Goal: Register for event/course

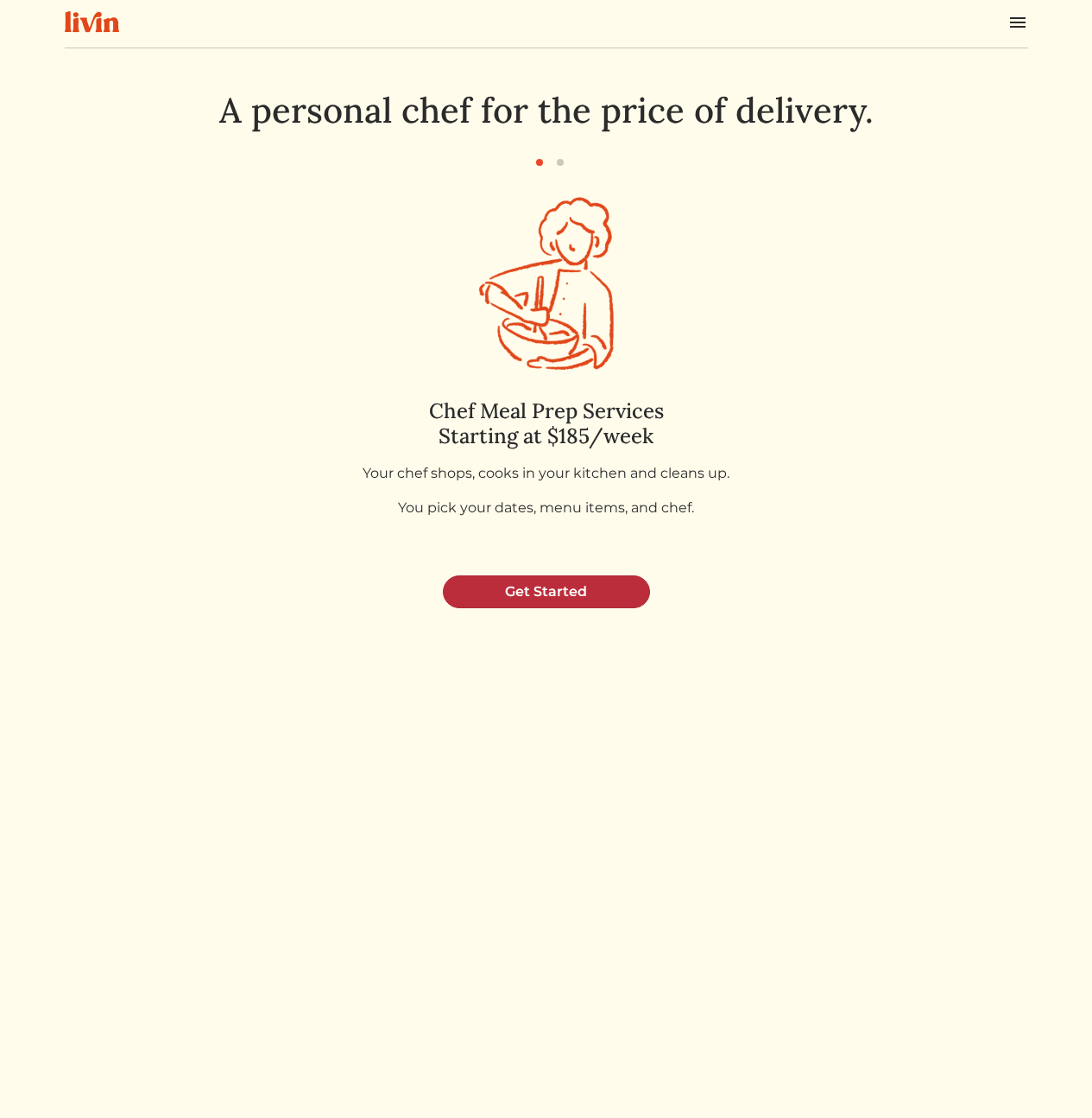
click at [586, 599] on link "Get Started" at bounding box center [546, 592] width 207 height 33
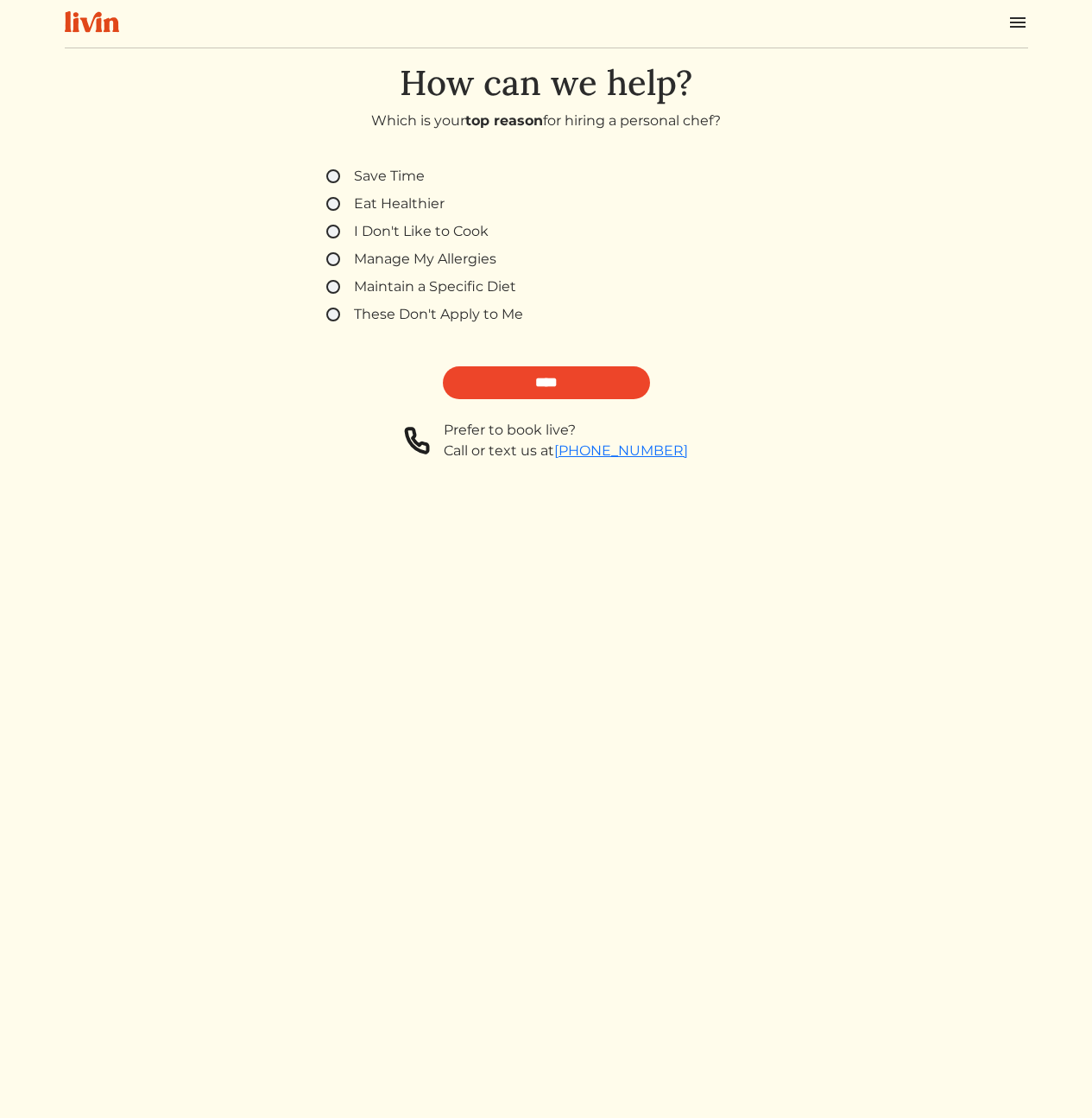
click at [422, 317] on label "These Don't Apply to Me" at bounding box center [438, 314] width 170 height 21
click at [608, 401] on form "Save Time Eat Healthier I Don't Like to Cook Manage My Allergies Maintain a Spe…" at bounding box center [546, 324] width 482 height 316
click at [587, 385] on input "****" at bounding box center [546, 383] width 207 height 33
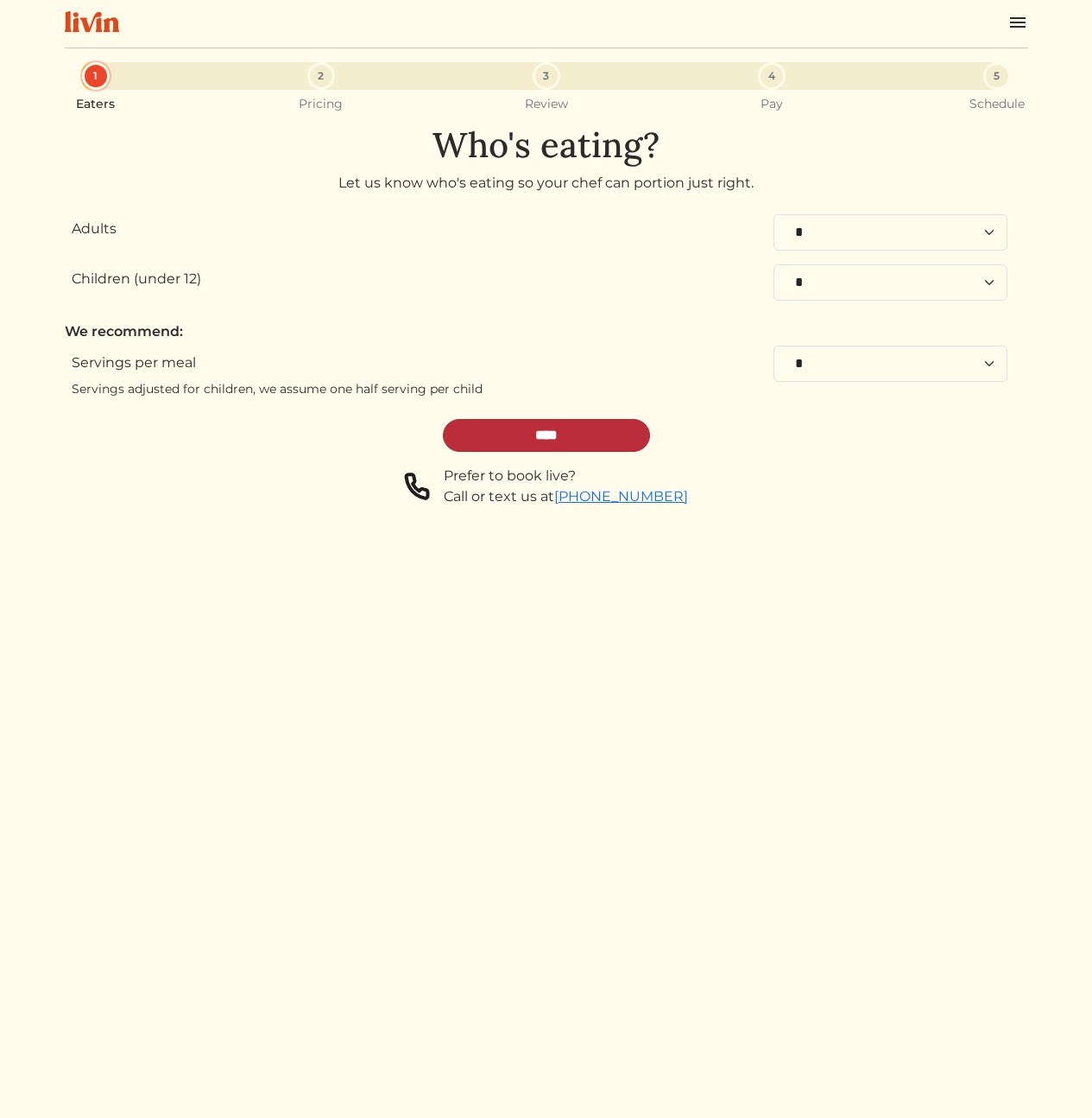
click at [531, 438] on input "****" at bounding box center [546, 435] width 207 height 33
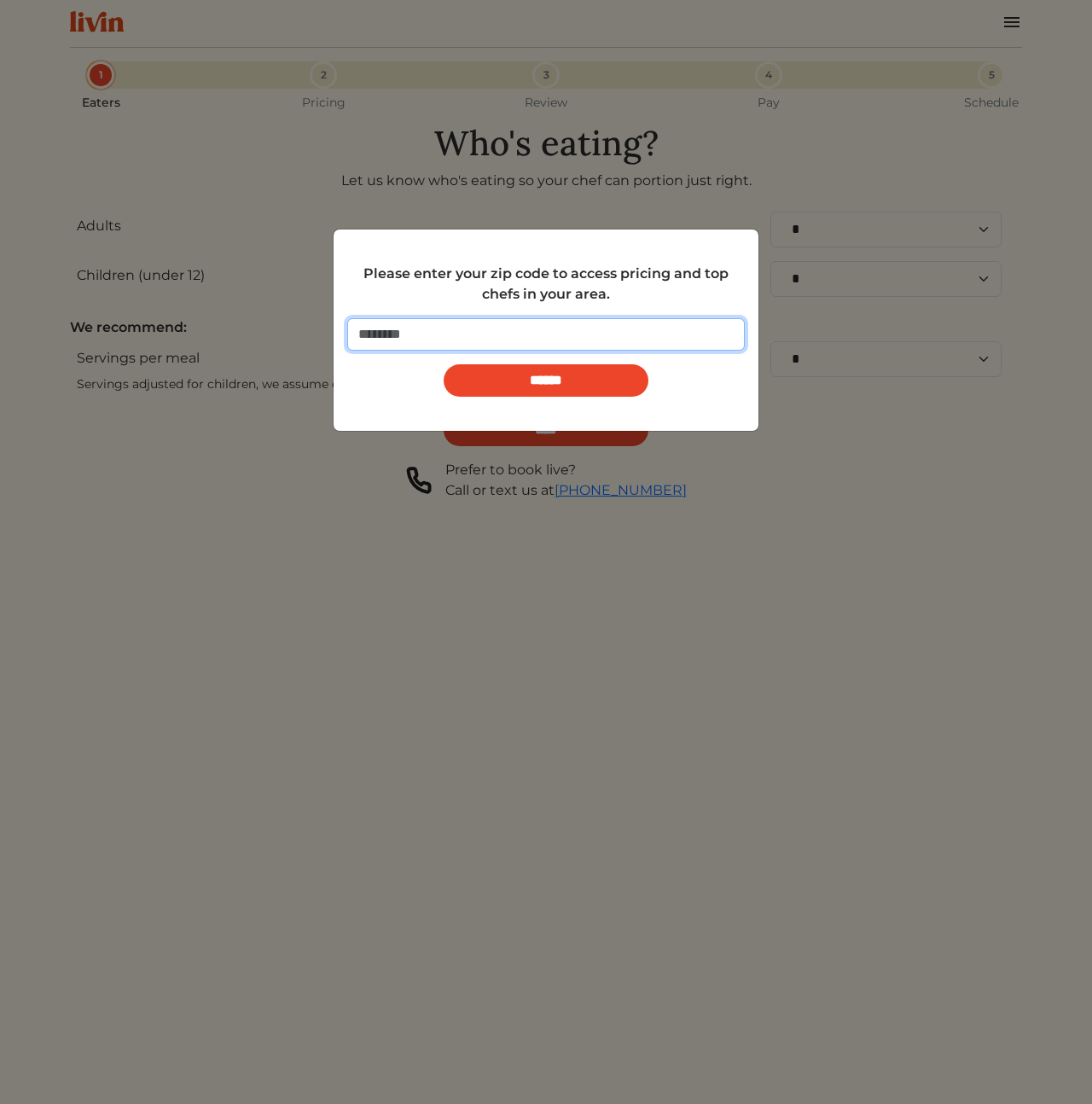
click at [541, 346] on input "number" at bounding box center [546, 334] width 397 height 32
type input "*****"
click at [444, 364] on input "******" at bounding box center [546, 380] width 204 height 32
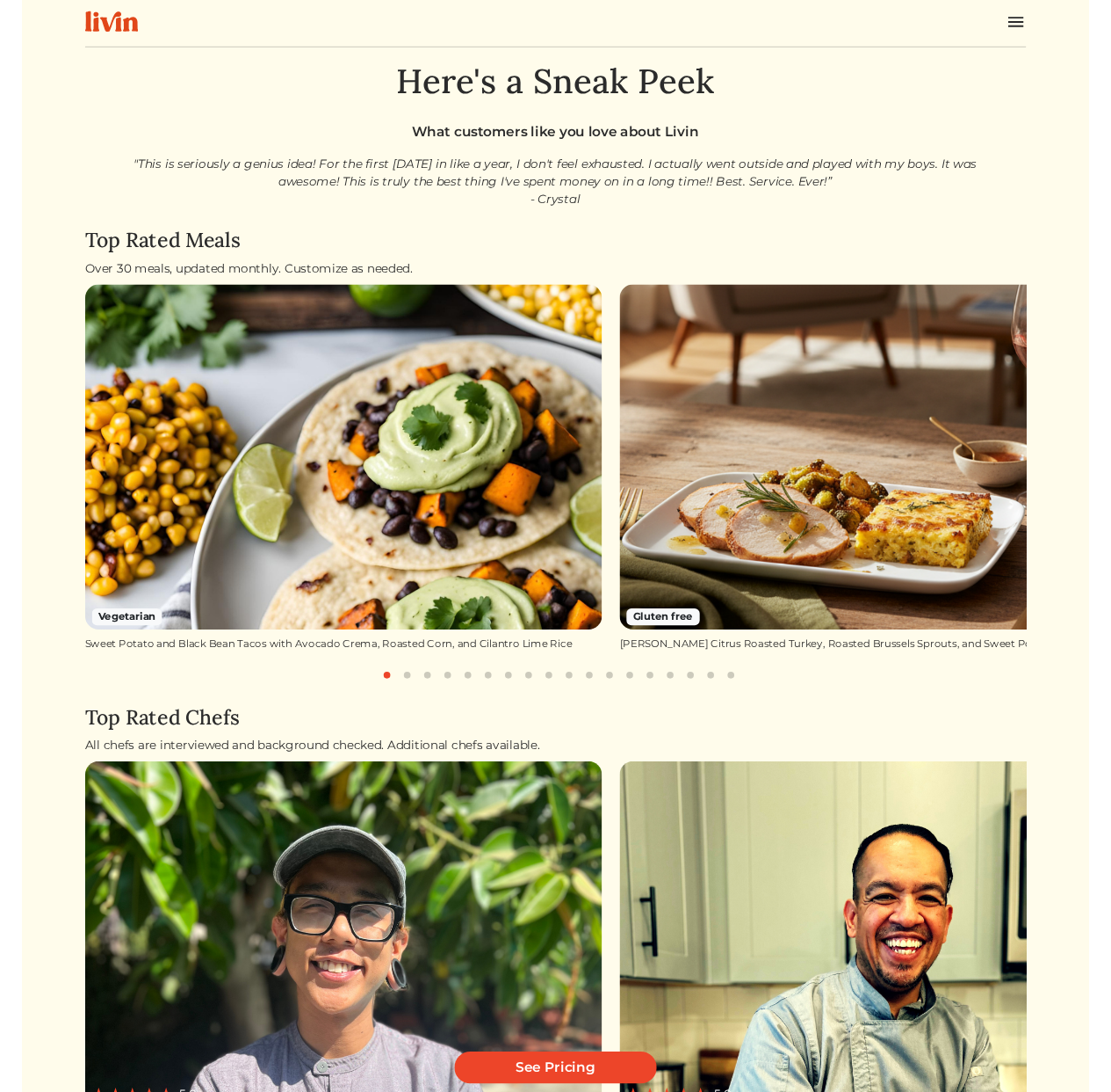
scroll to position [294, 0]
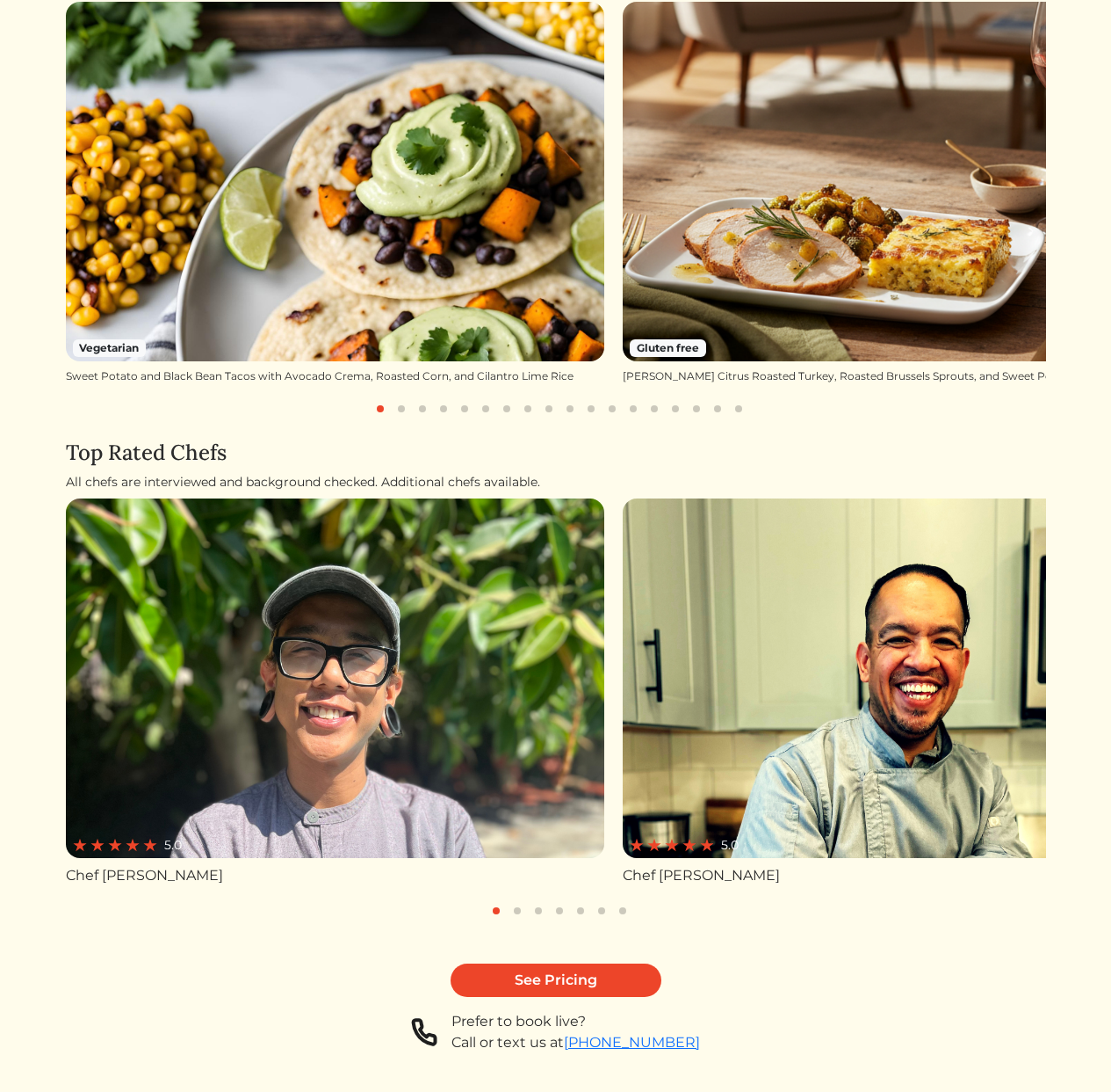
click at [169, 983] on div "See Pricing" at bounding box center [556, 980] width 980 height 33
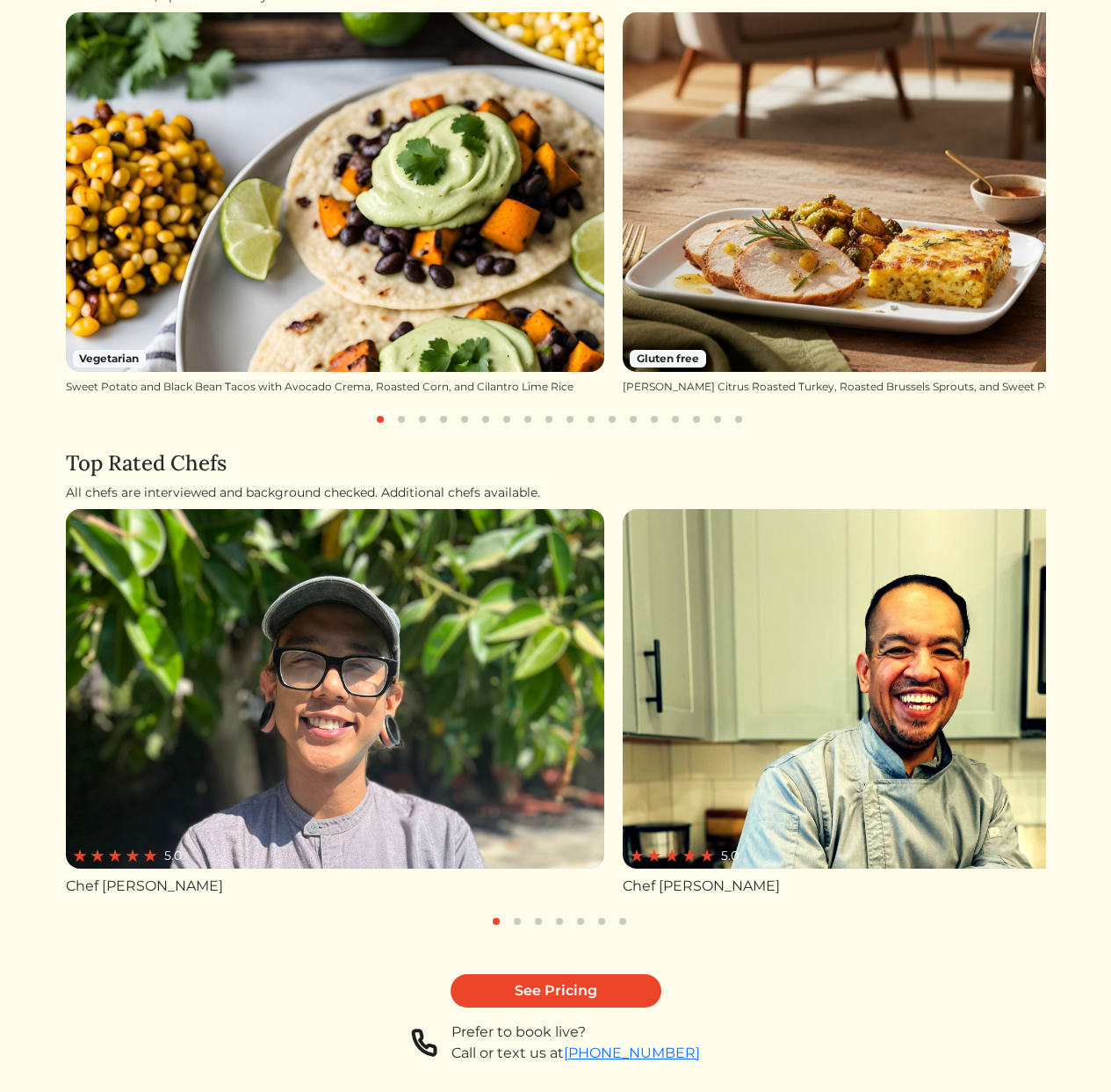
click at [528, 472] on h4 "Top Rated Chefs" at bounding box center [556, 463] width 980 height 25
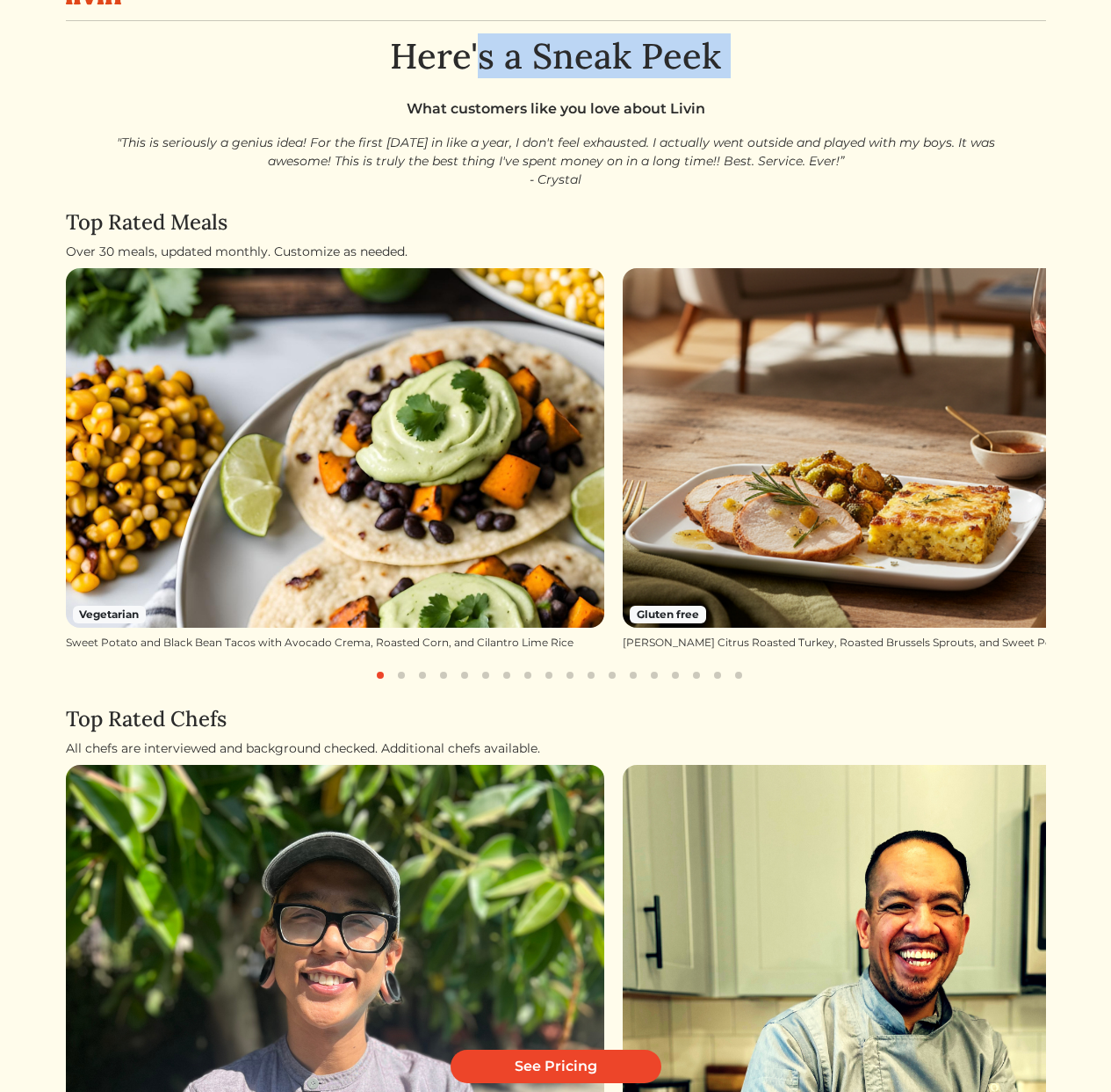
drag, startPoint x: 685, startPoint y: 96, endPoint x: 740, endPoint y: 99, distance: 55.1
click at [709, 96] on div "Here's a Sneak Peek What customers like you love about Livin "This is seriously…" at bounding box center [556, 719] width 980 height 1368
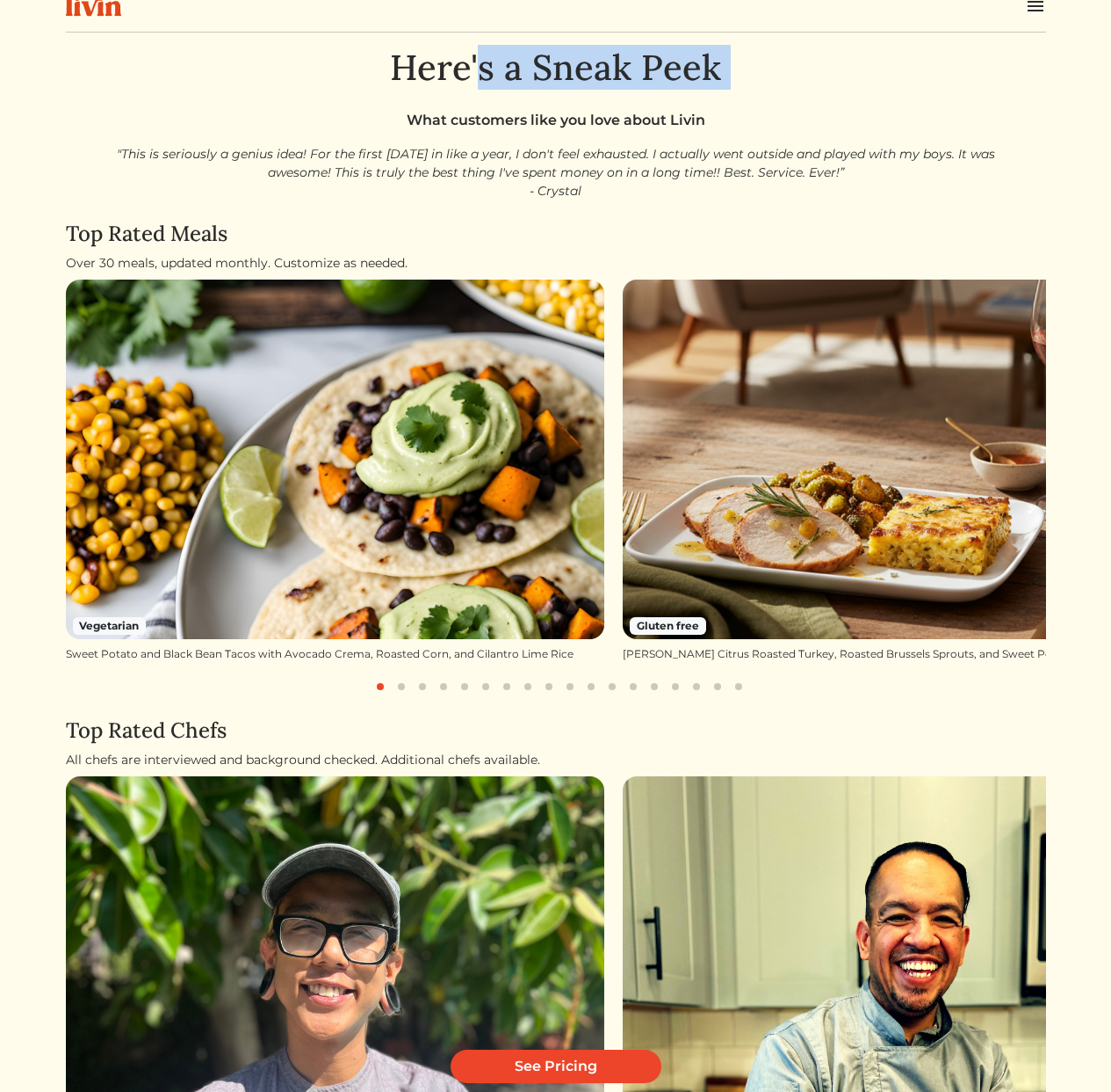
scroll to position [145, 0]
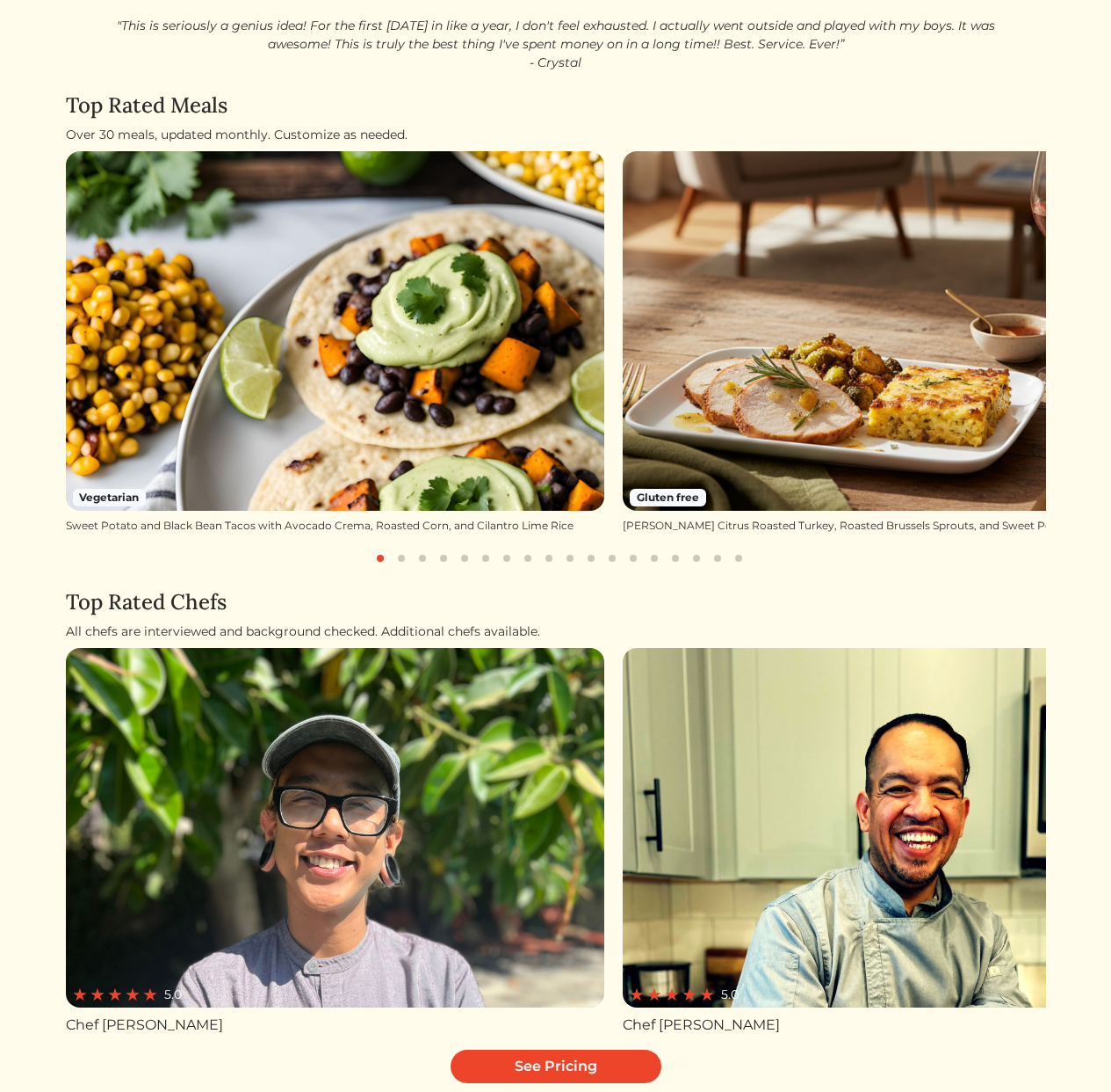
click at [375, 633] on div "All chefs are interviewed and background checked. Additional chefs available." at bounding box center [556, 632] width 980 height 19
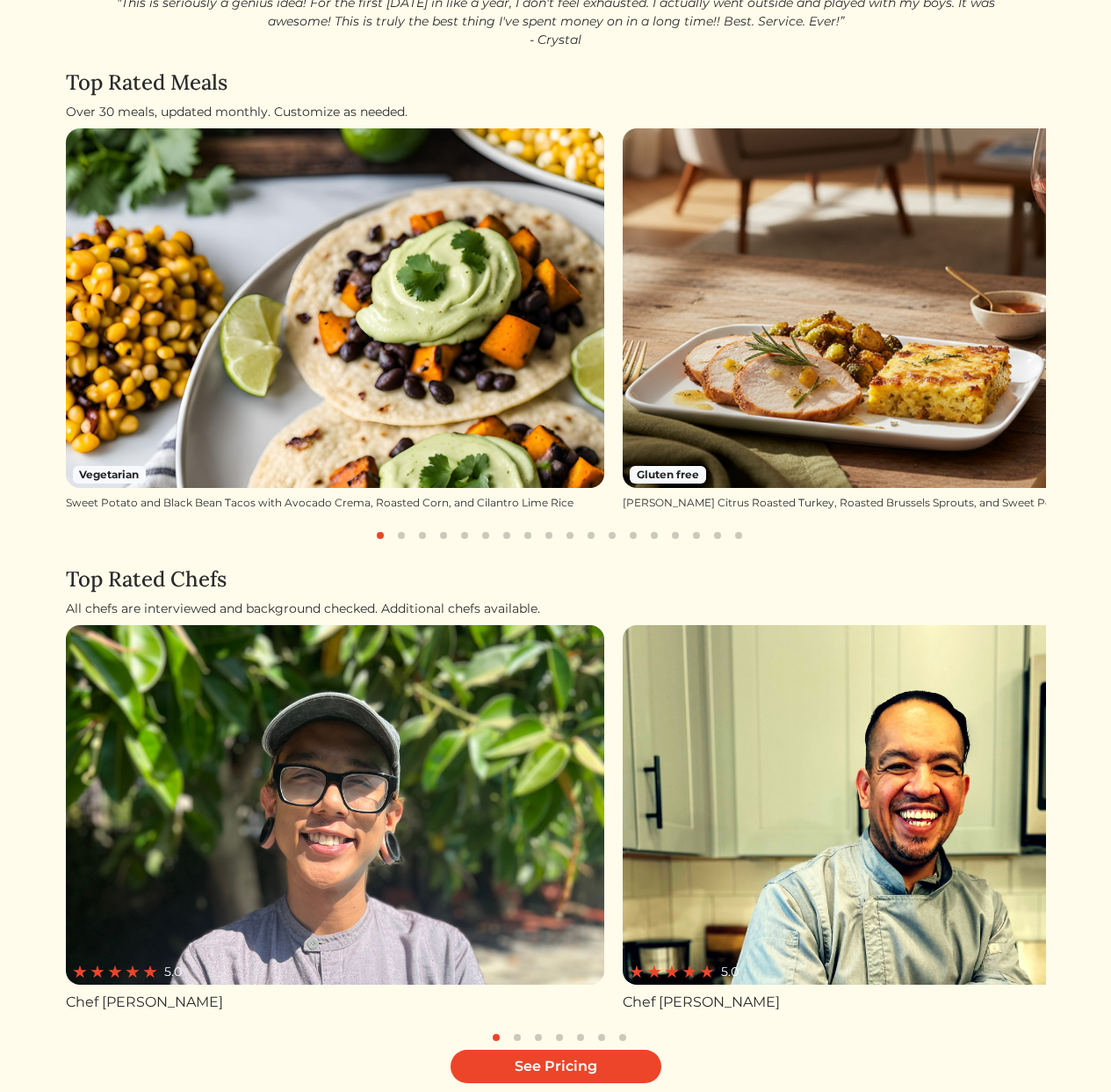
scroll to position [203, 0]
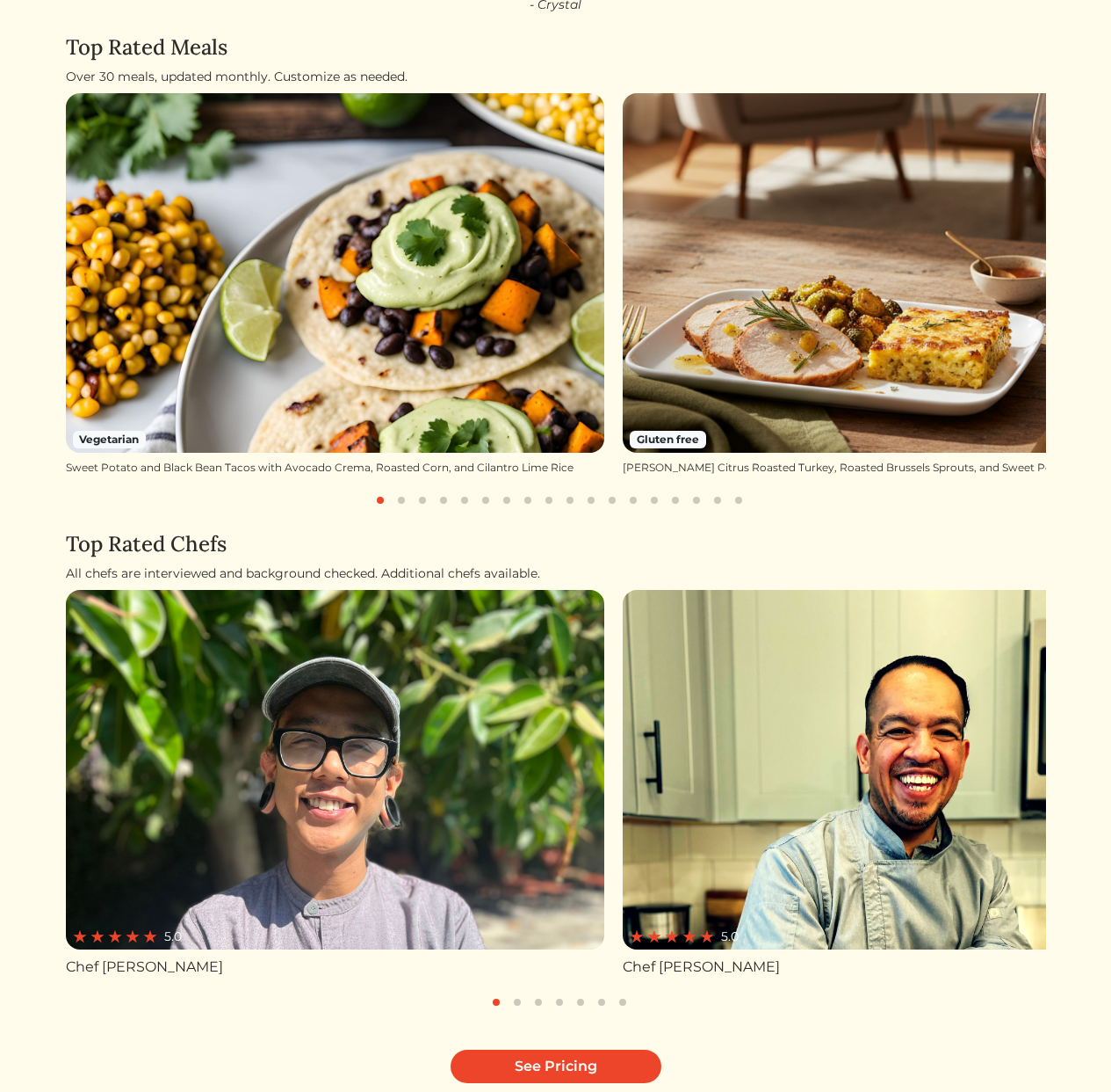
click at [395, 840] on img at bounding box center [336, 769] width 540 height 359
click at [617, 845] on div "5.0 Chef [PERSON_NAME] 5.0 Chef [PERSON_NAME] 5.0 Chef [PERSON_NAME] Not yet ra…" at bounding box center [556, 784] width 980 height 388
click at [834, 824] on img at bounding box center [893, 769] width 540 height 359
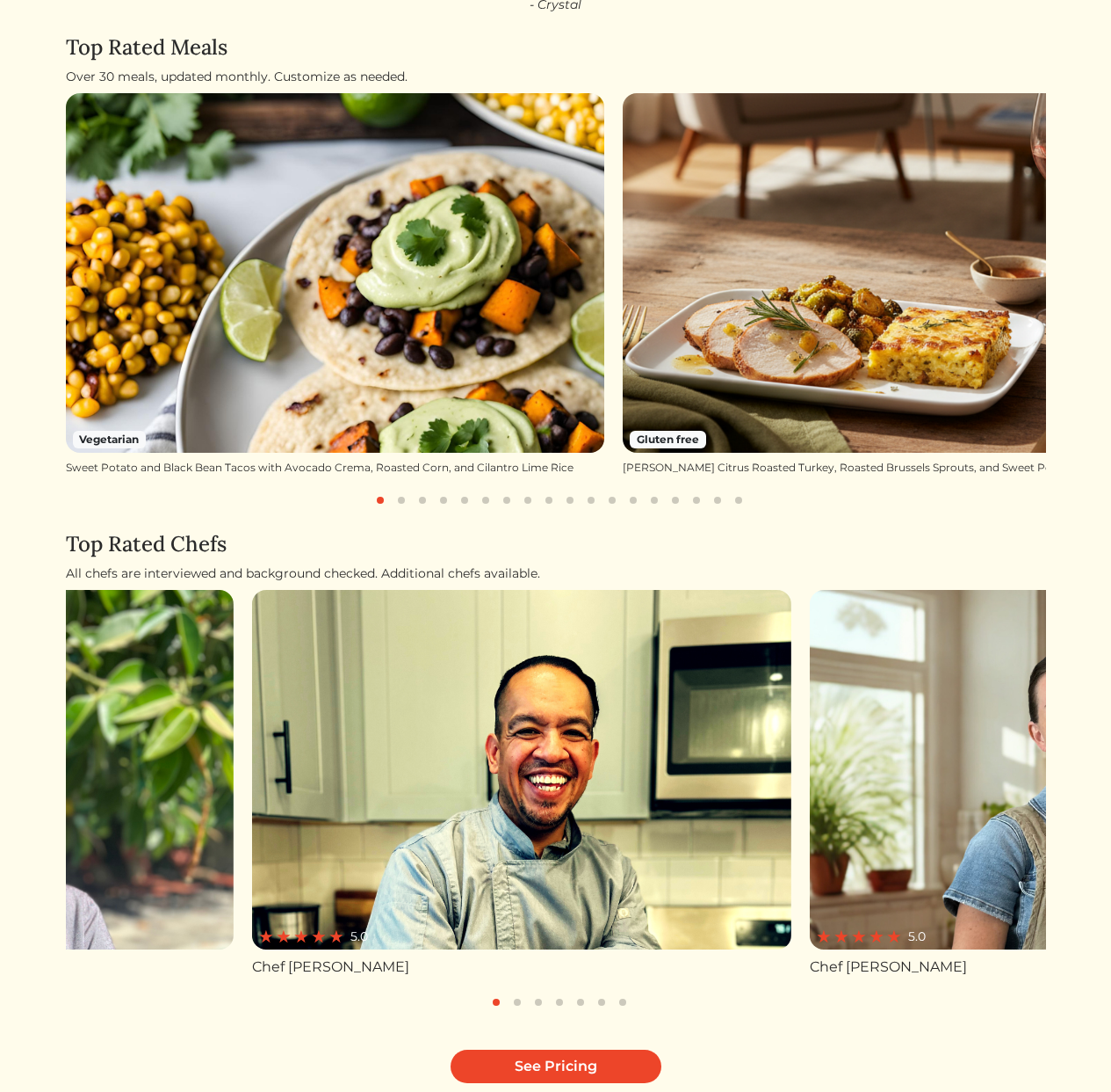
drag, startPoint x: 775, startPoint y: 817, endPoint x: 406, endPoint y: 828, distance: 369.2
click at [406, 828] on img at bounding box center [522, 769] width 540 height 359
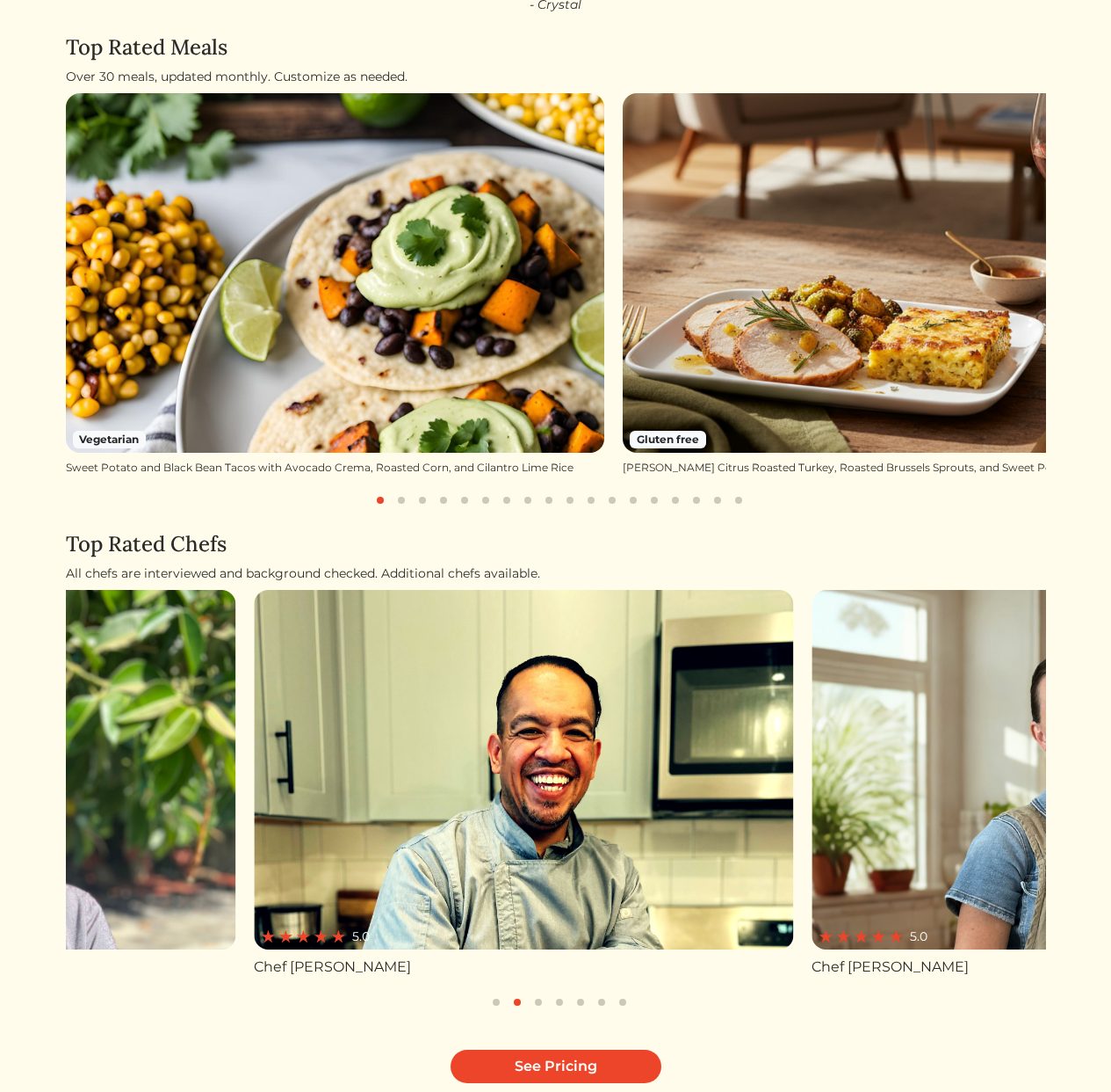
click at [704, 819] on img at bounding box center [524, 769] width 540 height 359
click at [353, 573] on div "All chefs are interviewed and background checked. Additional chefs available." at bounding box center [556, 573] width 980 height 19
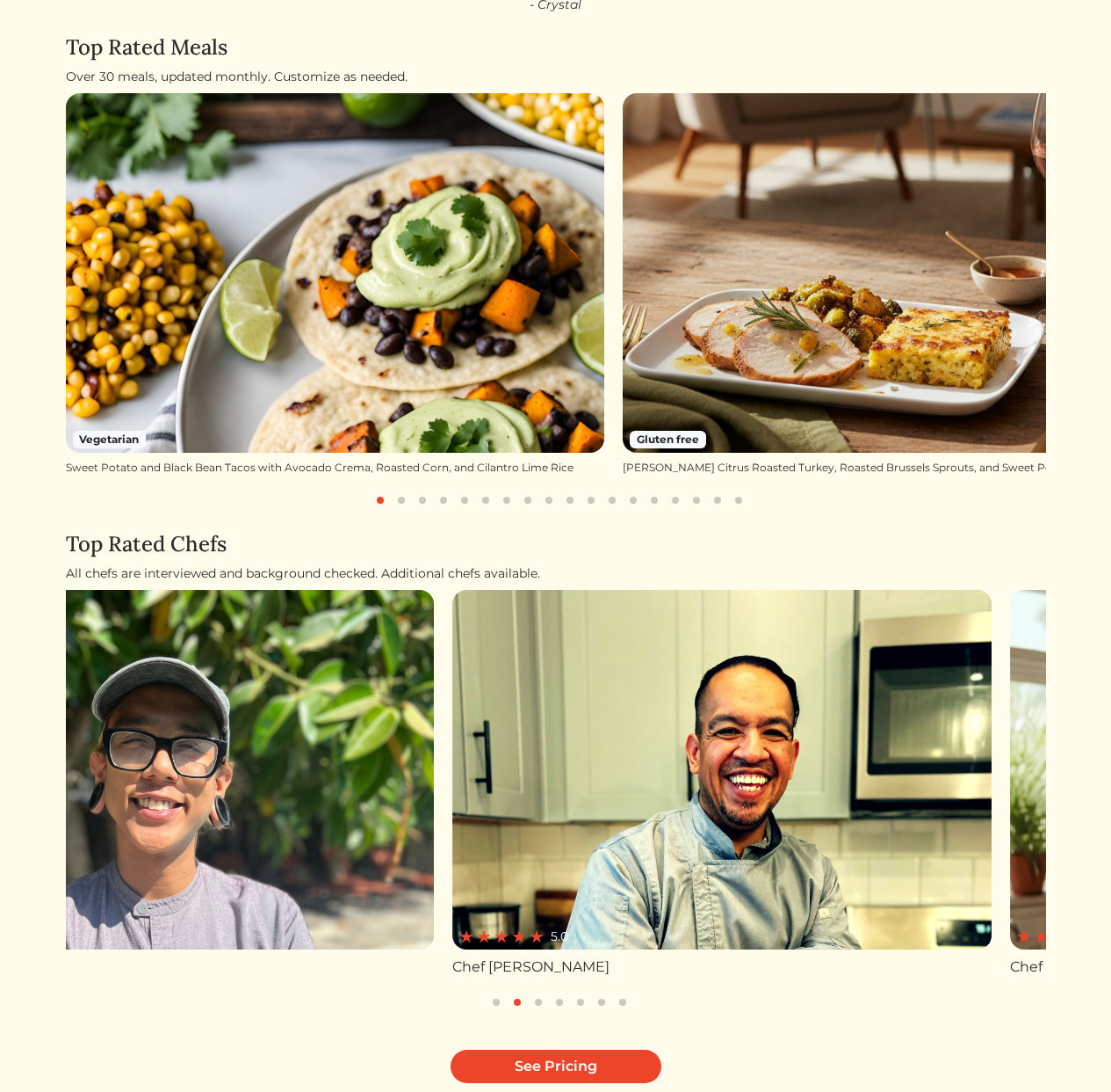
drag, startPoint x: 245, startPoint y: 698, endPoint x: 796, endPoint y: 713, distance: 551.2
click at [783, 716] on div "5.0 Chef [PERSON_NAME] 5.0 Chef [PERSON_NAME] 5.0 Chef [PERSON_NAME] Not yet ra…" at bounding box center [385, 784] width 980 height 388
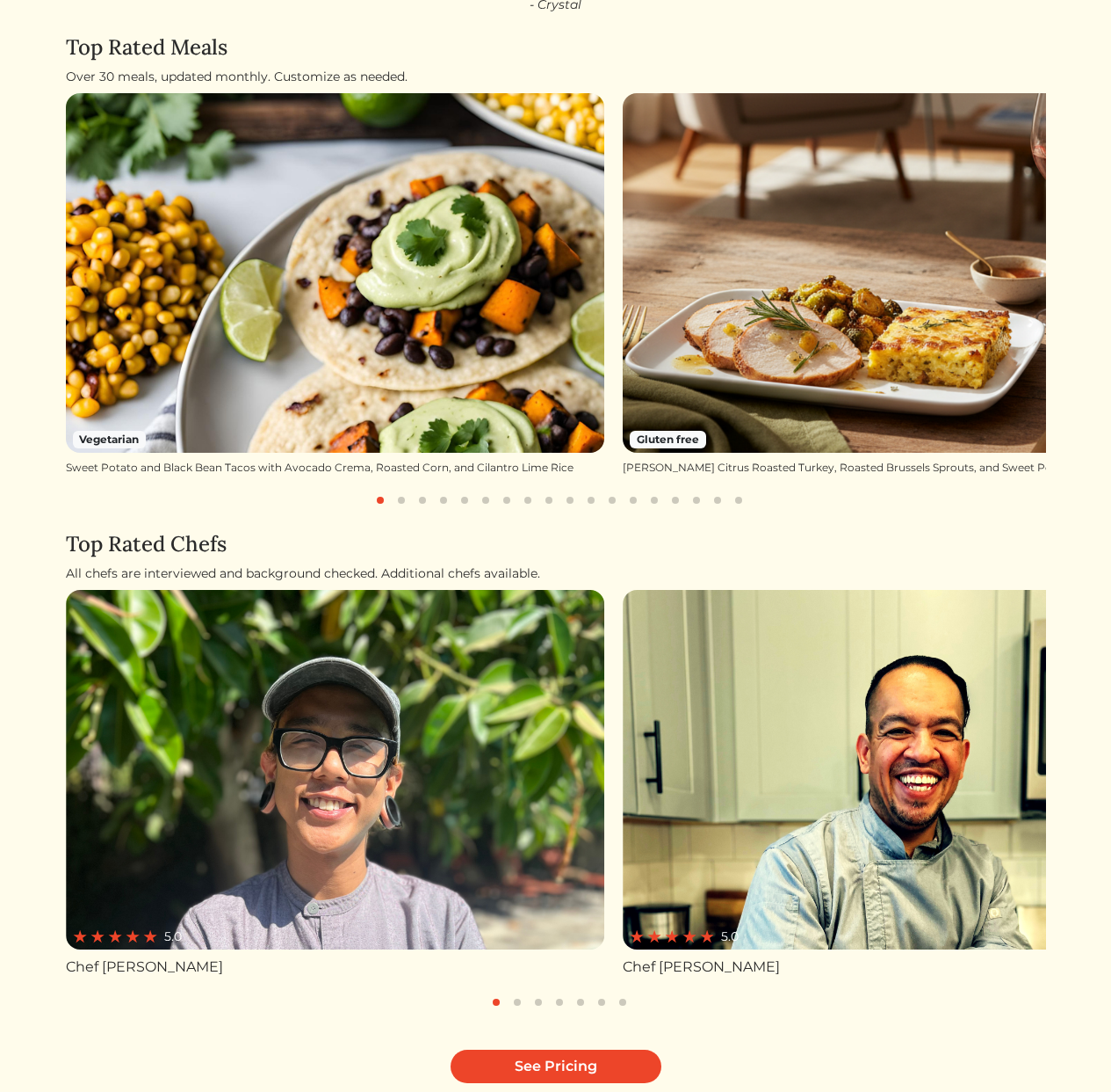
click at [492, 564] on div "All chefs are interviewed and background checked. Additional chefs available." at bounding box center [556, 573] width 980 height 19
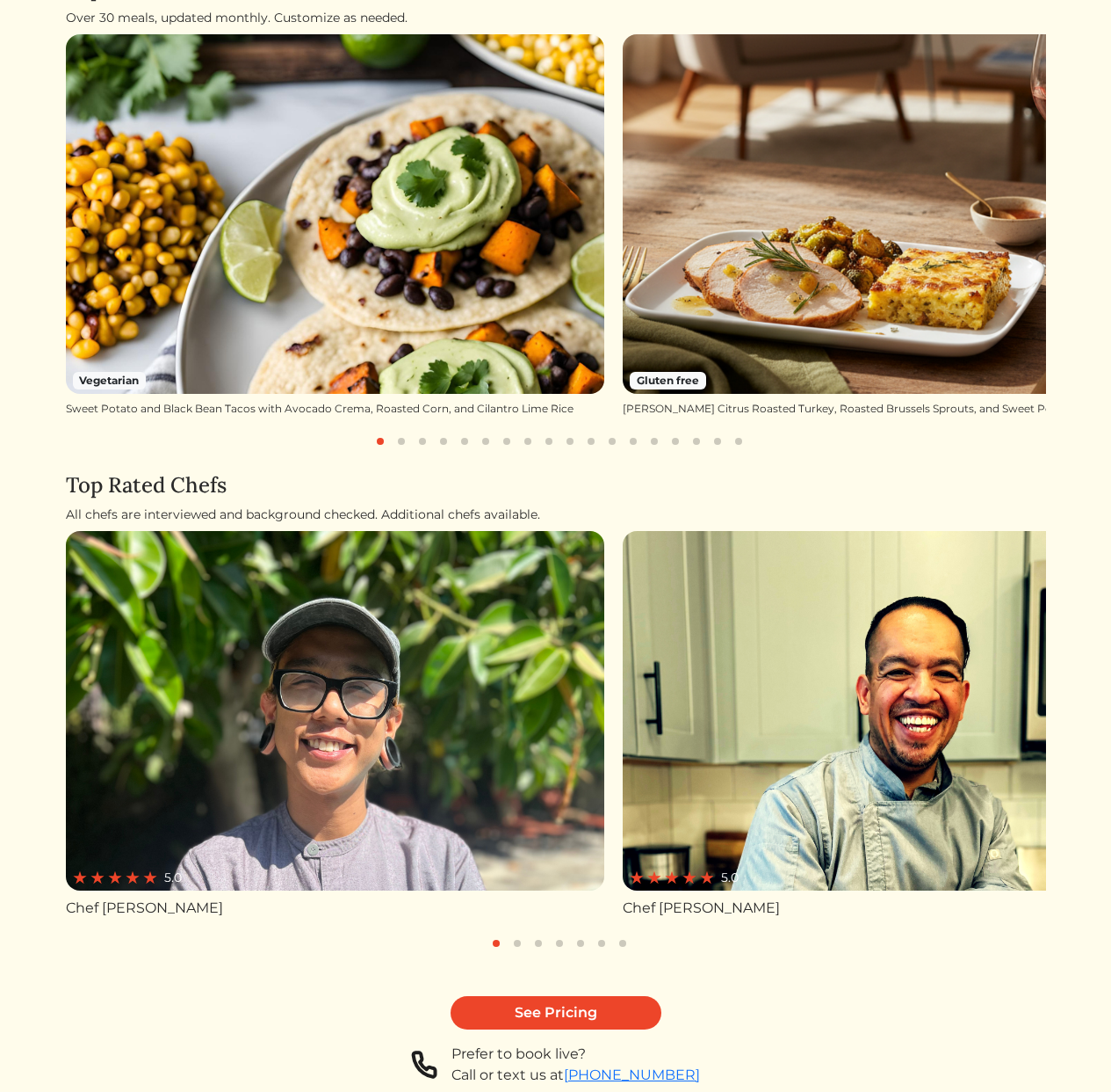
scroll to position [340, 0]
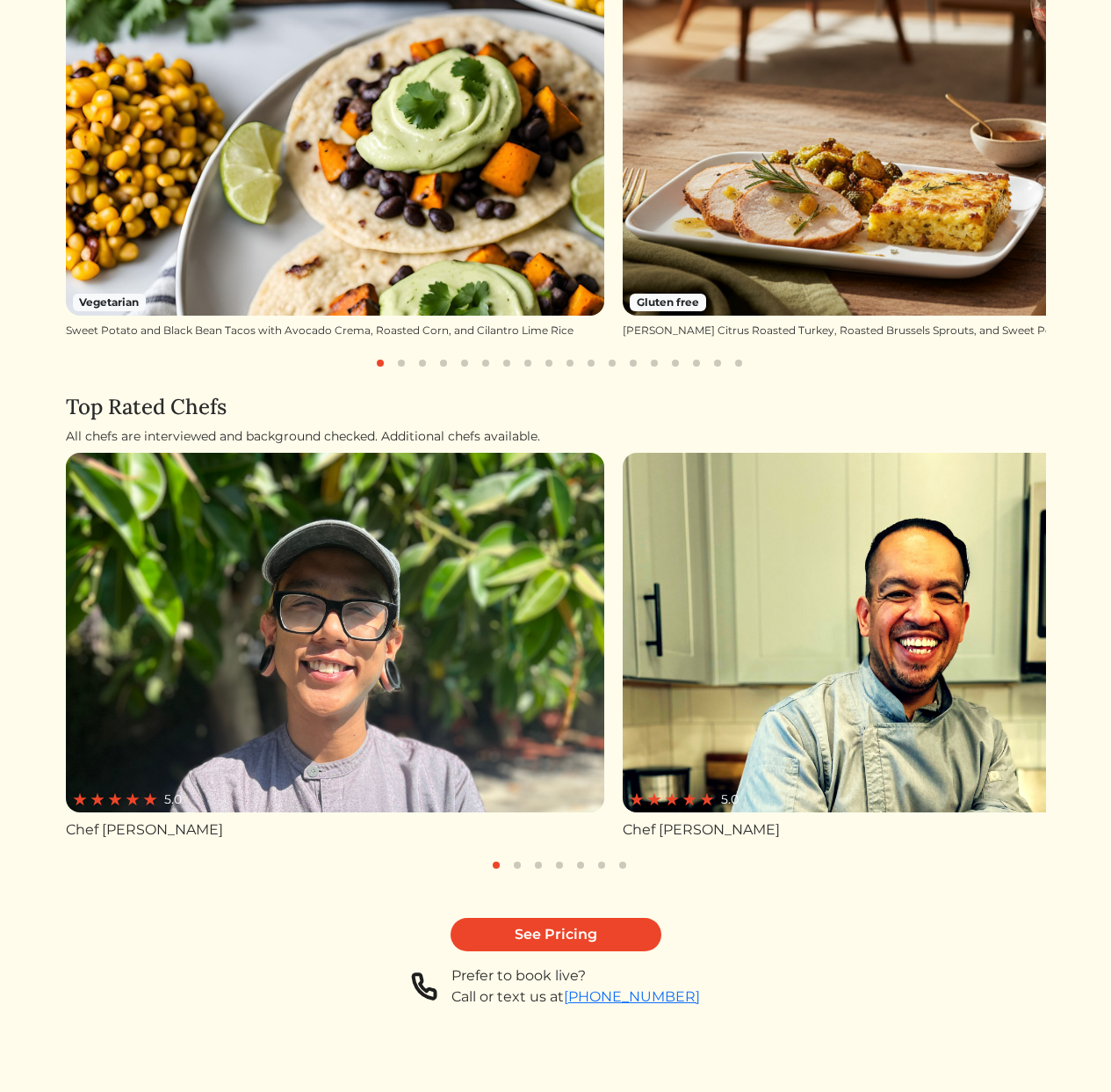
click at [212, 832] on div "Chef [PERSON_NAME]" at bounding box center [336, 829] width 540 height 21
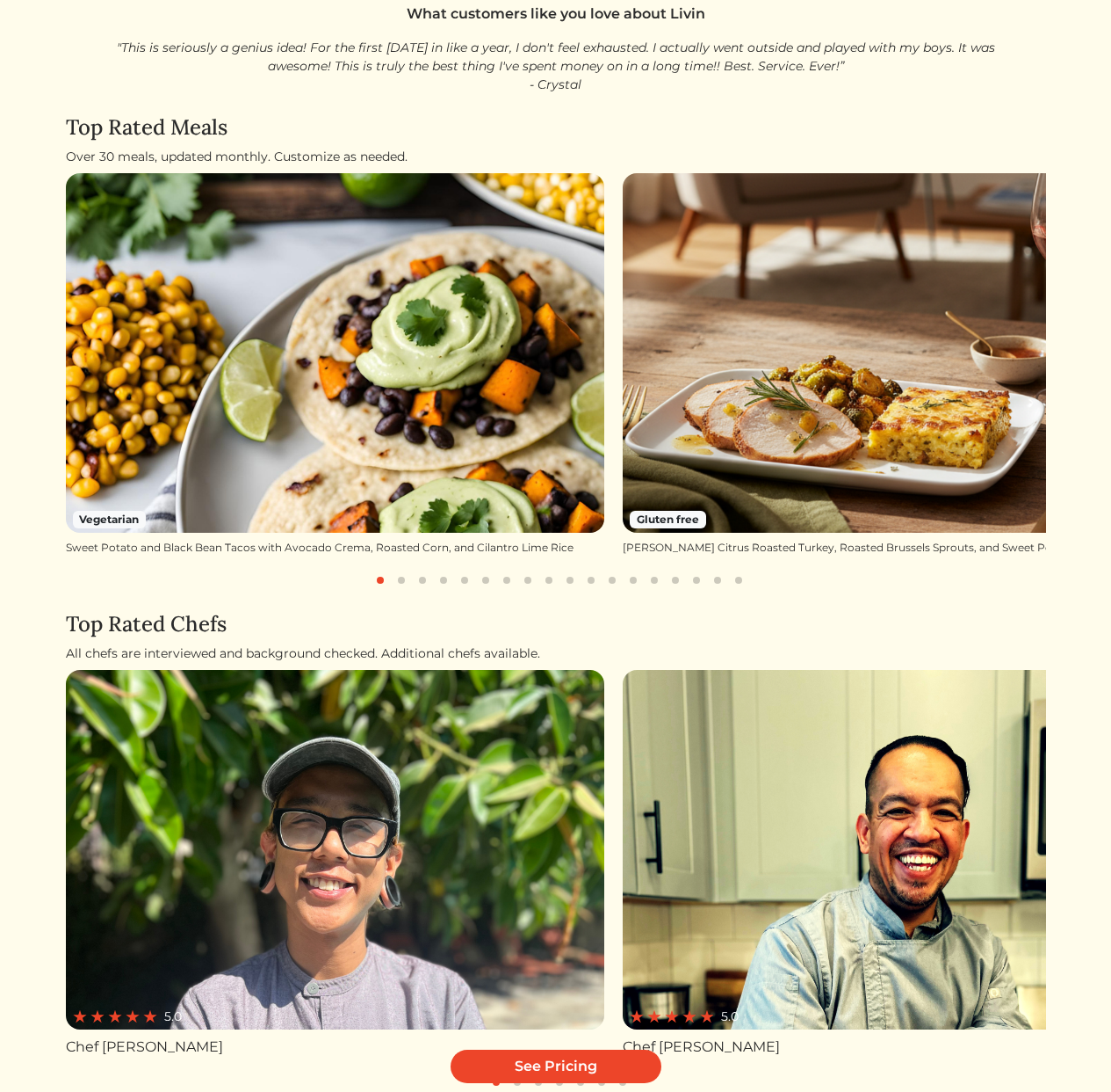
scroll to position [76, 0]
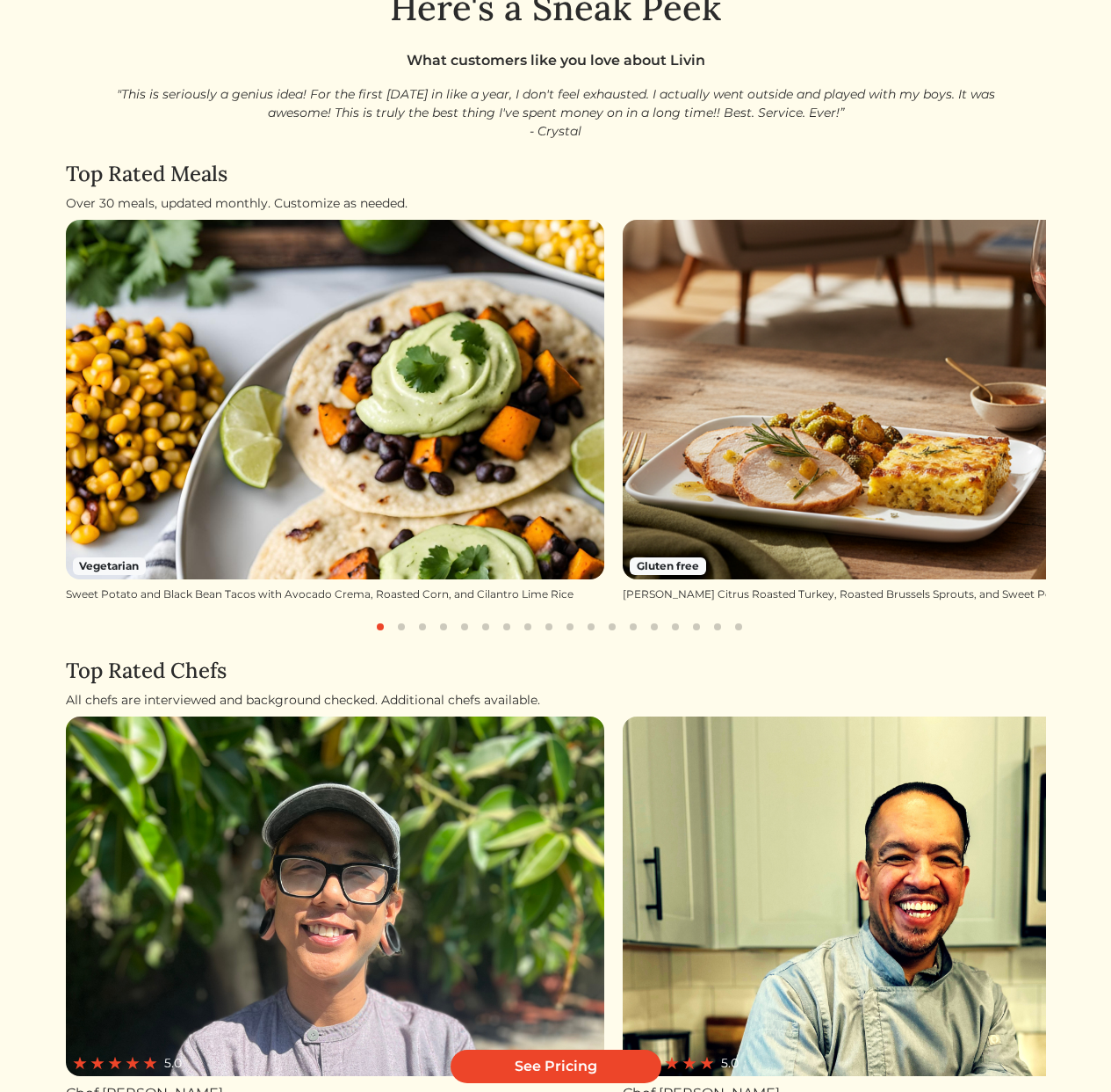
click at [618, 673] on h4 "Top Rated Chefs" at bounding box center [556, 671] width 980 height 25
click at [558, 676] on h4 "Top Rated Chefs" at bounding box center [556, 671] width 980 height 25
drag, startPoint x: 560, startPoint y: 701, endPoint x: 70, endPoint y: 705, distance: 490.0
click at [60, 693] on div "Log In Book a Chef Become a Chef Browse Menu Here's a Sneak Peek What customers…" at bounding box center [556, 608] width 1002 height 1368
click at [243, 700] on div "All chefs are interviewed and background checked. Additional chefs available." at bounding box center [556, 700] width 980 height 19
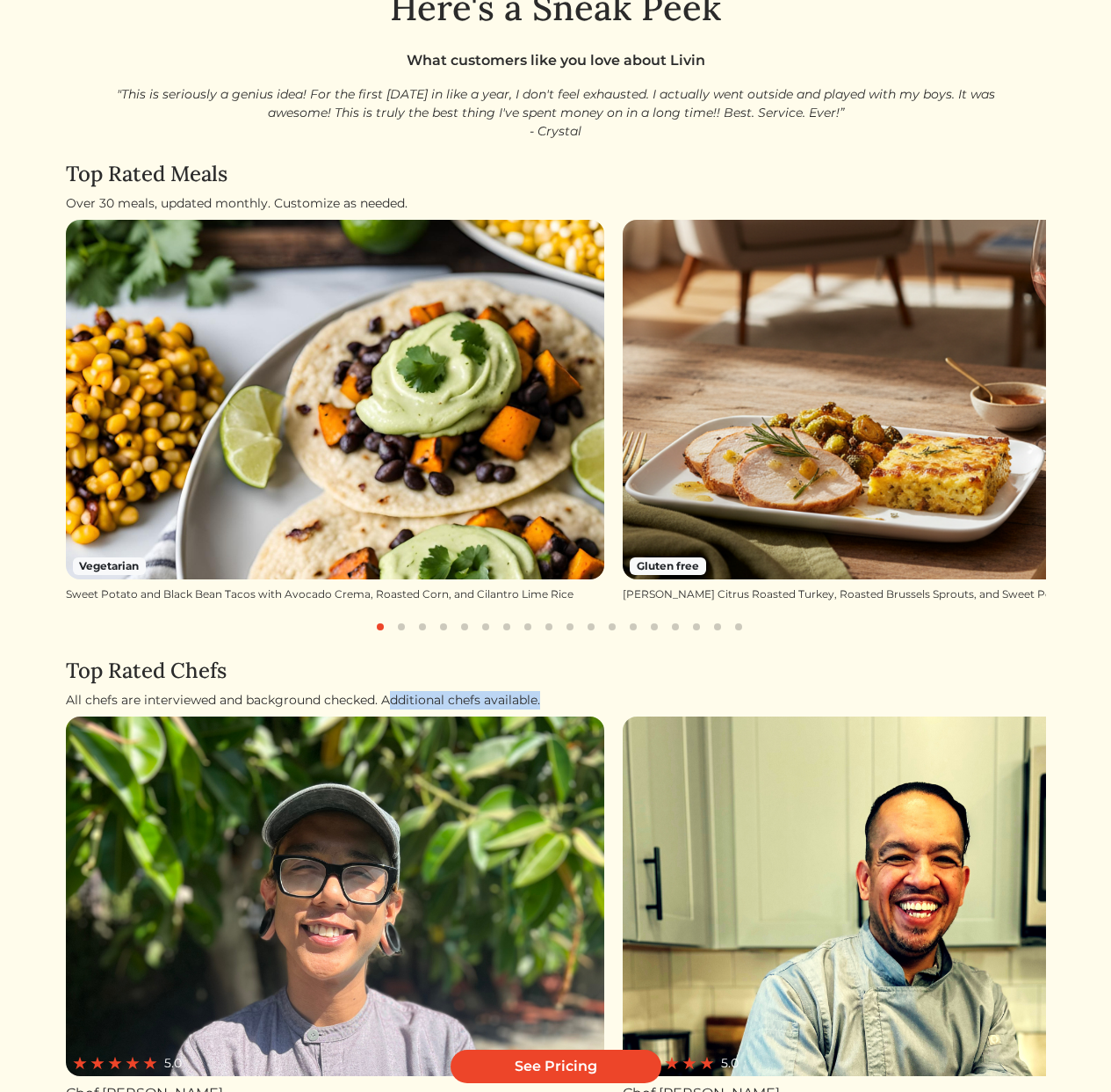
drag, startPoint x: 388, startPoint y: 704, endPoint x: 542, endPoint y: 702, distance: 154.0
click at [542, 702] on div "All chefs are interviewed and background checked. Additional chefs available." at bounding box center [556, 700] width 980 height 19
click at [556, 703] on div "All chefs are interviewed and background checked. Additional chefs available." at bounding box center [556, 700] width 980 height 19
drag, startPoint x: 555, startPoint y: 700, endPoint x: 42, endPoint y: 685, distance: 513.2
click at [42, 685] on html "Log In Book a Chef Become a Chef Browse Menu Here's a Sneak Peek What customers…" at bounding box center [556, 469] width 1111 height 1092
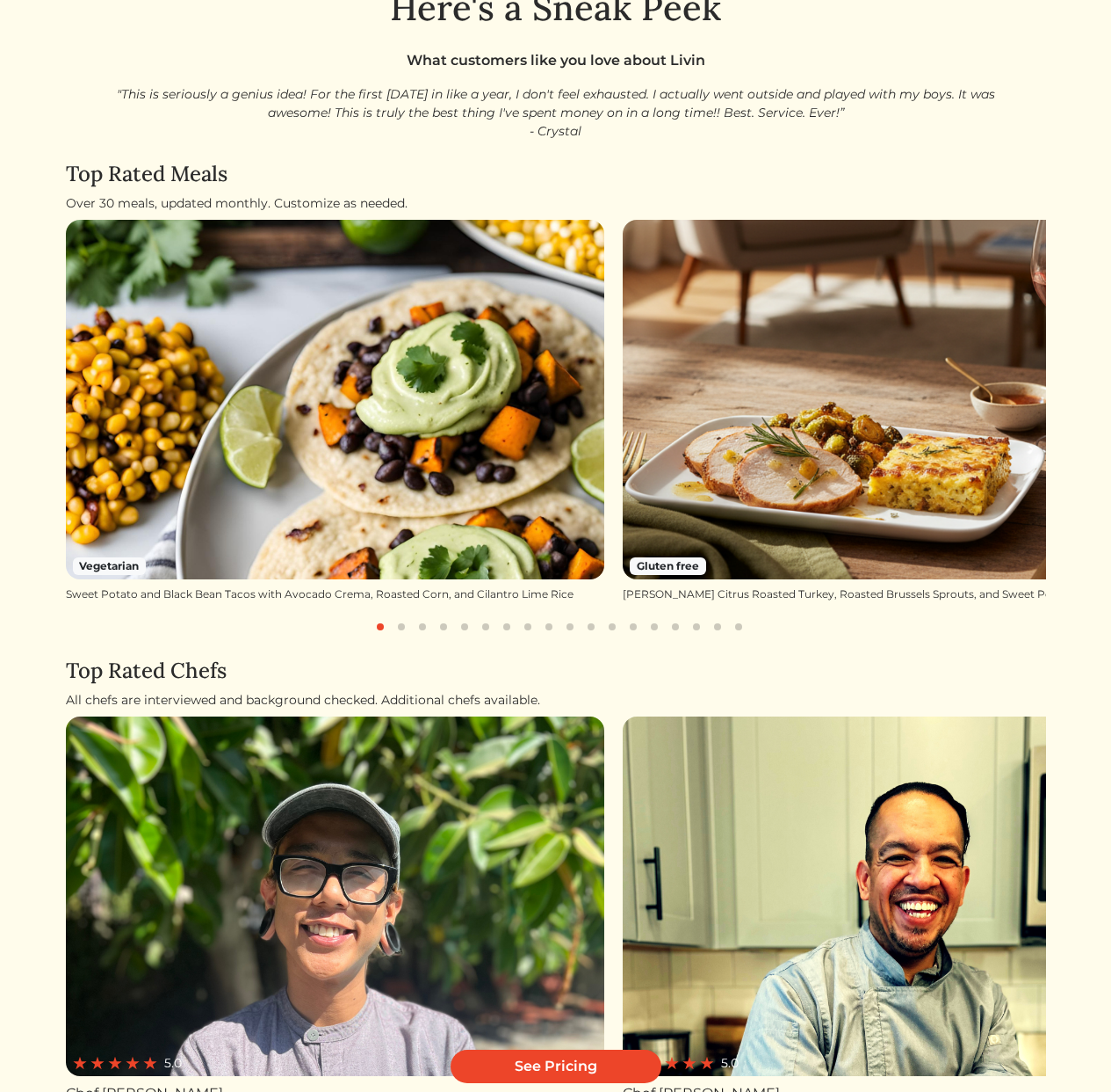
click at [72, 682] on h4 "Top Rated Chefs" at bounding box center [556, 671] width 980 height 25
drag, startPoint x: 64, startPoint y: 698, endPoint x: 612, endPoint y: 715, distance: 548.3
click at [612, 715] on div "Log In Book a Chef Become a Chef Browse Menu Here's a Sneak Peek What customers…" at bounding box center [556, 608] width 1002 height 1368
click at [592, 703] on div "All chefs are interviewed and background checked. Additional chefs available." at bounding box center [556, 700] width 980 height 19
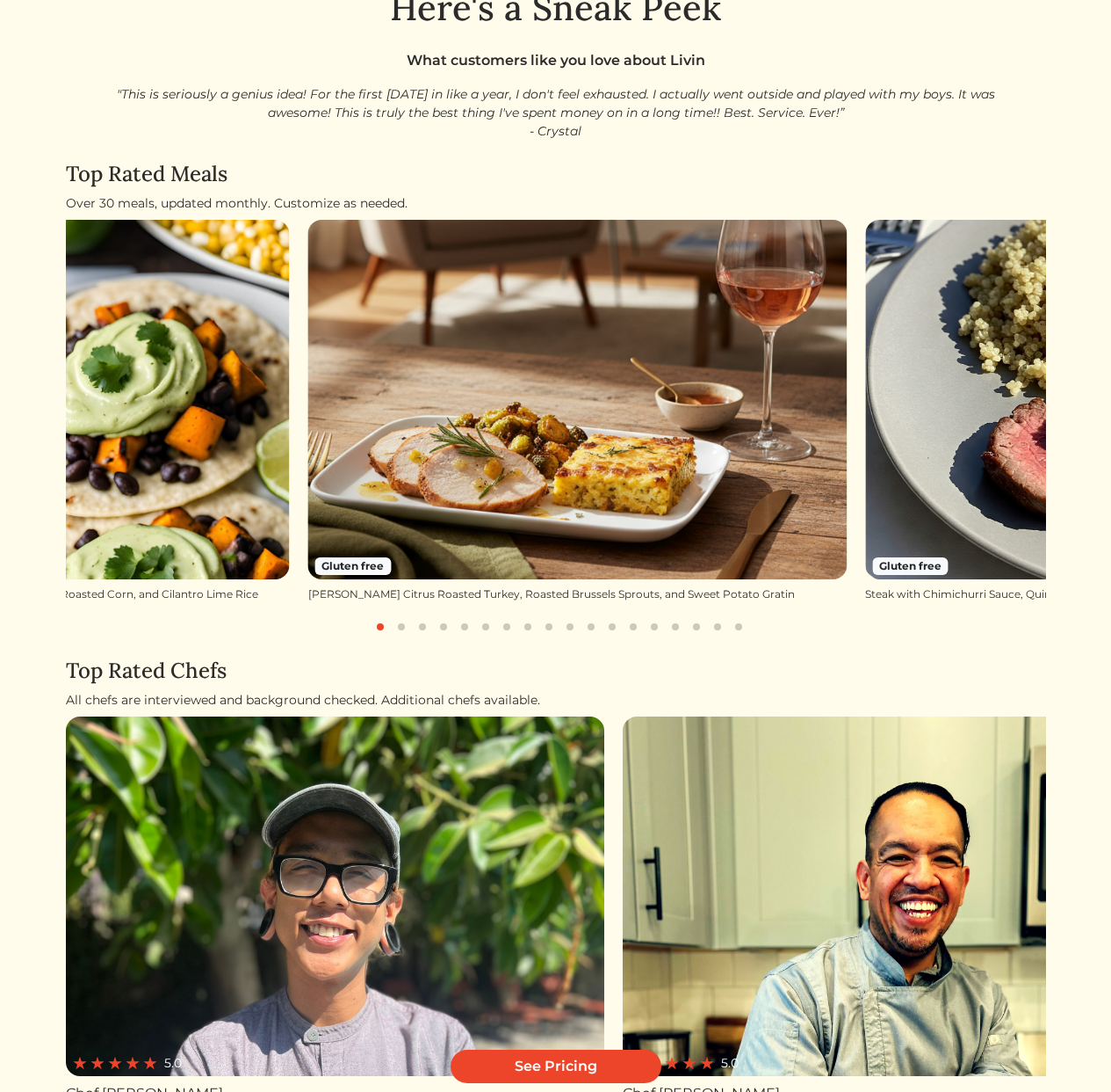
drag, startPoint x: 782, startPoint y: 443, endPoint x: 365, endPoint y: 445, distance: 417.0
click at [360, 454] on img at bounding box center [578, 399] width 540 height 359
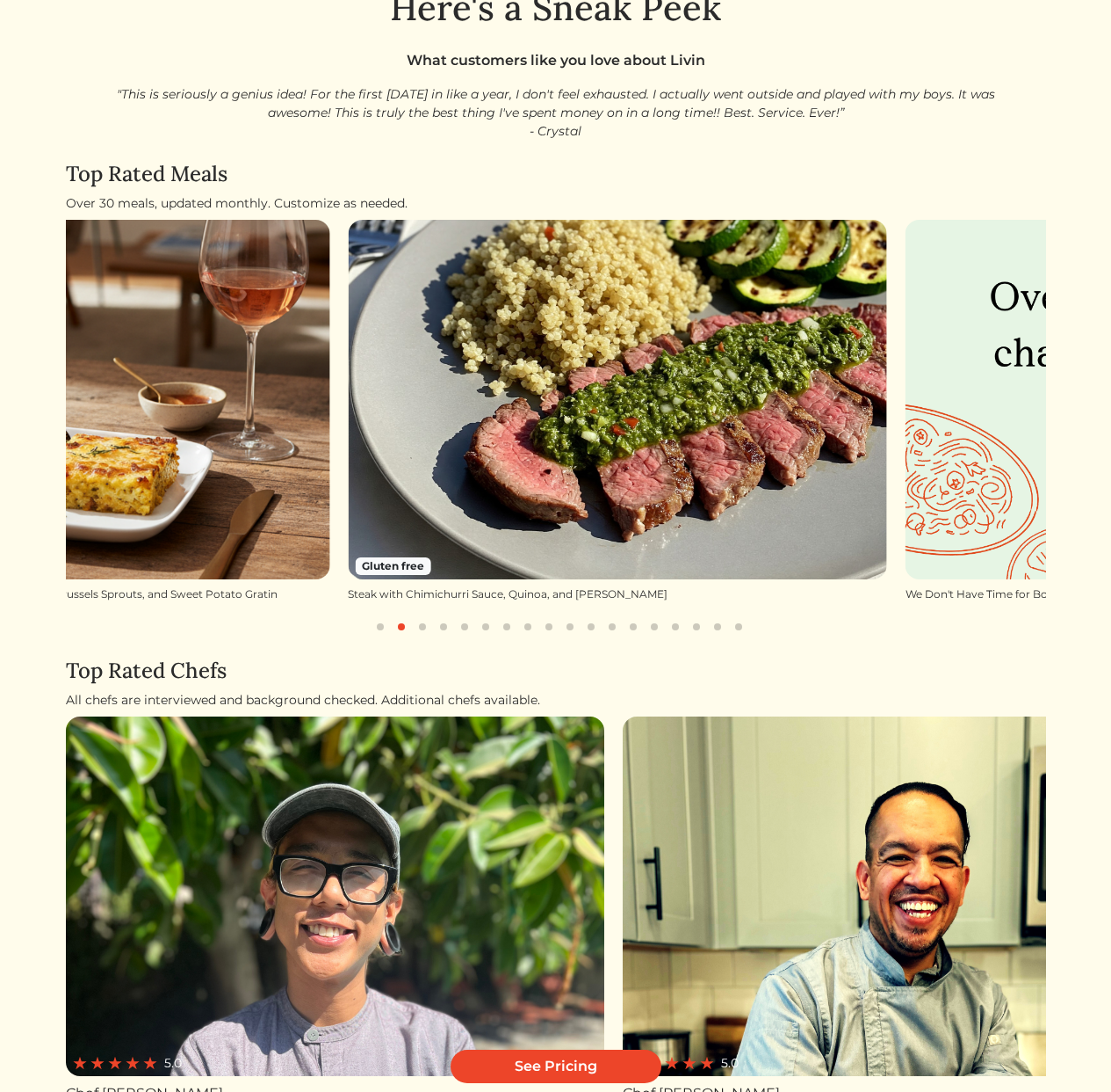
drag, startPoint x: 797, startPoint y: 424, endPoint x: 208, endPoint y: 429, distance: 589.0
click at [348, 429] on img at bounding box center [618, 399] width 540 height 359
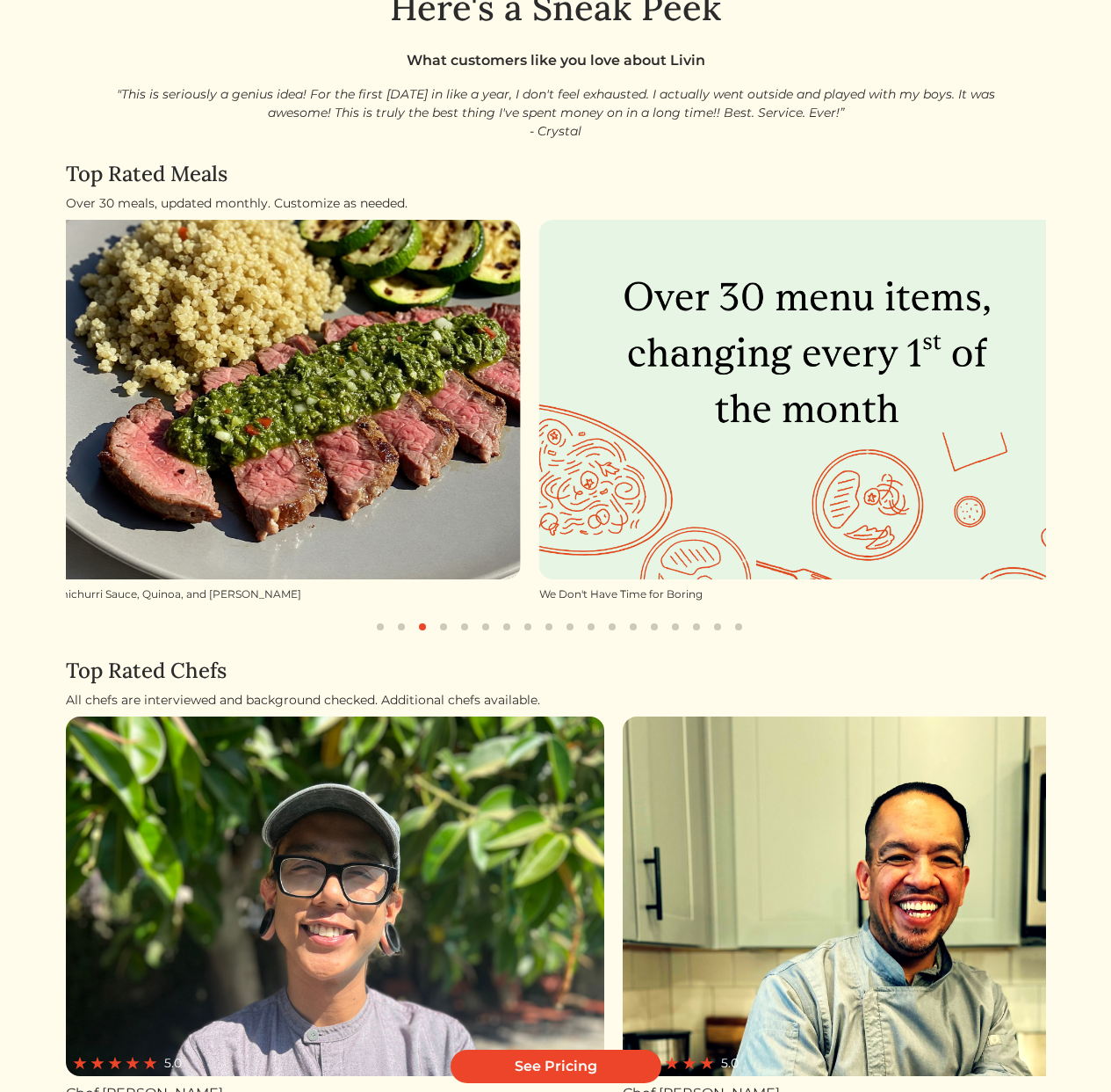
drag, startPoint x: 694, startPoint y: 429, endPoint x: 345, endPoint y: 440, distance: 349.2
click at [540, 440] on img at bounding box center [810, 399] width 540 height 359
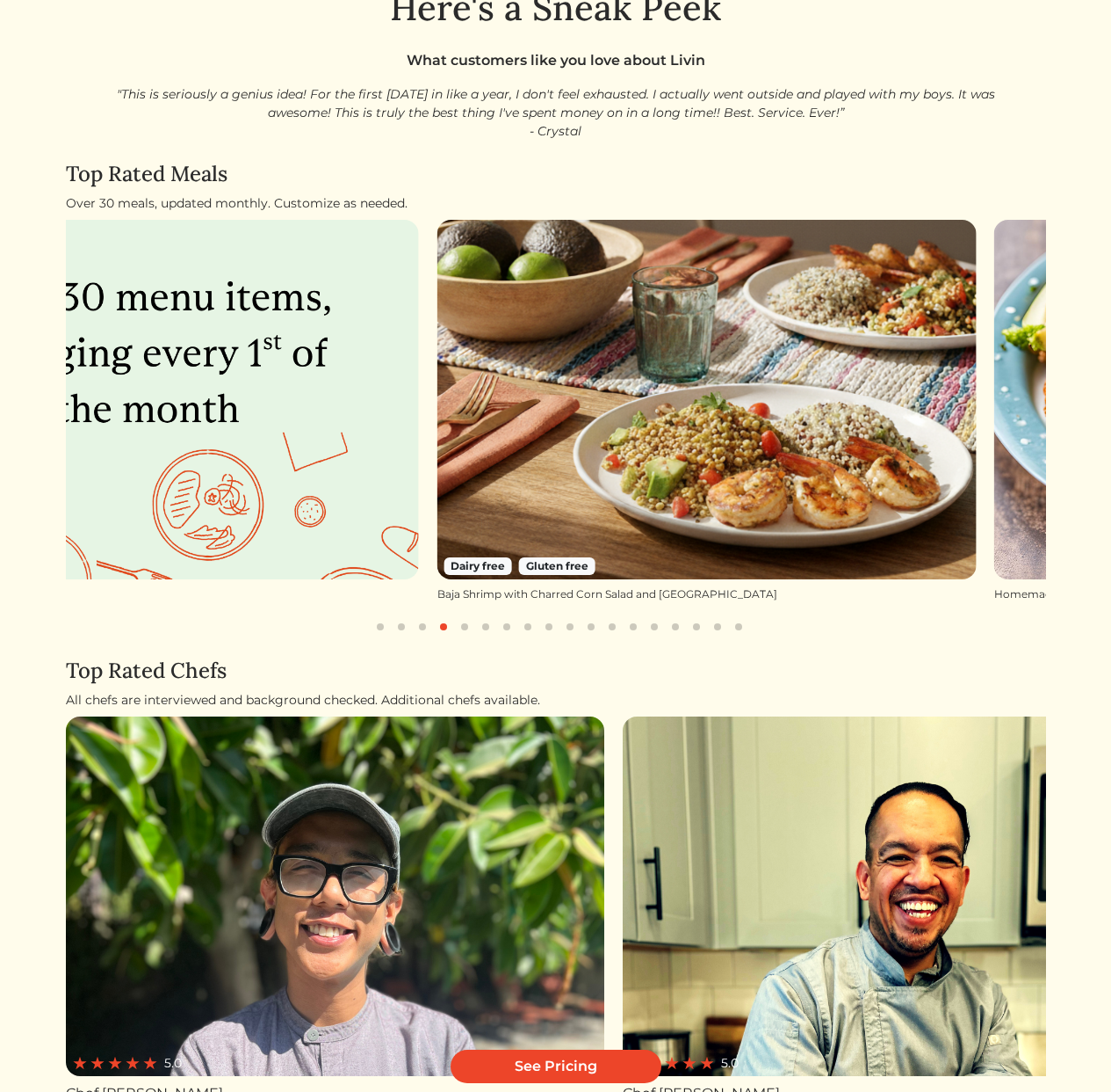
drag, startPoint x: 797, startPoint y: 451, endPoint x: 507, endPoint y: 457, distance: 290.1
click at [518, 457] on img at bounding box center [708, 399] width 540 height 359
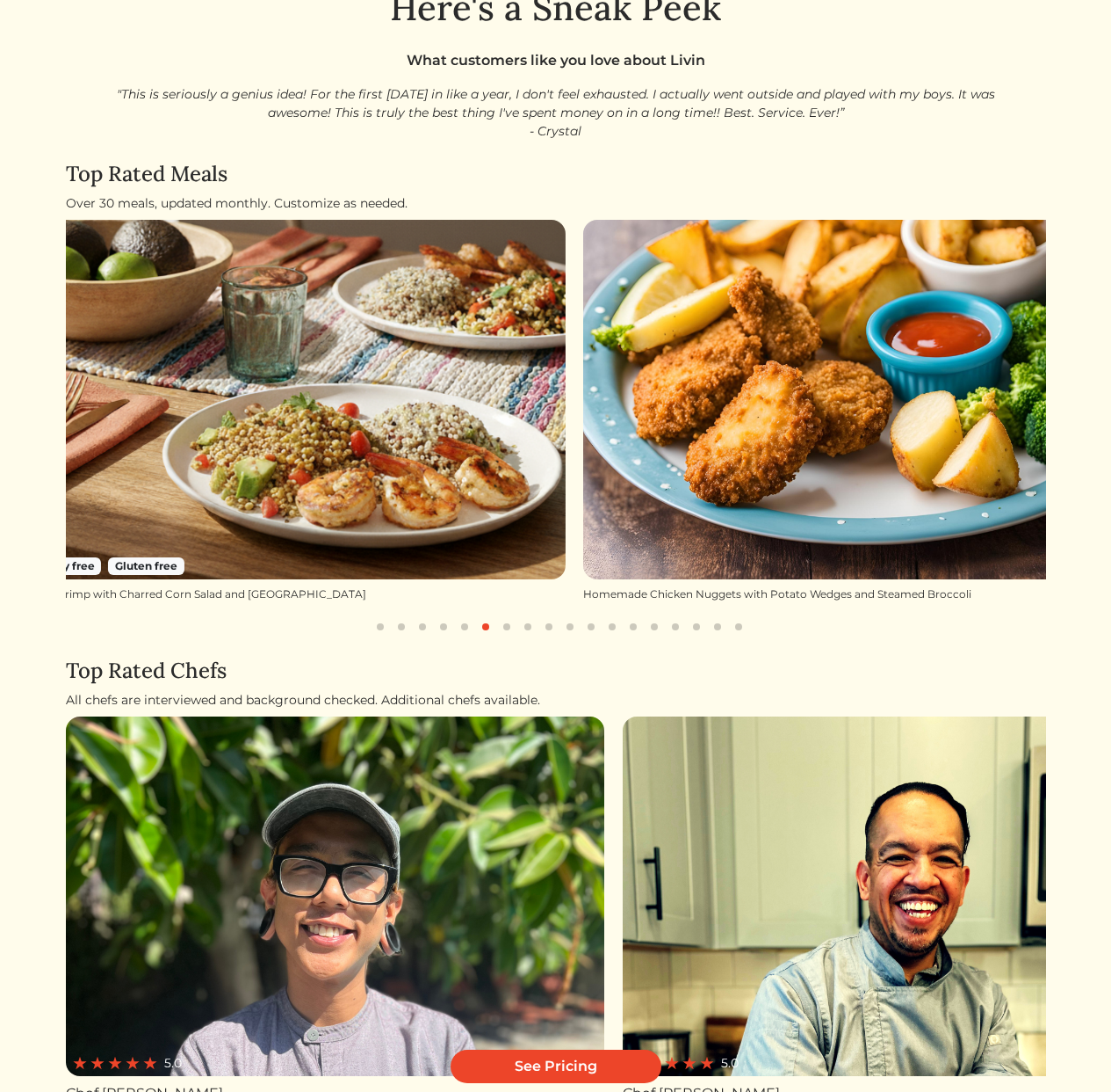
drag, startPoint x: 832, startPoint y: 458, endPoint x: 625, endPoint y: 462, distance: 207.0
click at [718, 460] on img at bounding box center [853, 399] width 540 height 359
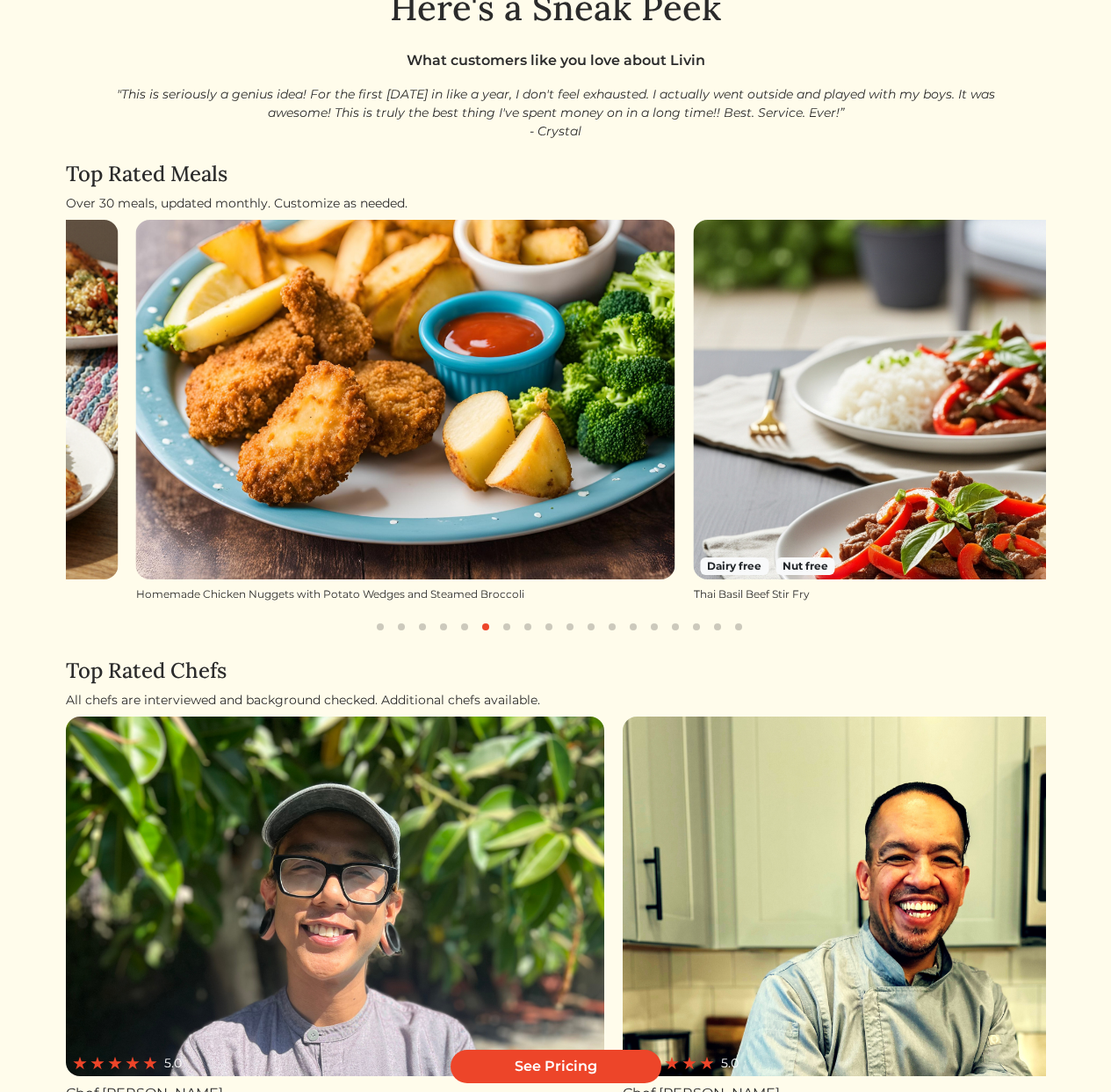
drag, startPoint x: 935, startPoint y: 490, endPoint x: 480, endPoint y: 495, distance: 455.0
click at [694, 498] on img at bounding box center [964, 399] width 540 height 359
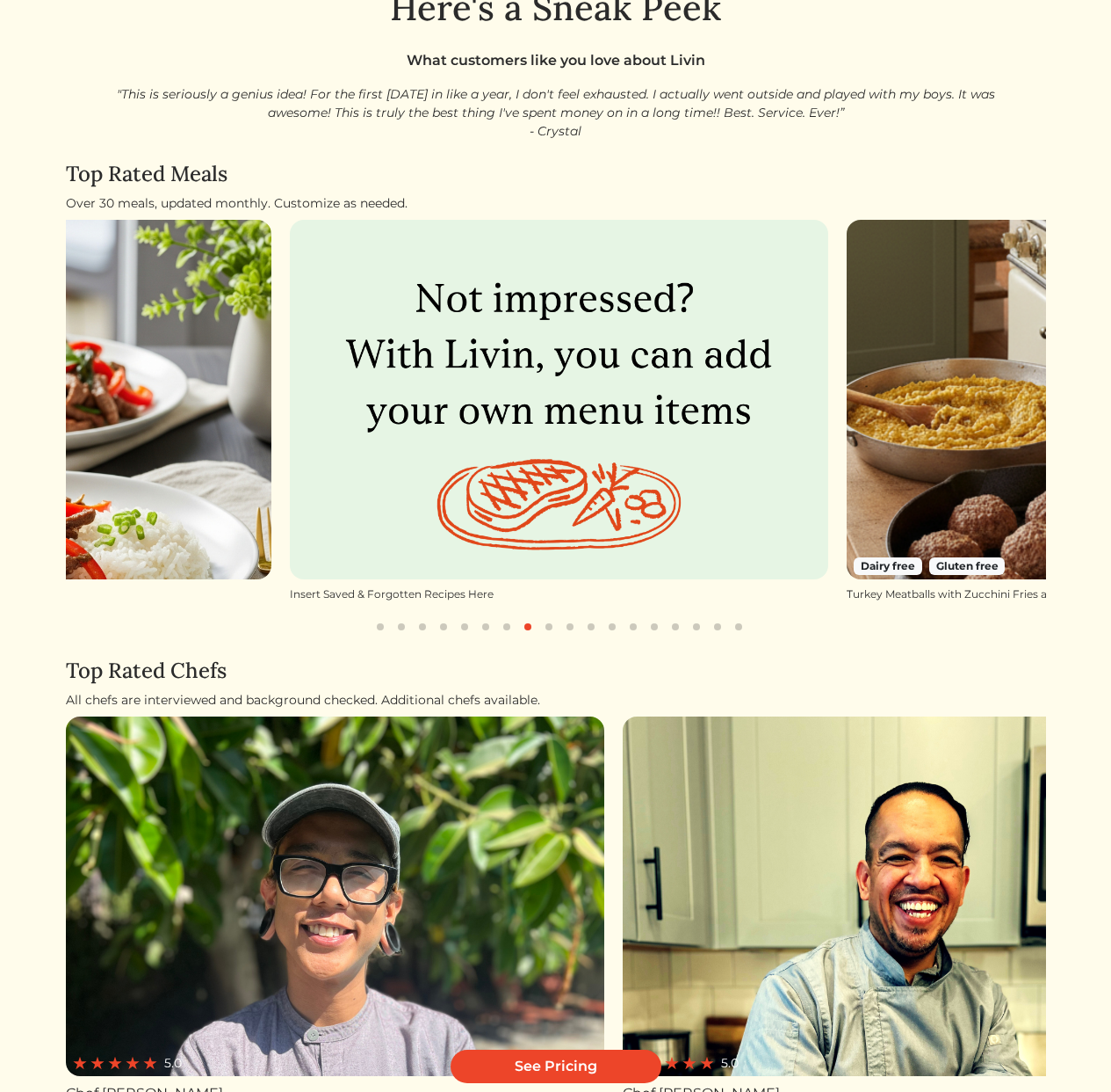
drag, startPoint x: 632, startPoint y: 520, endPoint x: 351, endPoint y: 522, distance: 281.0
click at [509, 519] on img at bounding box center [560, 399] width 540 height 359
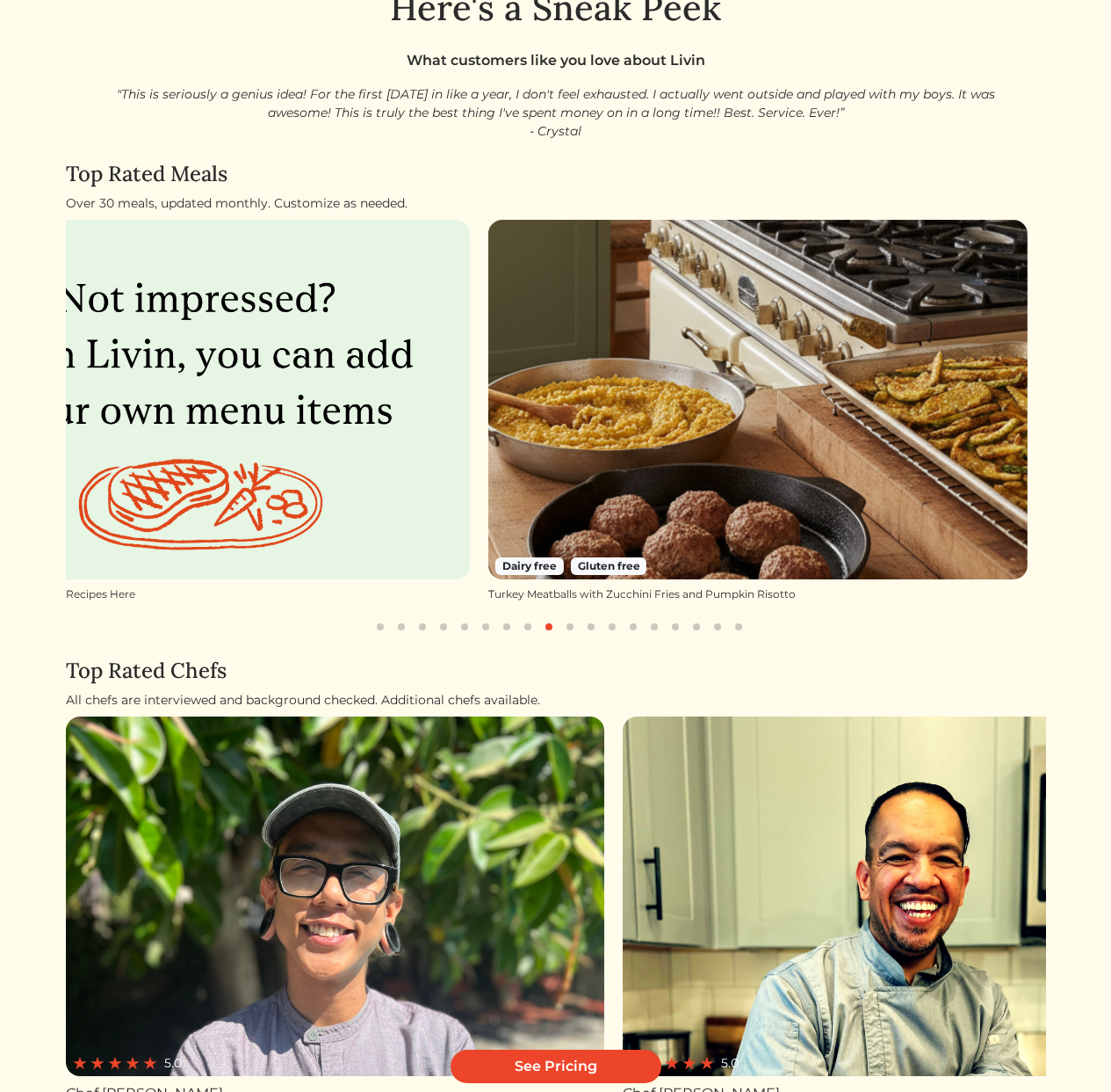
drag, startPoint x: 713, startPoint y: 417, endPoint x: 529, endPoint y: 437, distance: 185.1
click at [543, 434] on img at bounding box center [759, 399] width 540 height 359
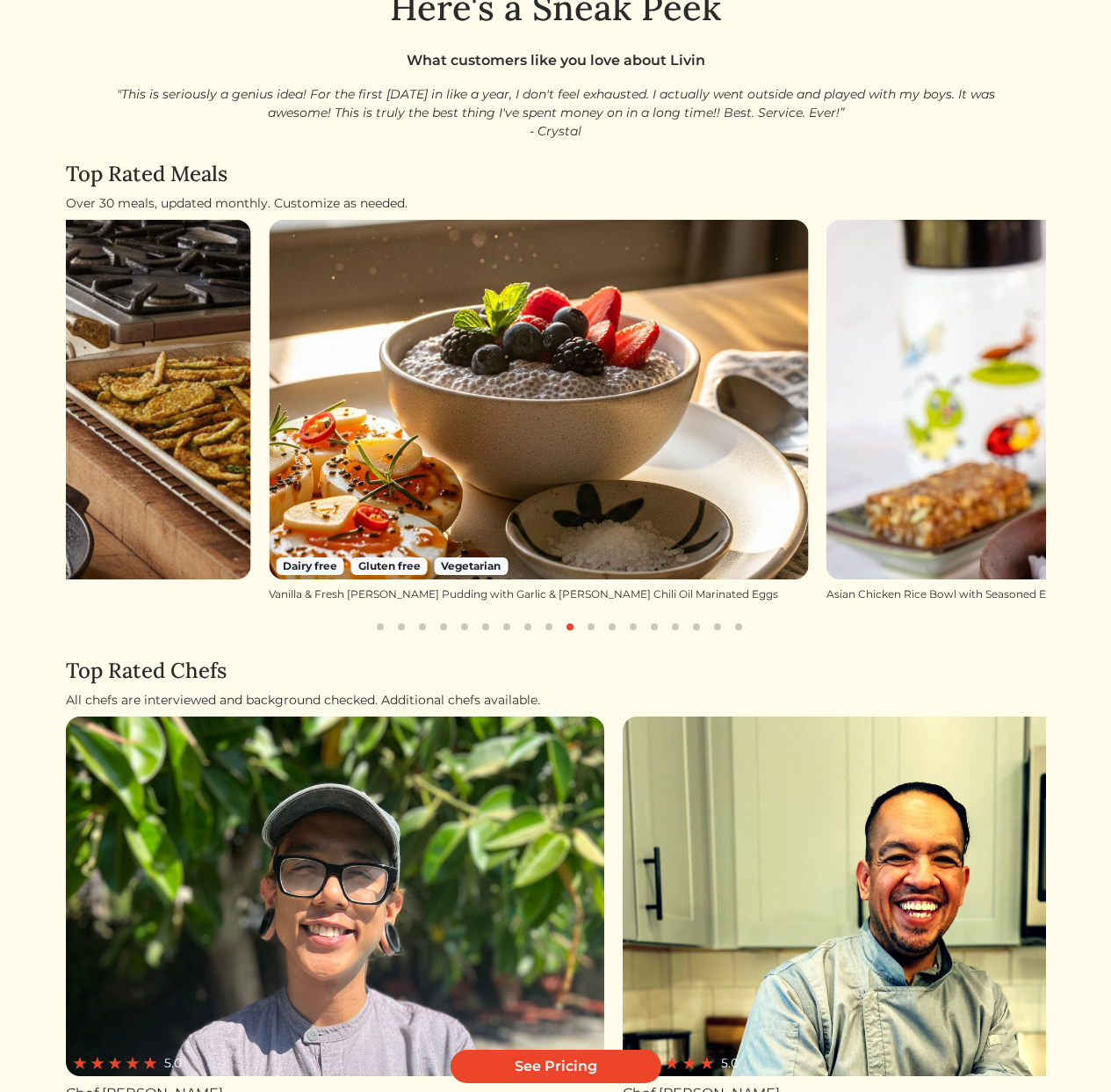
scroll to position [331, 0]
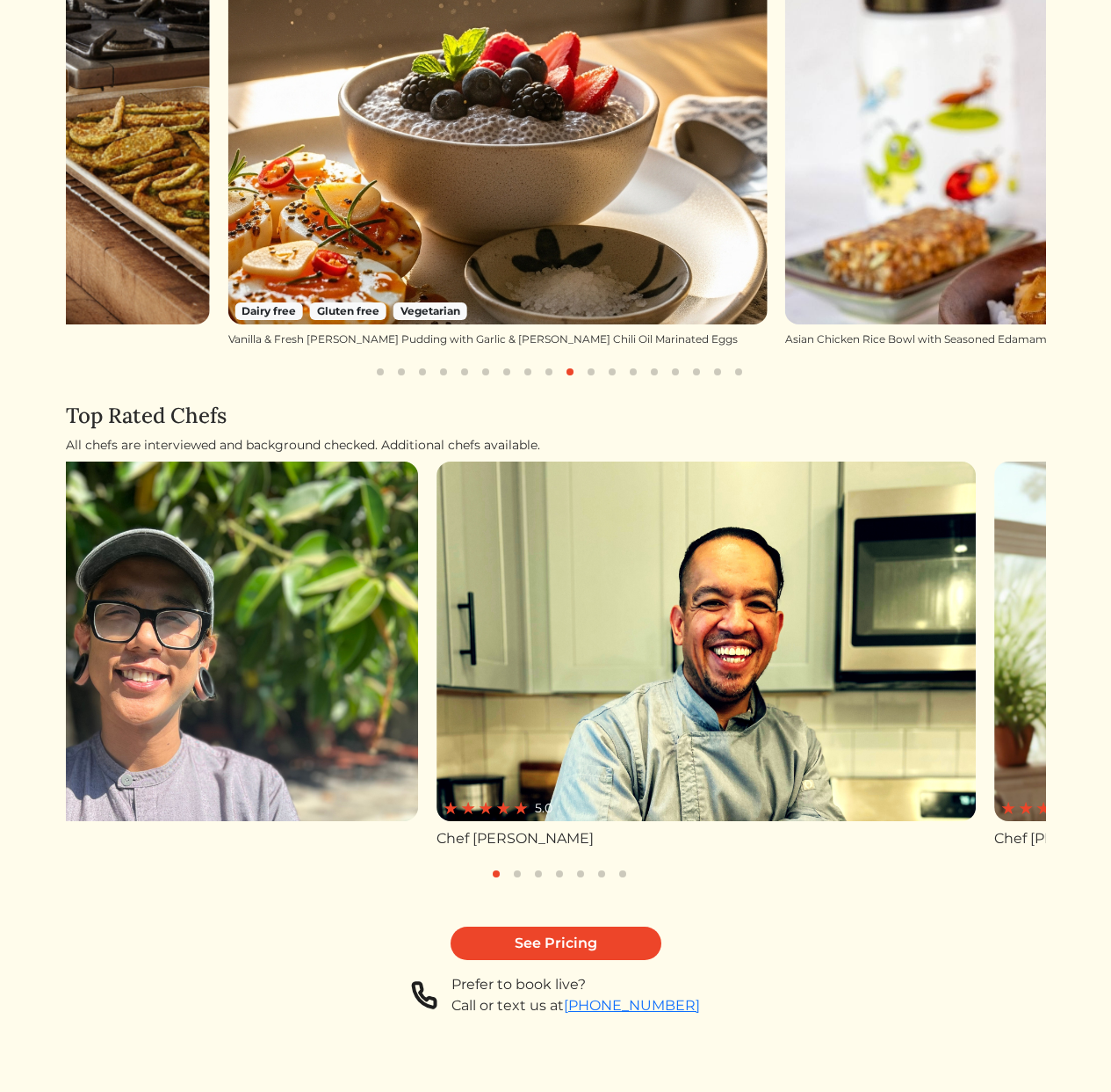
drag, startPoint x: 785, startPoint y: 686, endPoint x: 411, endPoint y: 702, distance: 374.3
click at [437, 702] on img at bounding box center [707, 640] width 540 height 359
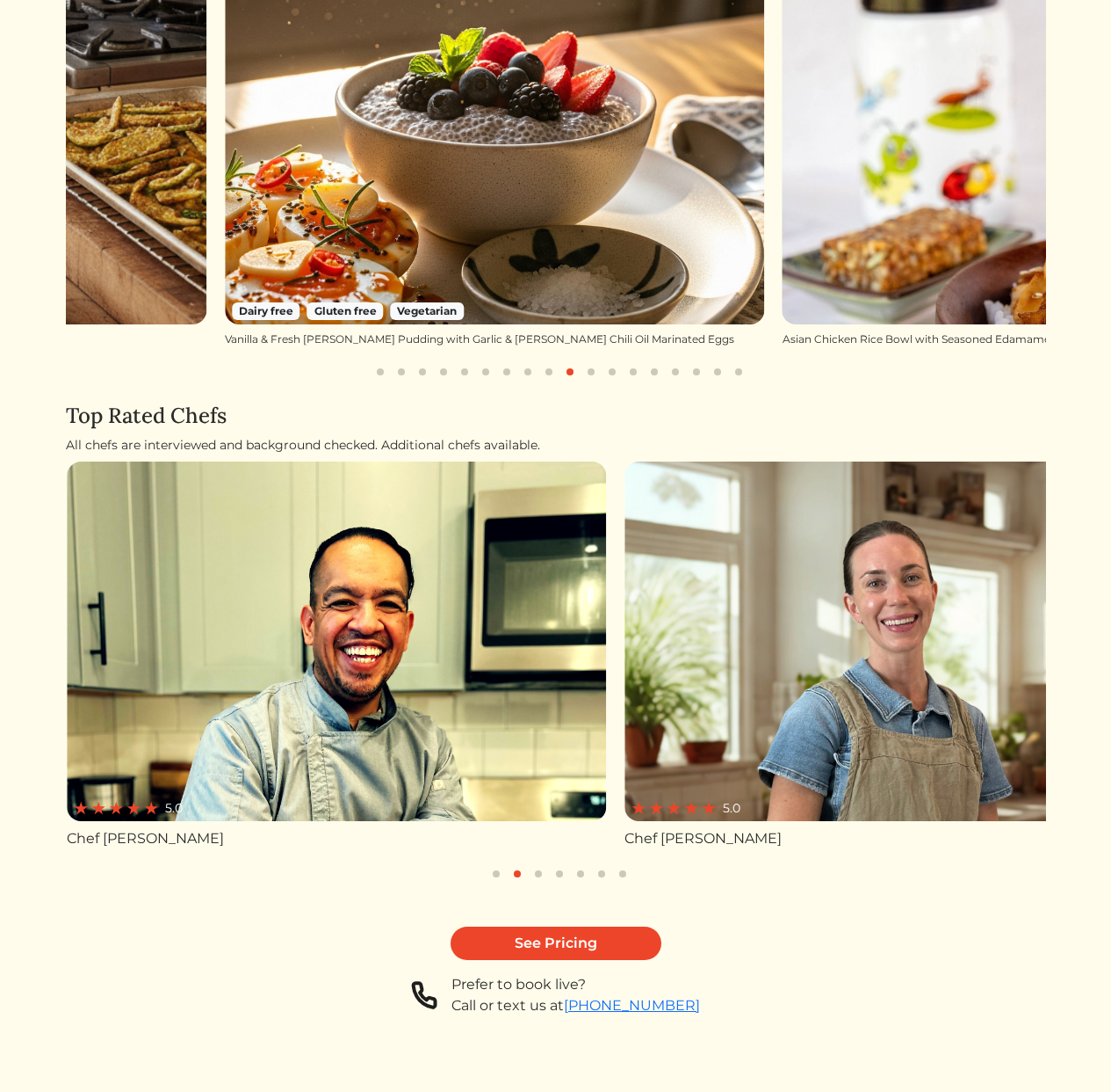
drag, startPoint x: 879, startPoint y: 658, endPoint x: 571, endPoint y: 682, distance: 308.9
click at [700, 676] on img at bounding box center [895, 640] width 540 height 359
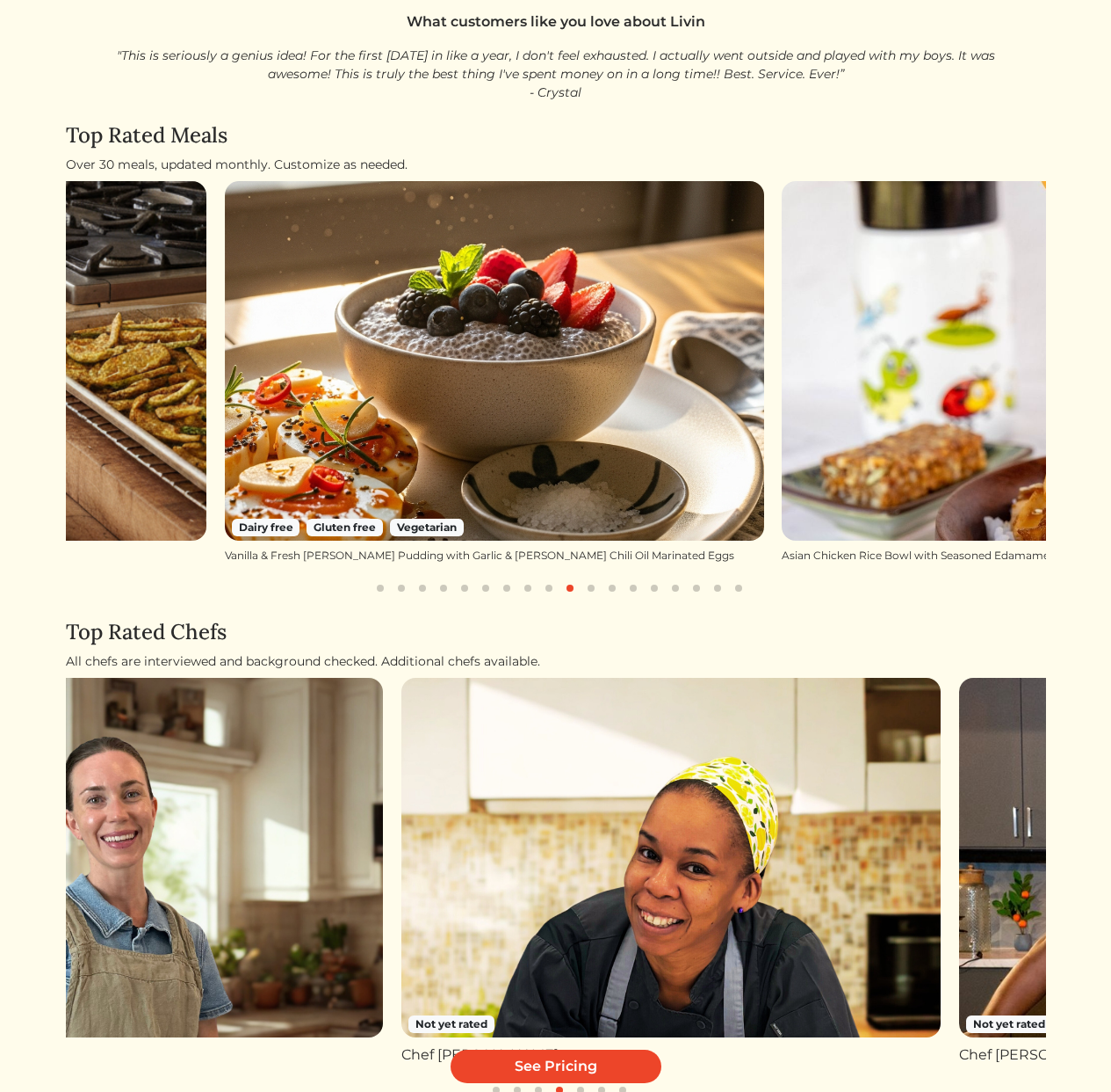
scroll to position [199, 0]
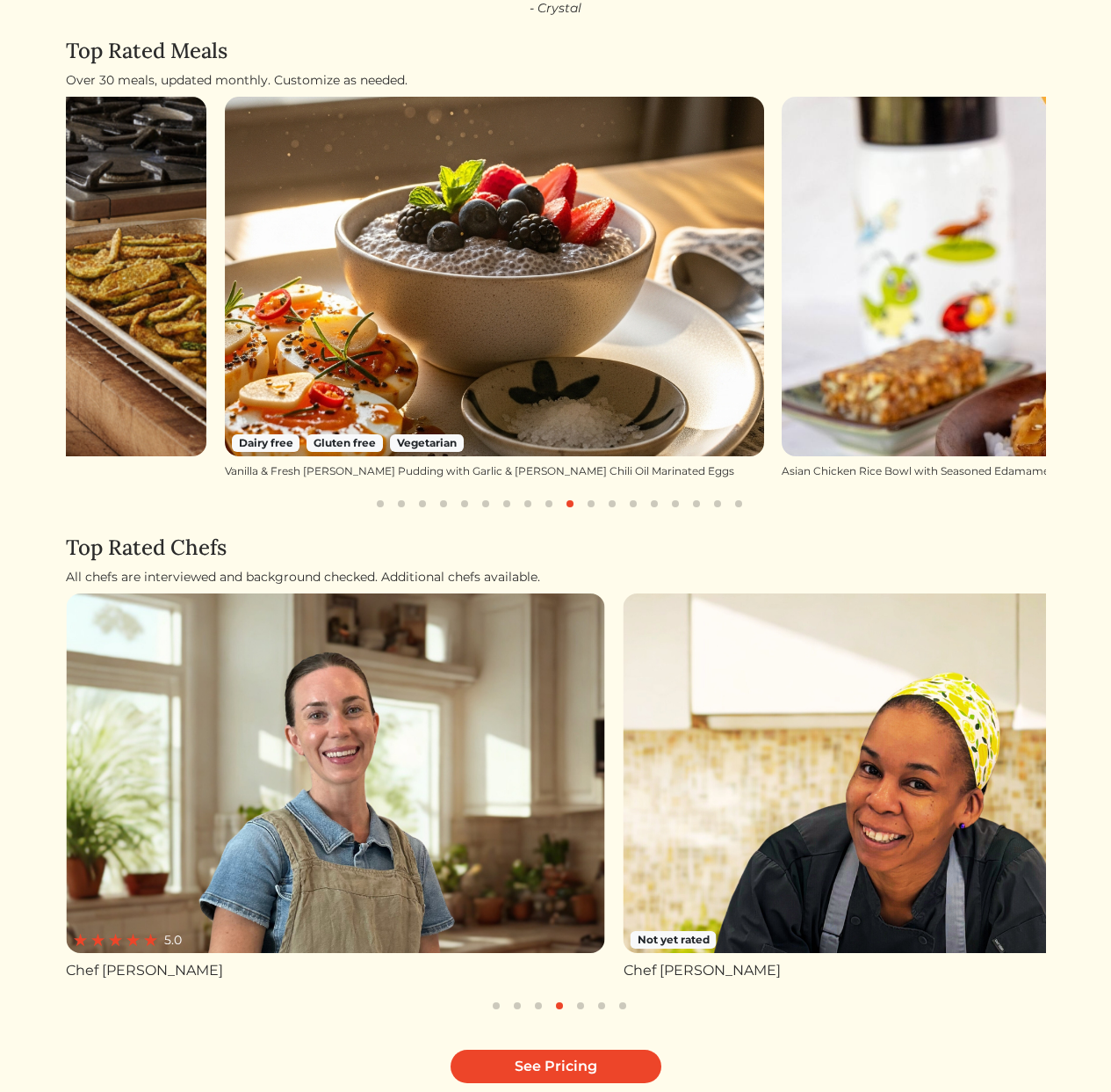
drag, startPoint x: 550, startPoint y: 771, endPoint x: 720, endPoint y: 768, distance: 170.0
click at [720, 768] on img at bounding box center [894, 772] width 540 height 359
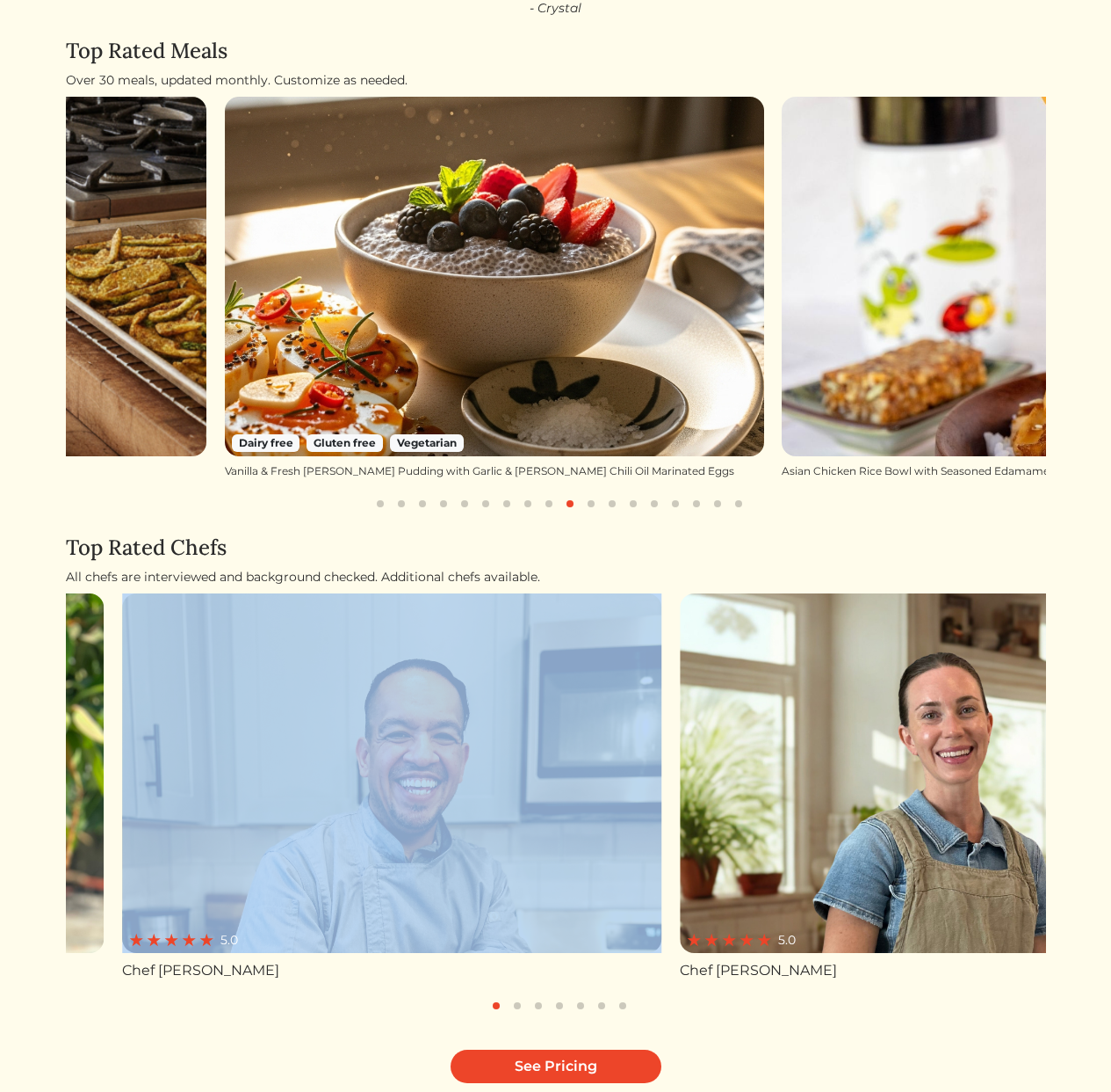
drag, startPoint x: 780, startPoint y: 782, endPoint x: 567, endPoint y: 778, distance: 213.0
click at [567, 778] on div "5.0 Chef [PERSON_NAME] 5.0 Chef [PERSON_NAME] 5.0 Chef [PERSON_NAME] Not yet ra…" at bounding box center [556, 804] width 980 height 423
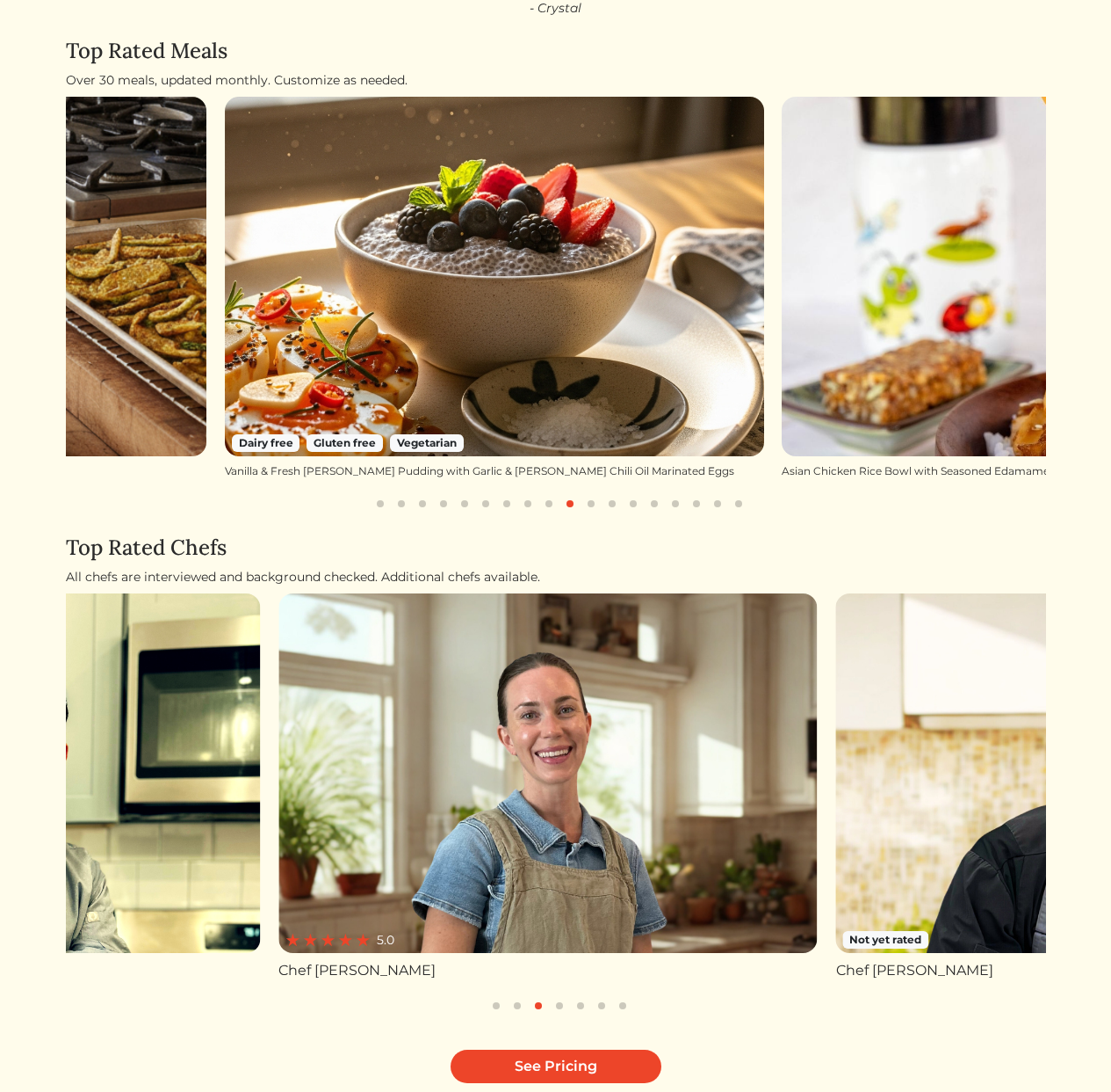
drag, startPoint x: 618, startPoint y: 793, endPoint x: 408, endPoint y: 788, distance: 210.1
click at [444, 786] on img at bounding box center [548, 772] width 540 height 359
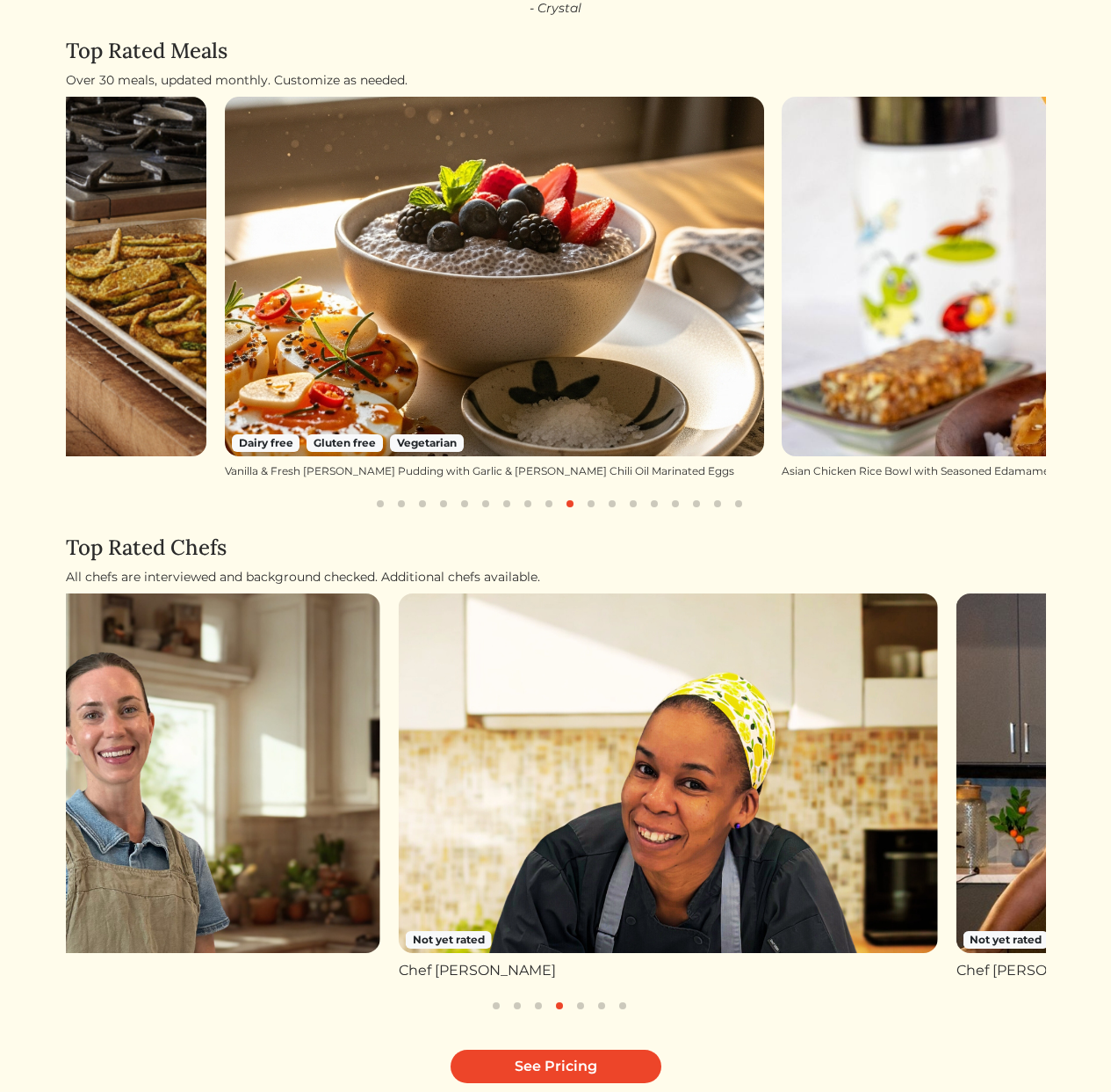
drag, startPoint x: 774, startPoint y: 770, endPoint x: 578, endPoint y: 781, distance: 196.3
click at [594, 777] on img at bounding box center [669, 772] width 540 height 359
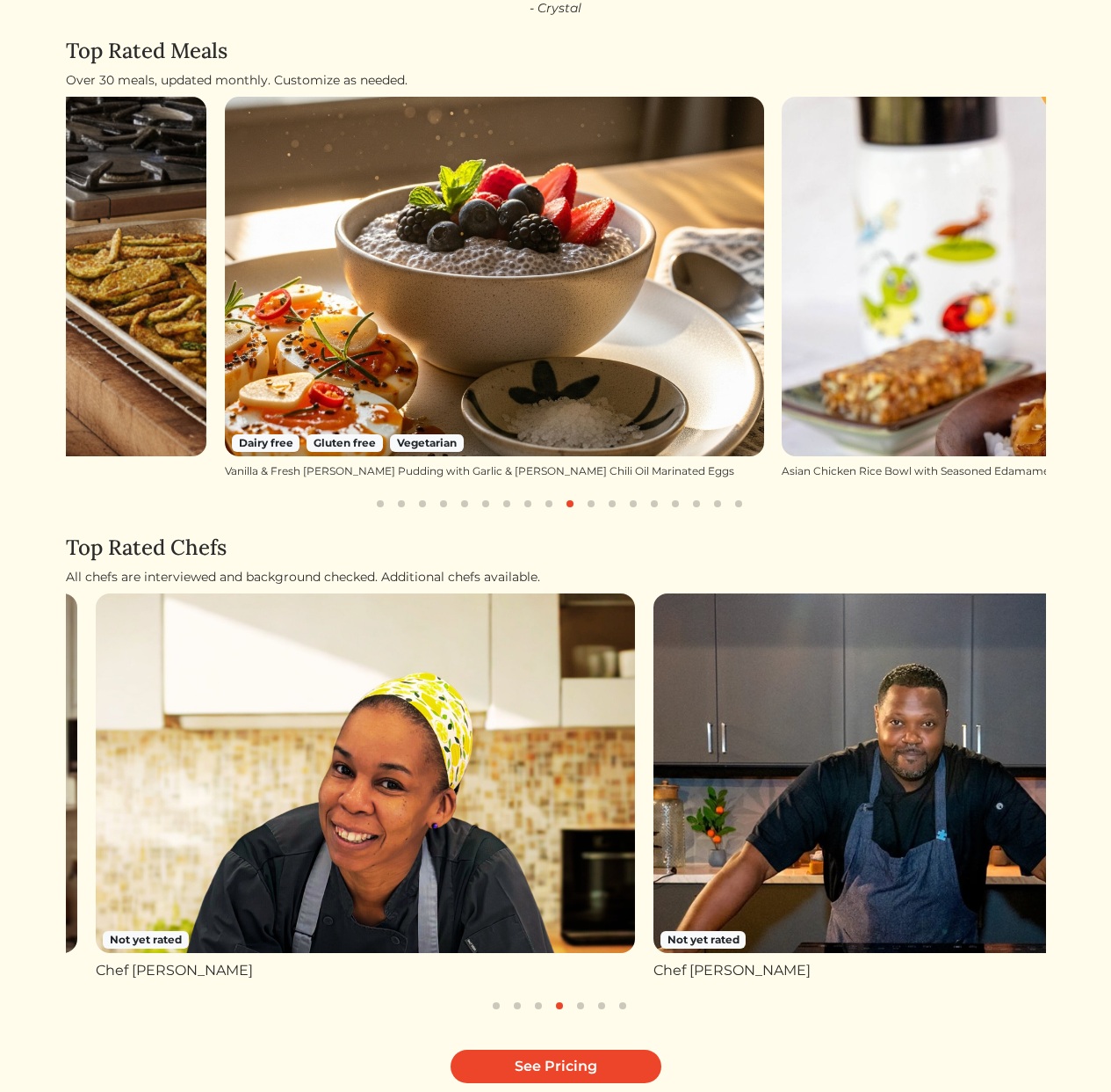
drag, startPoint x: 744, startPoint y: 781, endPoint x: 563, endPoint y: 786, distance: 181.1
click at [654, 784] on img at bounding box center [924, 772] width 540 height 359
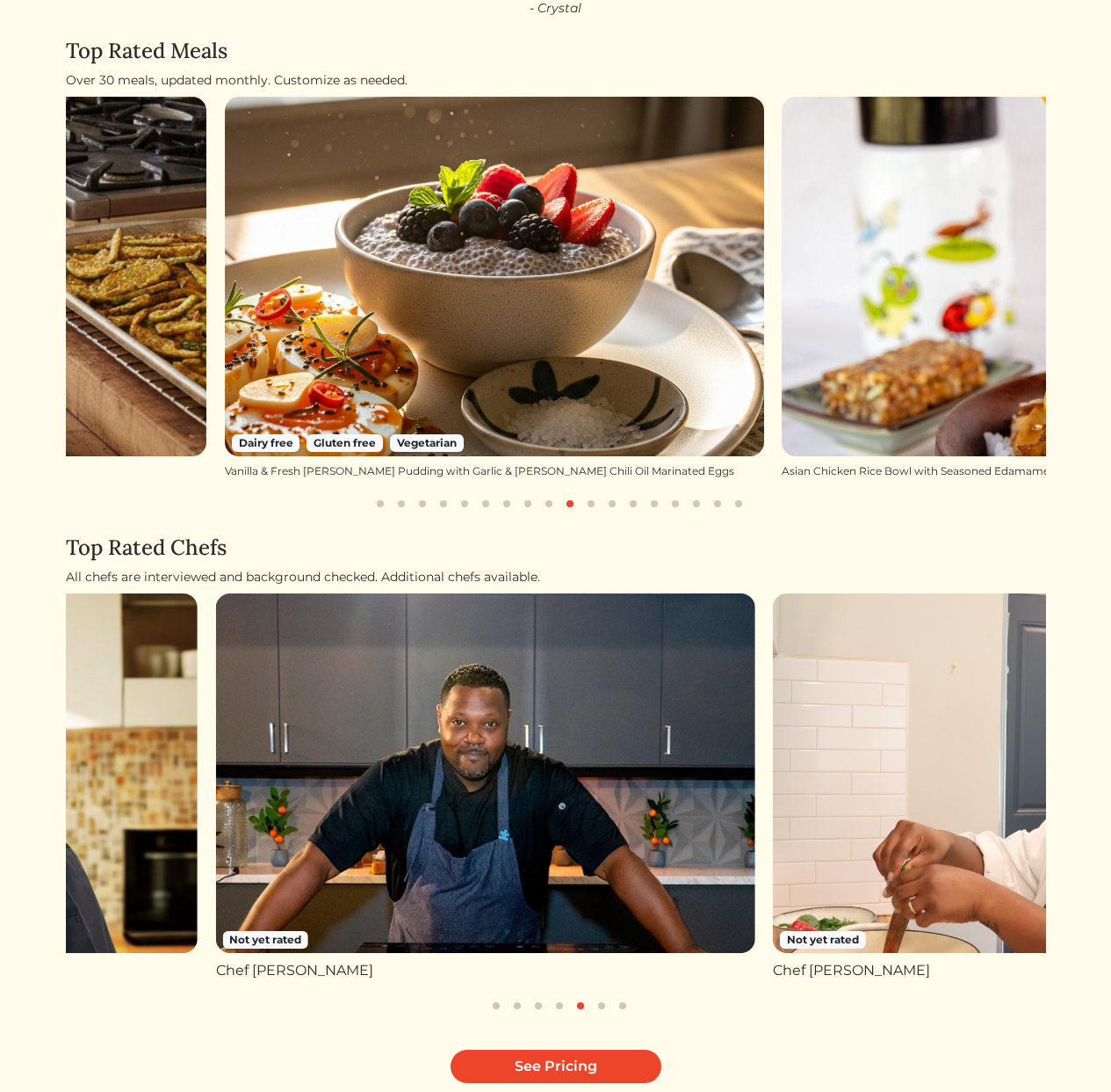
drag, startPoint x: 672, startPoint y: 814, endPoint x: 348, endPoint y: 832, distance: 324.5
click at [433, 826] on img at bounding box center [486, 772] width 540 height 359
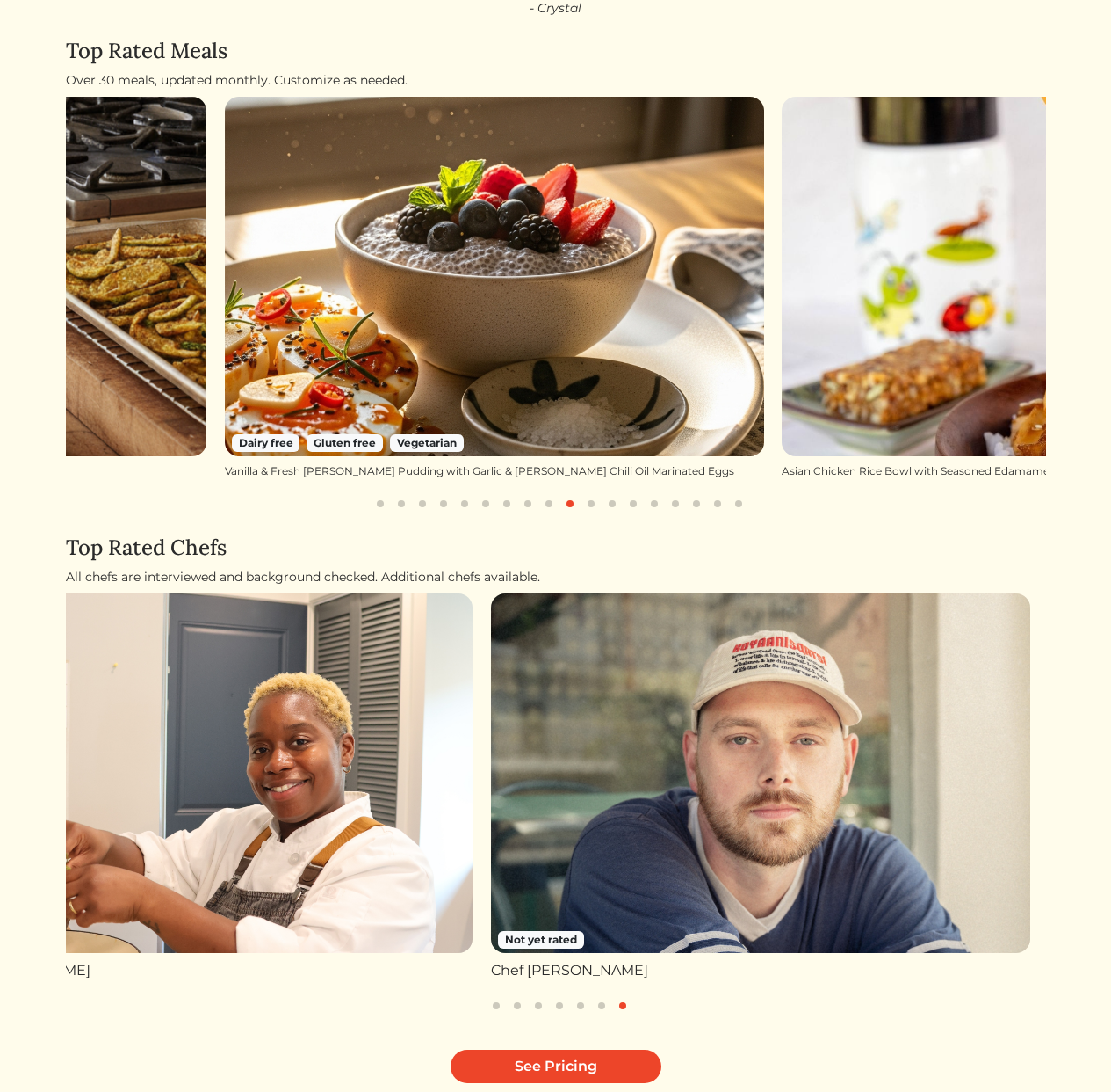
drag, startPoint x: 639, startPoint y: 834, endPoint x: 410, endPoint y: 843, distance: 229.2
click at [492, 840] on img at bounding box center [761, 772] width 540 height 359
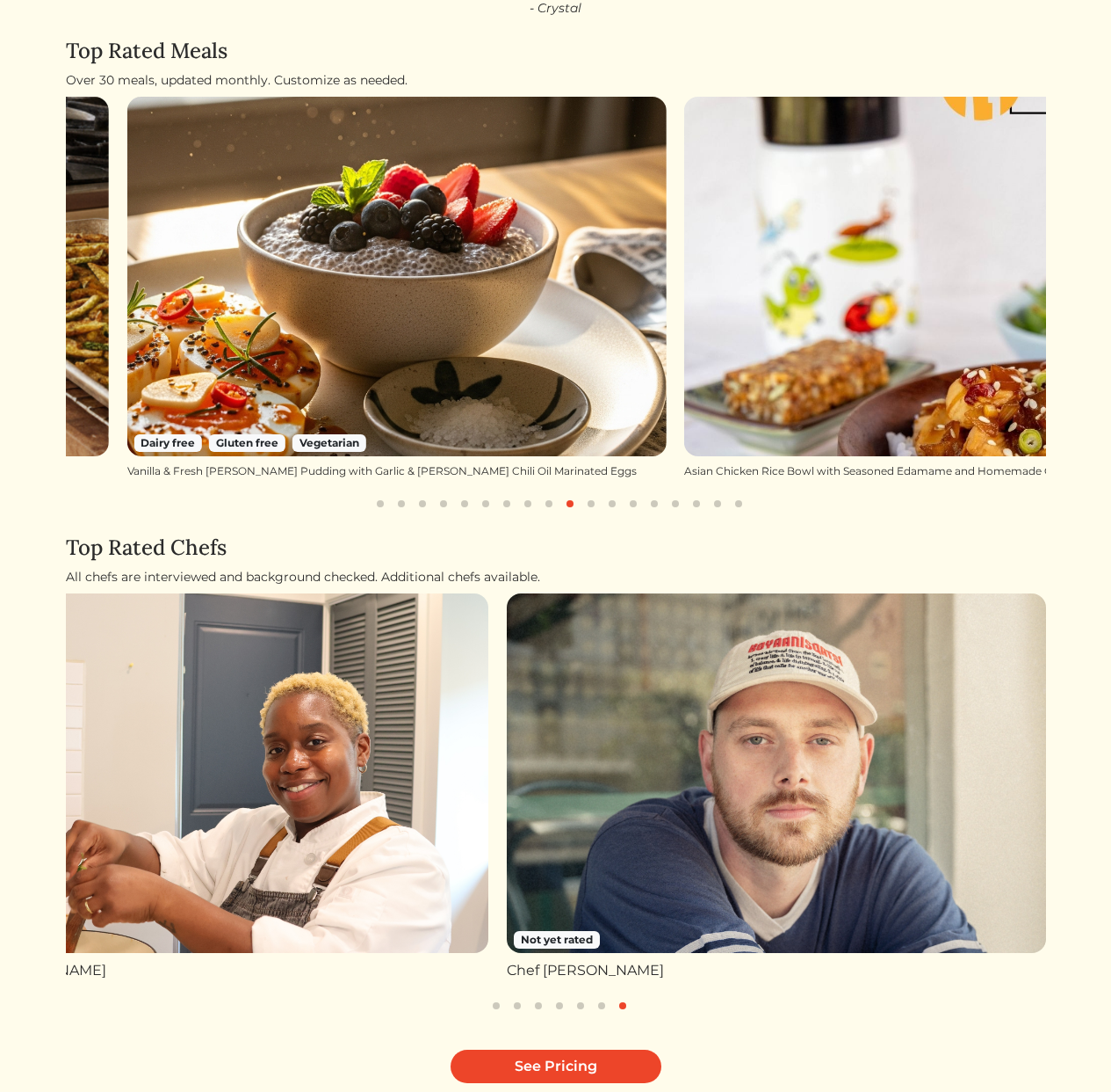
drag, startPoint x: 696, startPoint y: 385, endPoint x: 259, endPoint y: 394, distance: 437.1
click at [352, 401] on img at bounding box center [397, 276] width 540 height 359
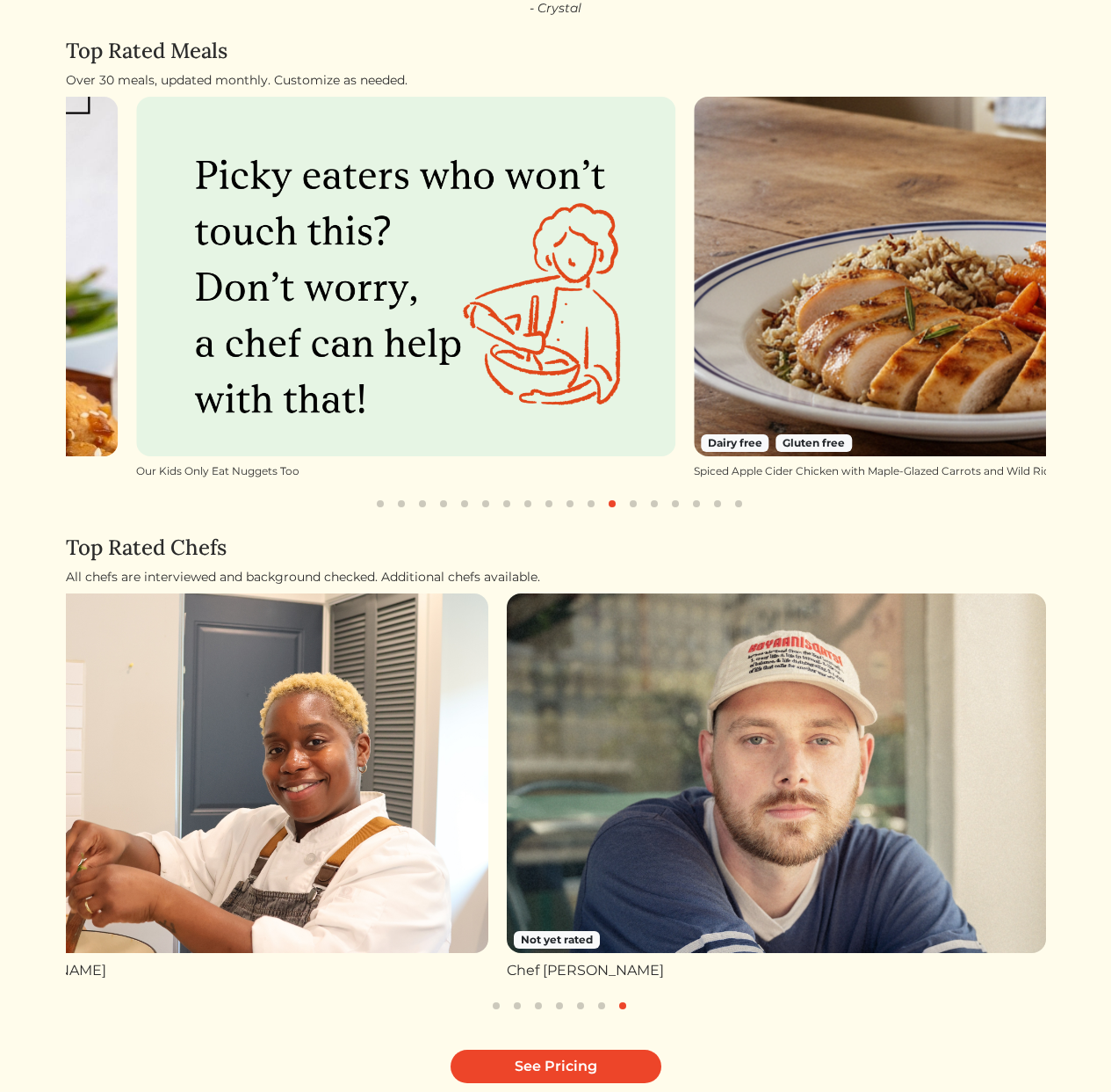
drag, startPoint x: 844, startPoint y: 328, endPoint x: 331, endPoint y: 338, distance: 513.1
click at [347, 338] on img at bounding box center [406, 276] width 540 height 359
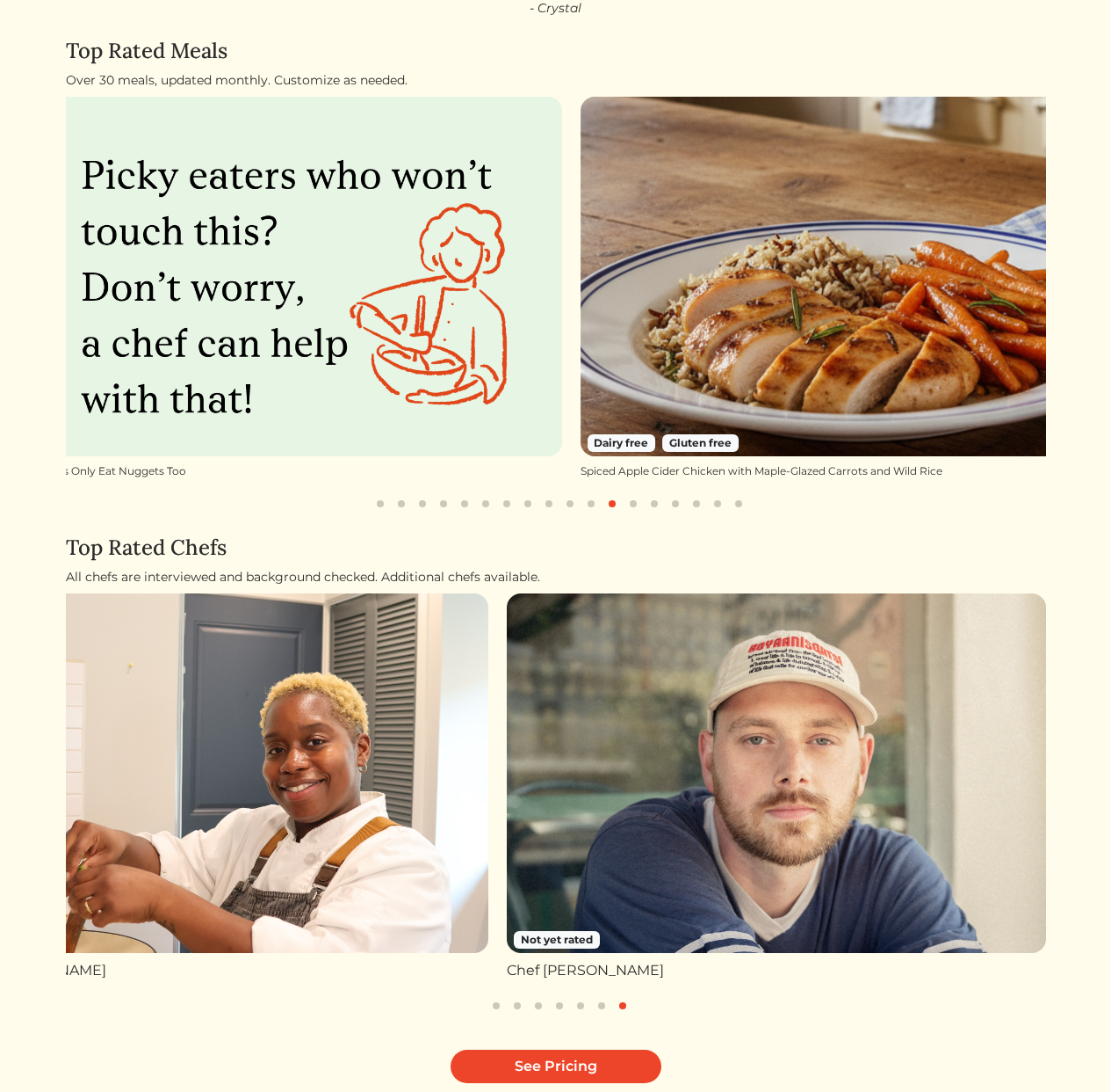
drag, startPoint x: 624, startPoint y: 342, endPoint x: 426, endPoint y: 362, distance: 199.0
click at [581, 347] on img at bounding box center [850, 276] width 540 height 359
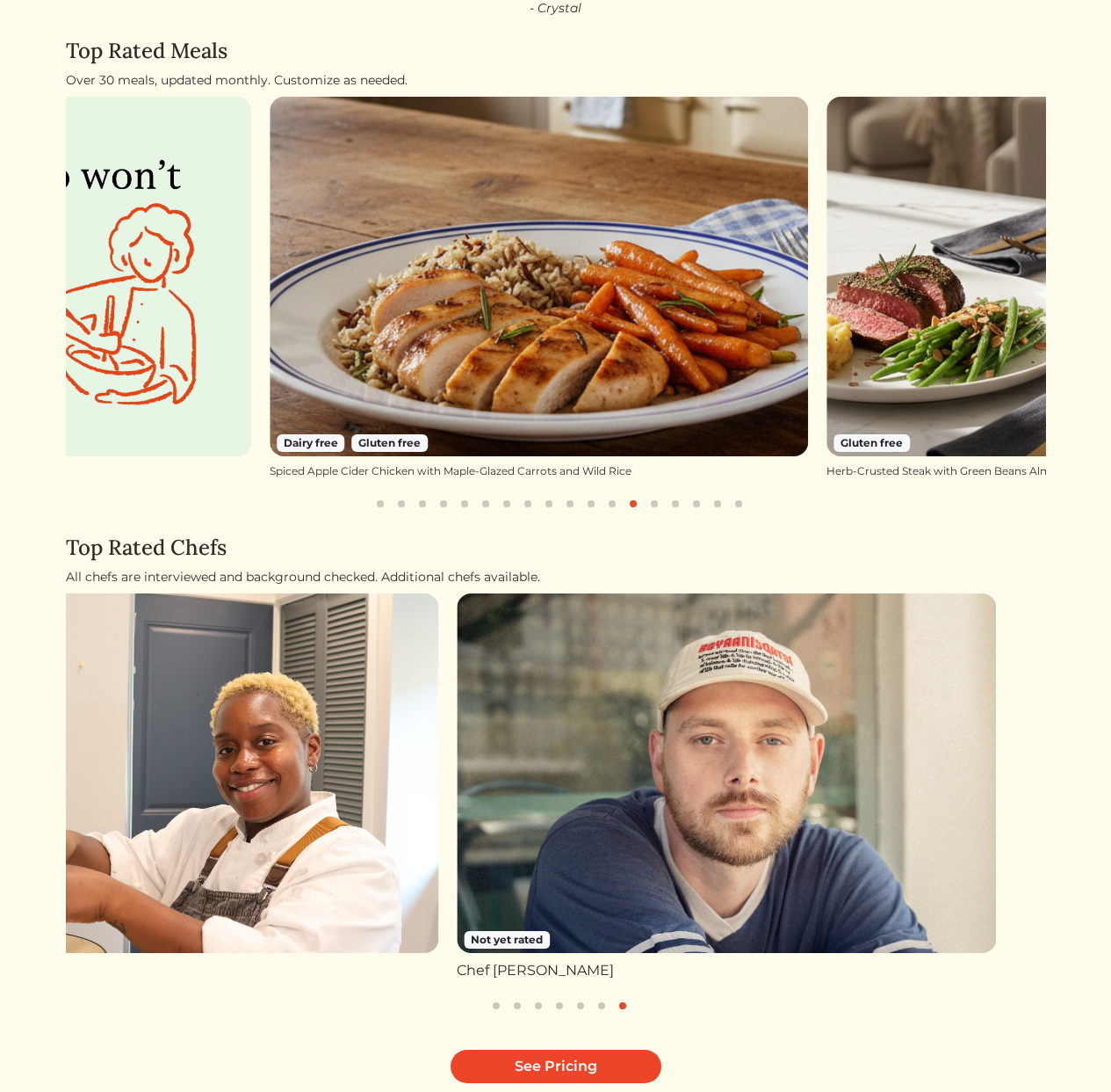
drag, startPoint x: 709, startPoint y: 779, endPoint x: 457, endPoint y: 791, distance: 252.3
click at [499, 787] on img at bounding box center [727, 772] width 540 height 359
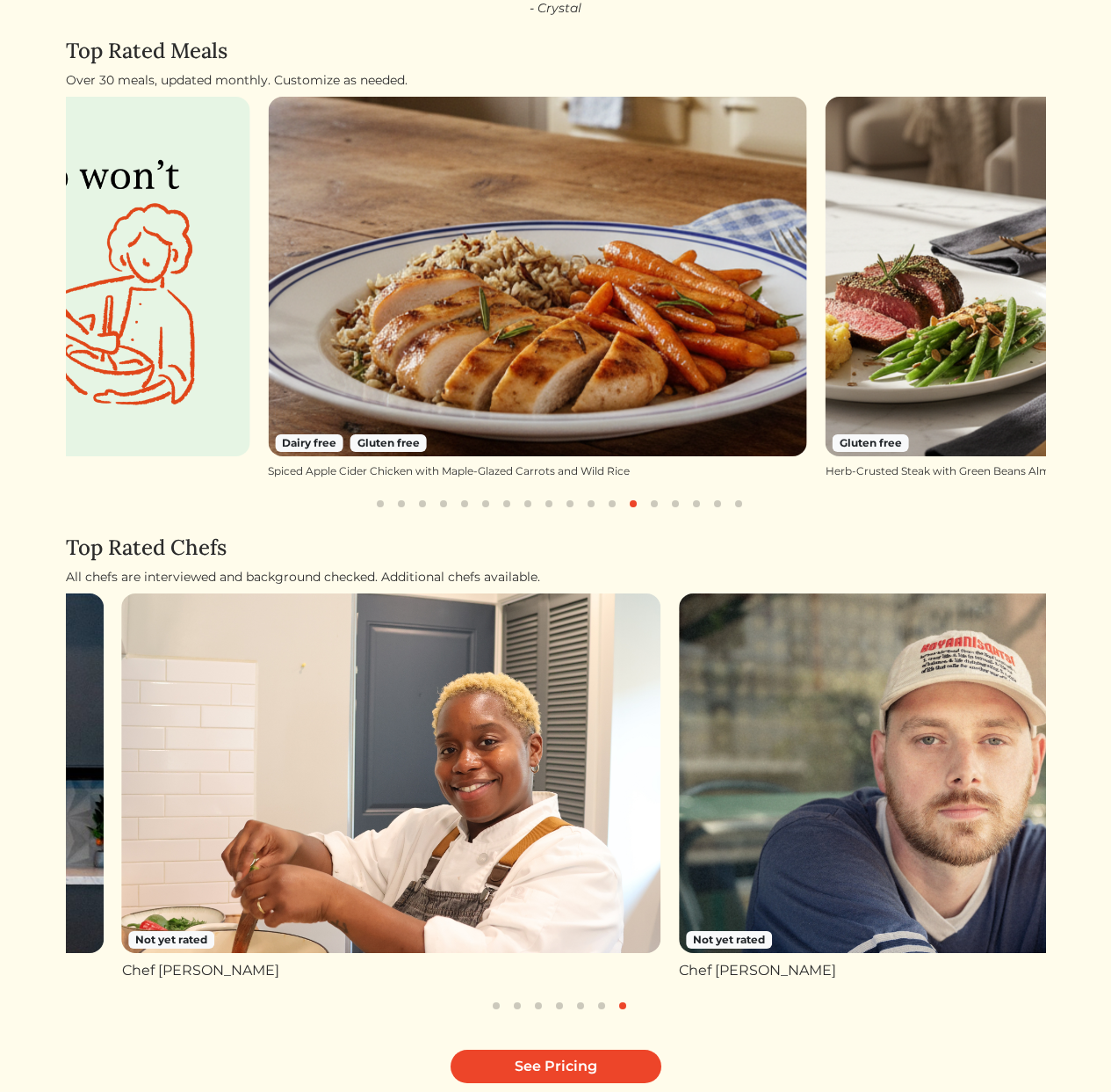
drag, startPoint x: 399, startPoint y: 785, endPoint x: 907, endPoint y: 773, distance: 508.1
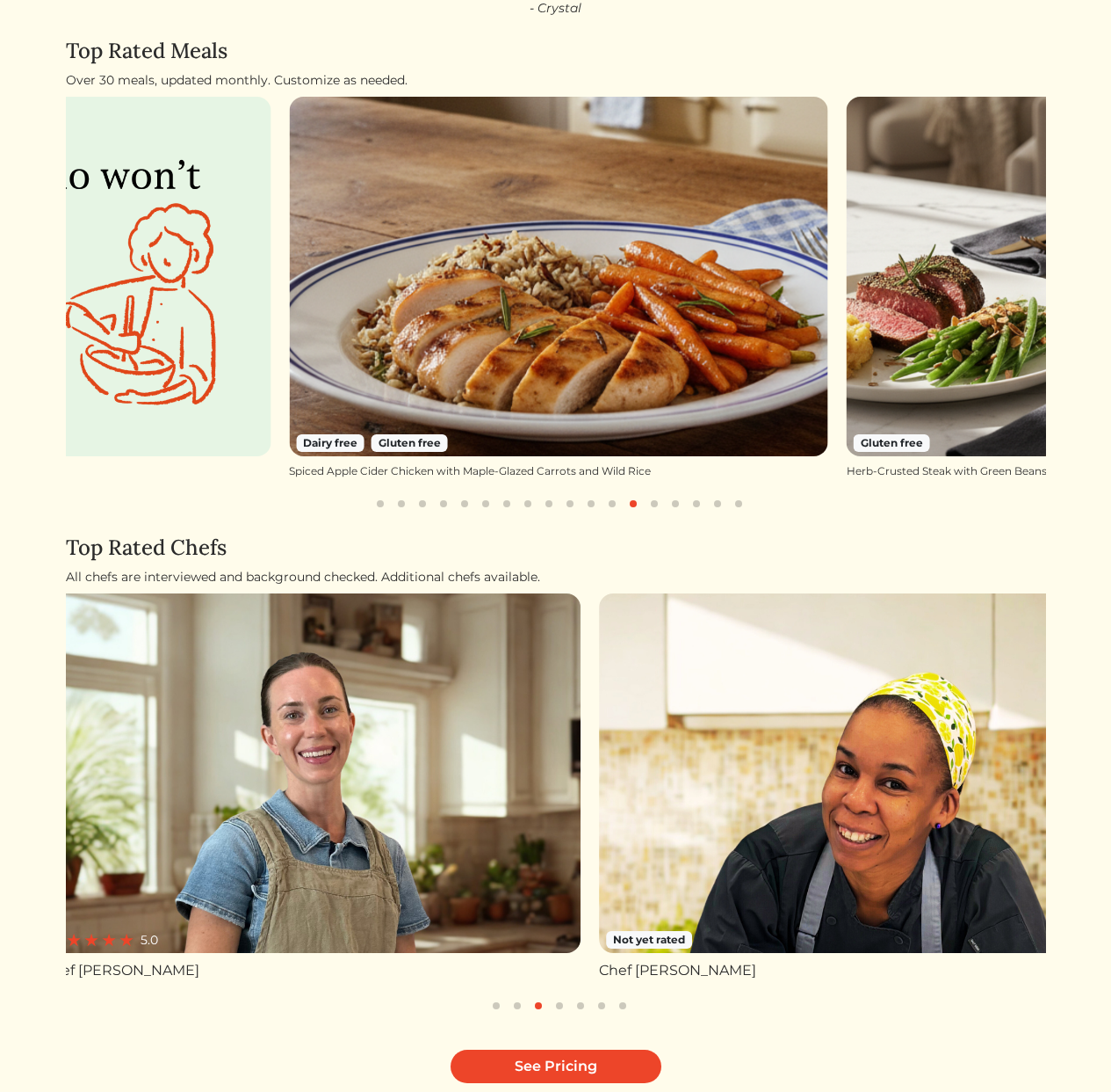
drag, startPoint x: 367, startPoint y: 262, endPoint x: 773, endPoint y: 289, distance: 406.9
click at [769, 289] on img at bounding box center [559, 276] width 540 height 359
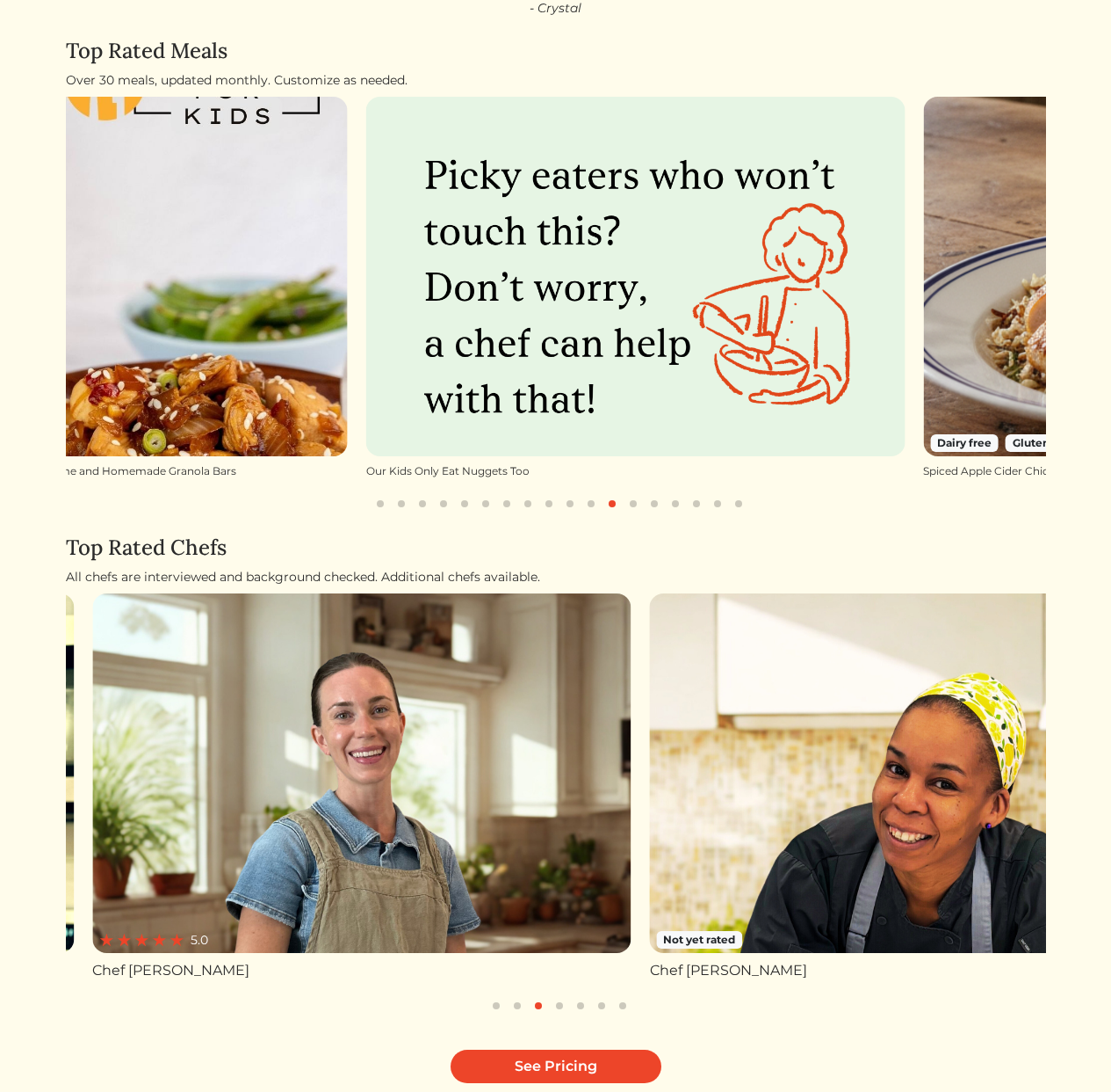
drag, startPoint x: 619, startPoint y: 278, endPoint x: 575, endPoint y: 267, distance: 45.4
click at [575, 267] on img at bounding box center [636, 276] width 540 height 359
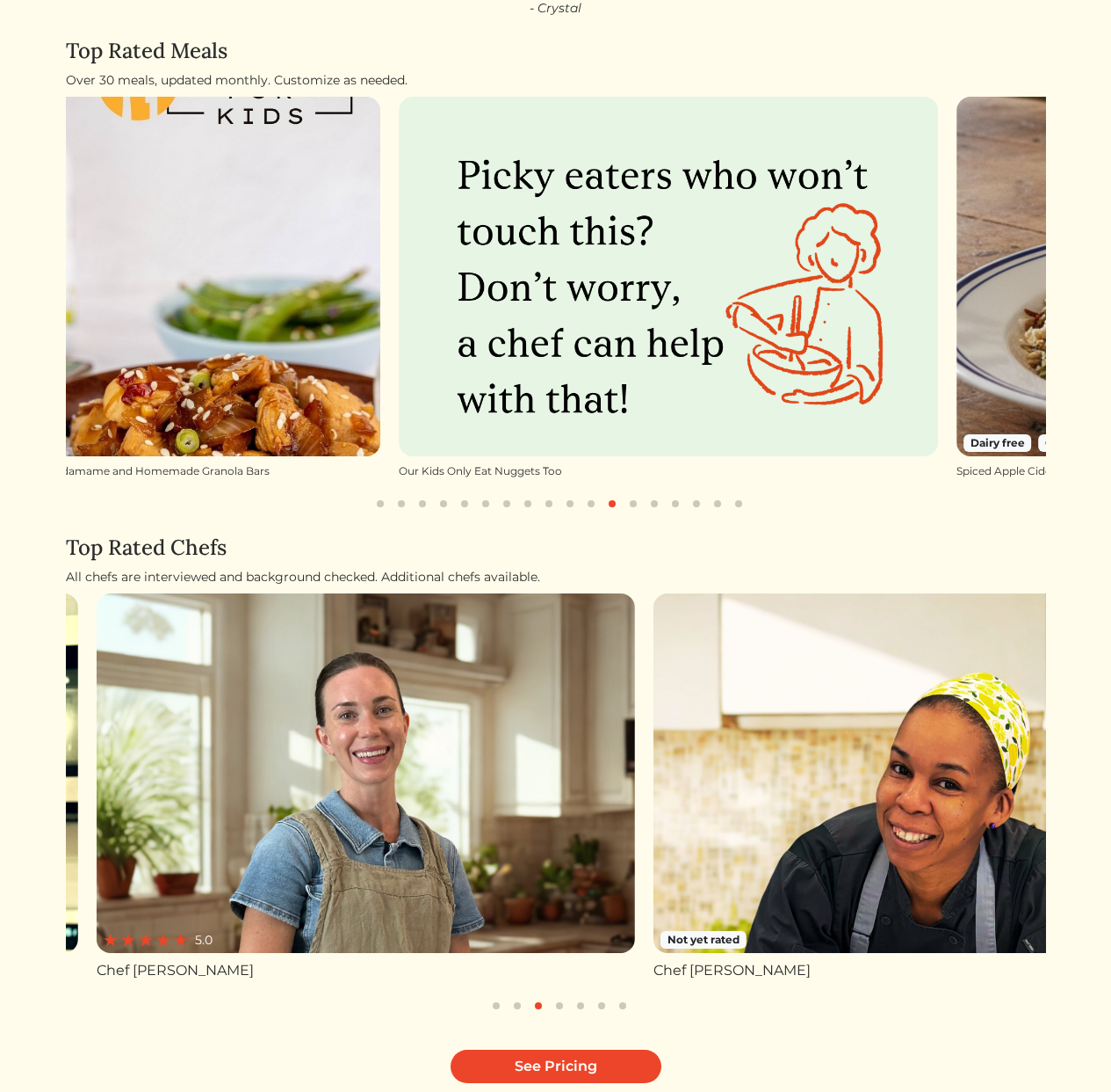
drag, startPoint x: 564, startPoint y: 365, endPoint x: 806, endPoint y: 366, distance: 242.0
click at [798, 366] on img at bounding box center [669, 276] width 540 height 359
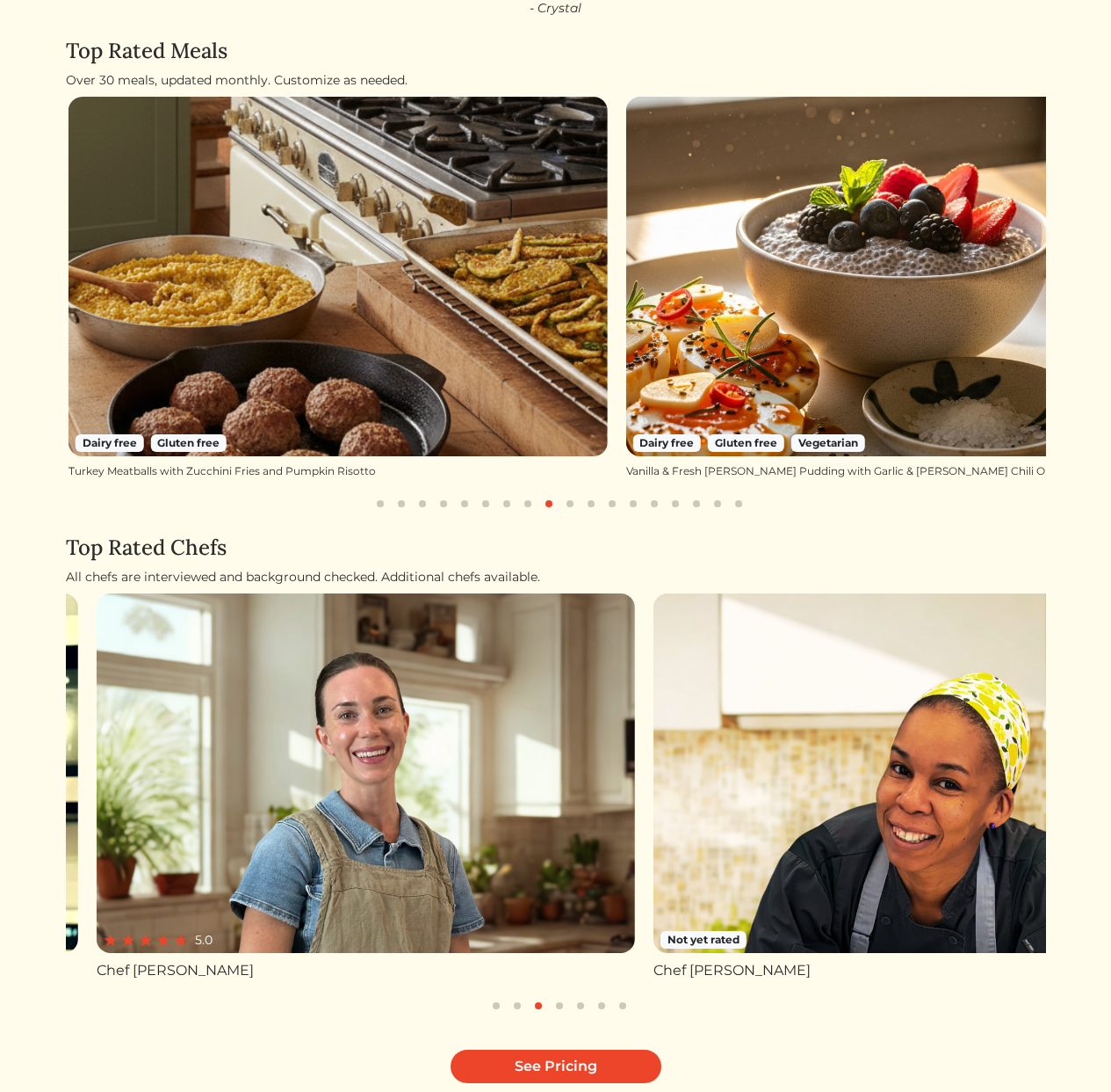
click at [272, 577] on div "All chefs are interviewed and background checked. Additional chefs available." at bounding box center [556, 577] width 980 height 19
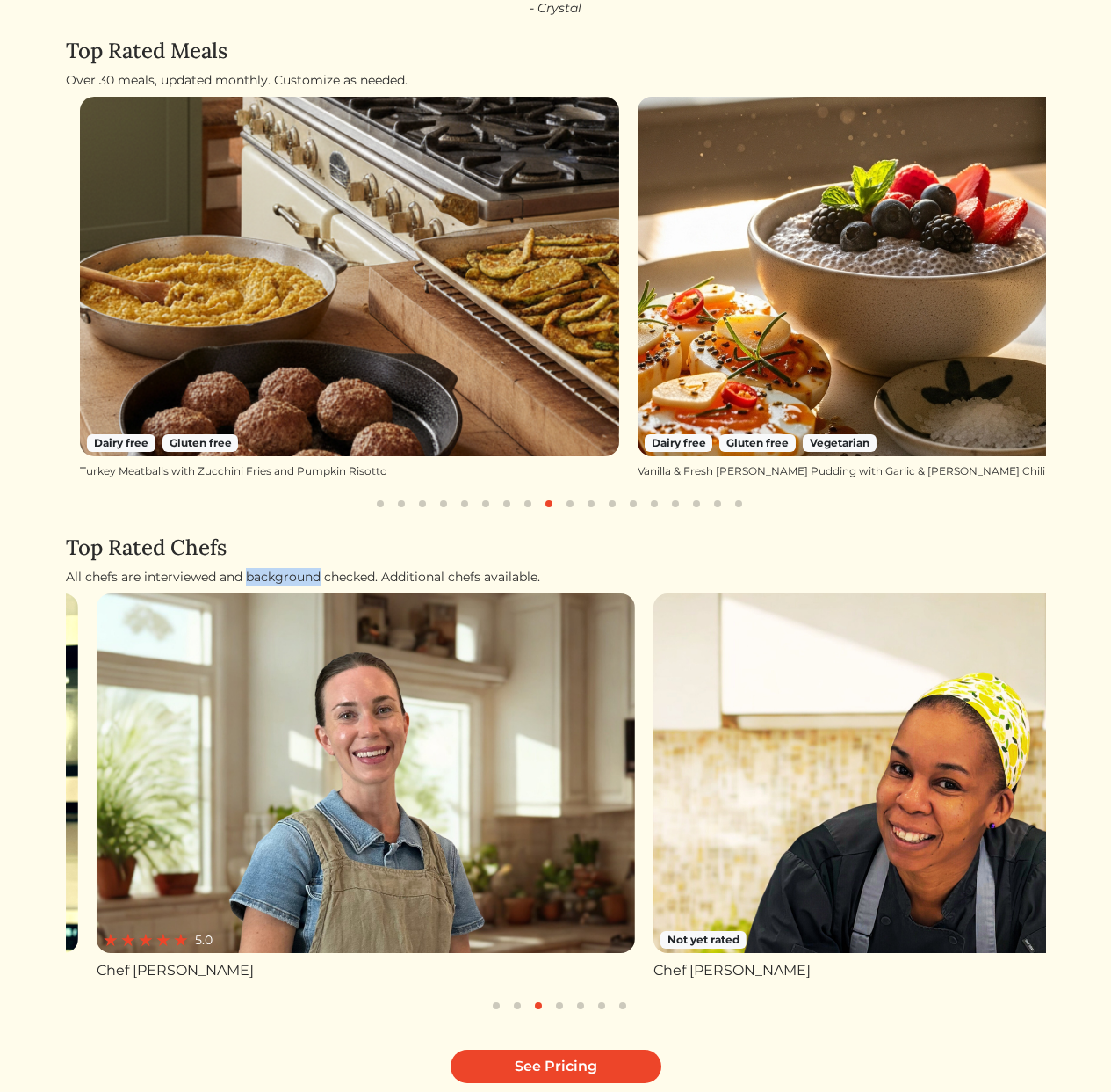
click at [272, 577] on div "All chefs are interviewed and background checked. Additional chefs available." at bounding box center [556, 577] width 980 height 19
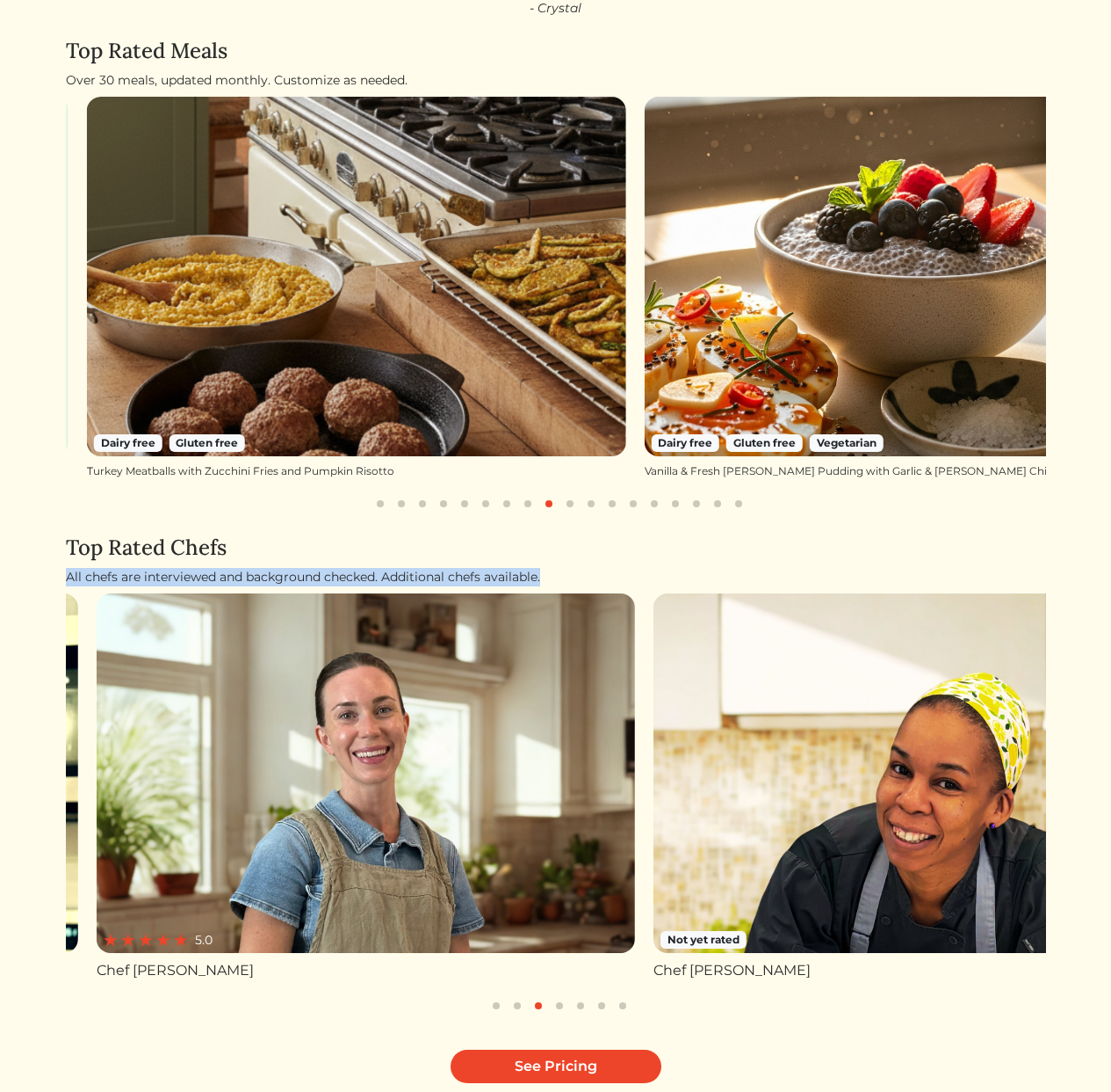
click at [608, 579] on div "All chefs are interviewed and background checked. Additional chefs available." at bounding box center [556, 577] width 980 height 19
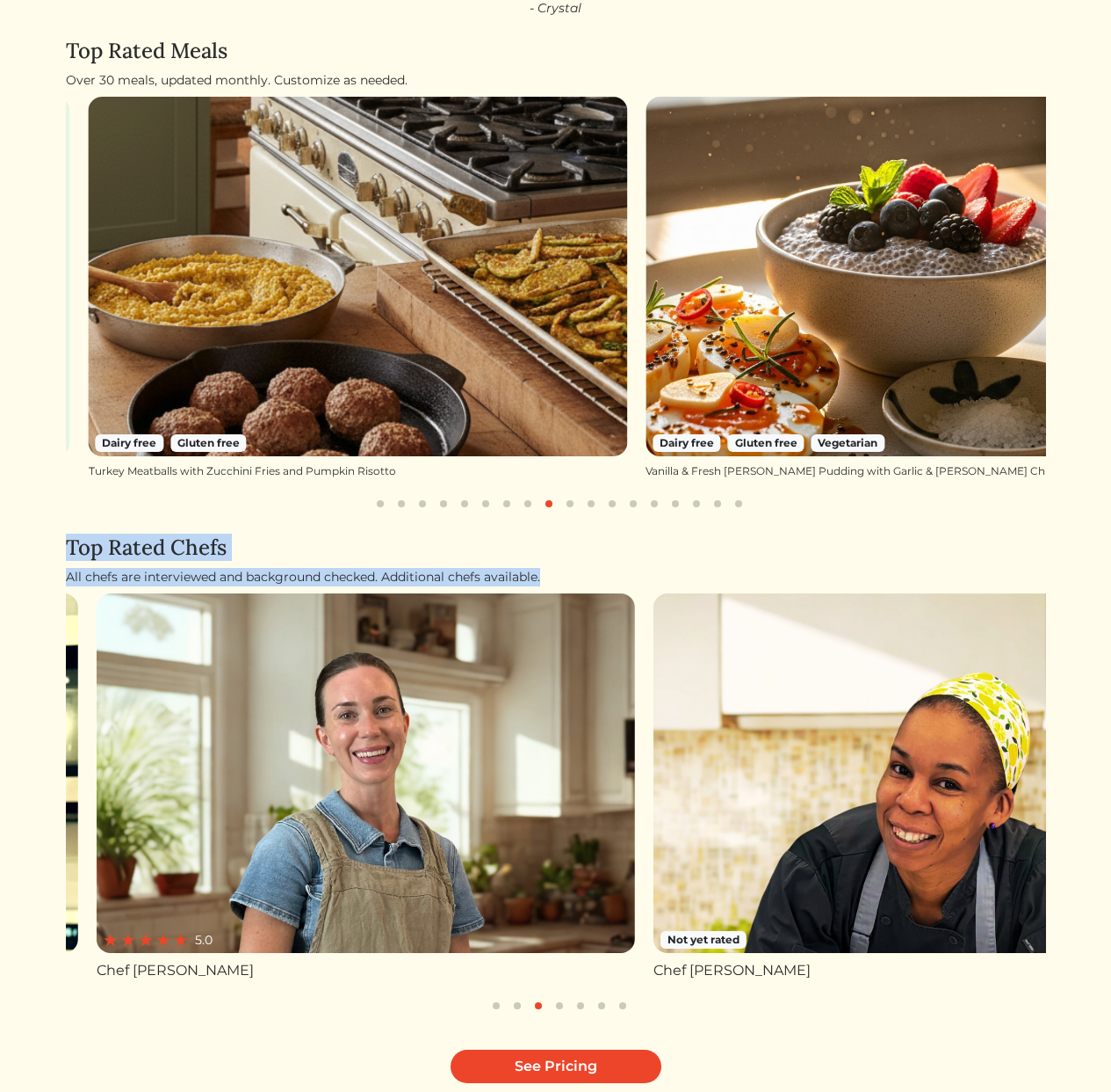
drag, startPoint x: 593, startPoint y: 576, endPoint x: 49, endPoint y: 551, distance: 544.6
click at [50, 551] on html "Log In Book a Chef Become a Chef Browse Menu Here's a Sneak Peek What customers…" at bounding box center [556, 346] width 1111 height 1092
click at [60, 550] on div "Log In Book a Chef Become a Chef Browse Menu Here's a Sneak Peek What customers…" at bounding box center [556, 484] width 1002 height 1368
drag
click at [542, 579] on div "Log In Book a Chef Become a Chef Browse Menu Here's a Sneak Peek What customers…" at bounding box center [556, 484] width 1002 height 1368
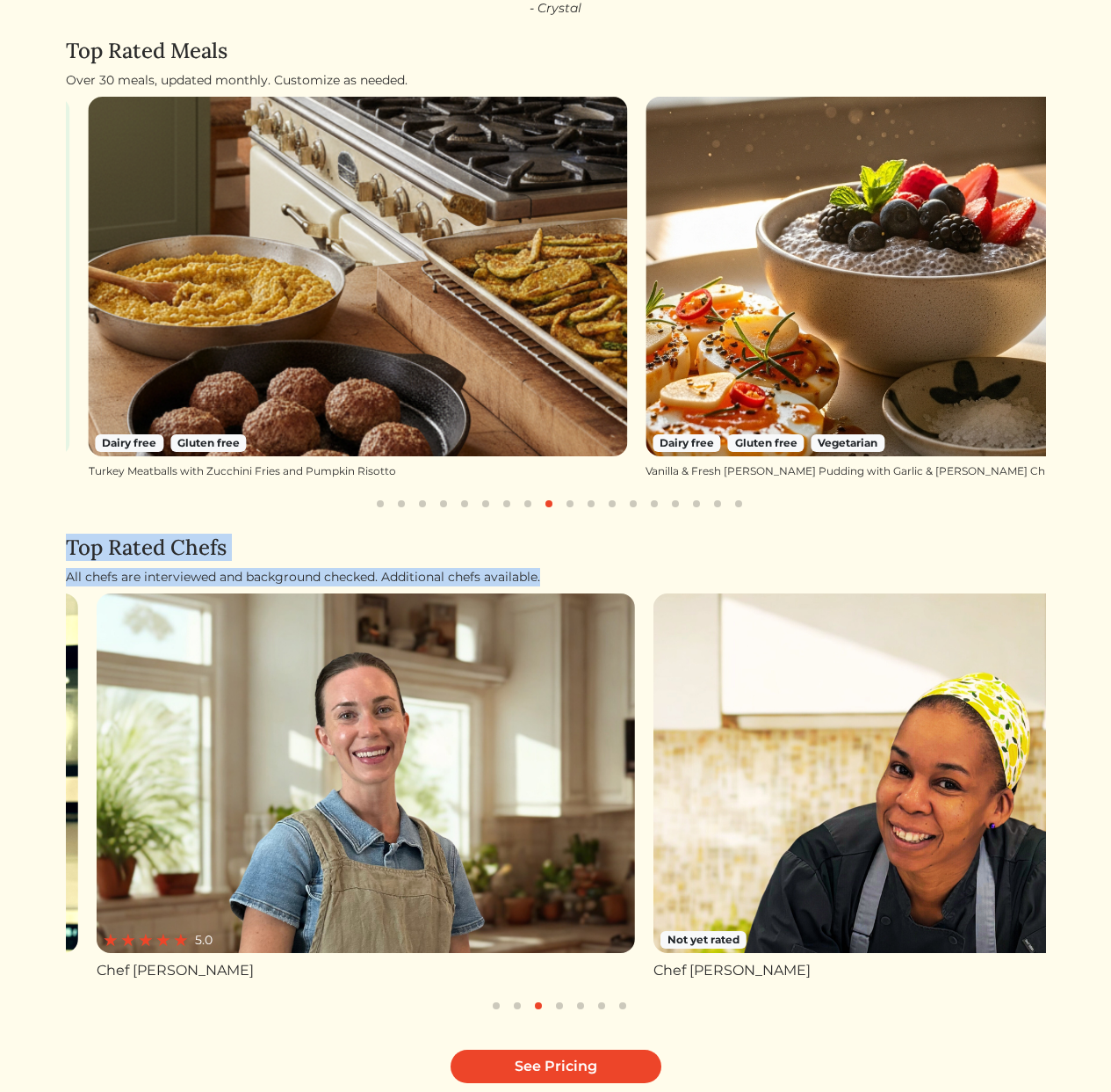
click at [543, 579] on div "All chefs are interviewed and background checked. Additional chefs available." at bounding box center [556, 577] width 980 height 19
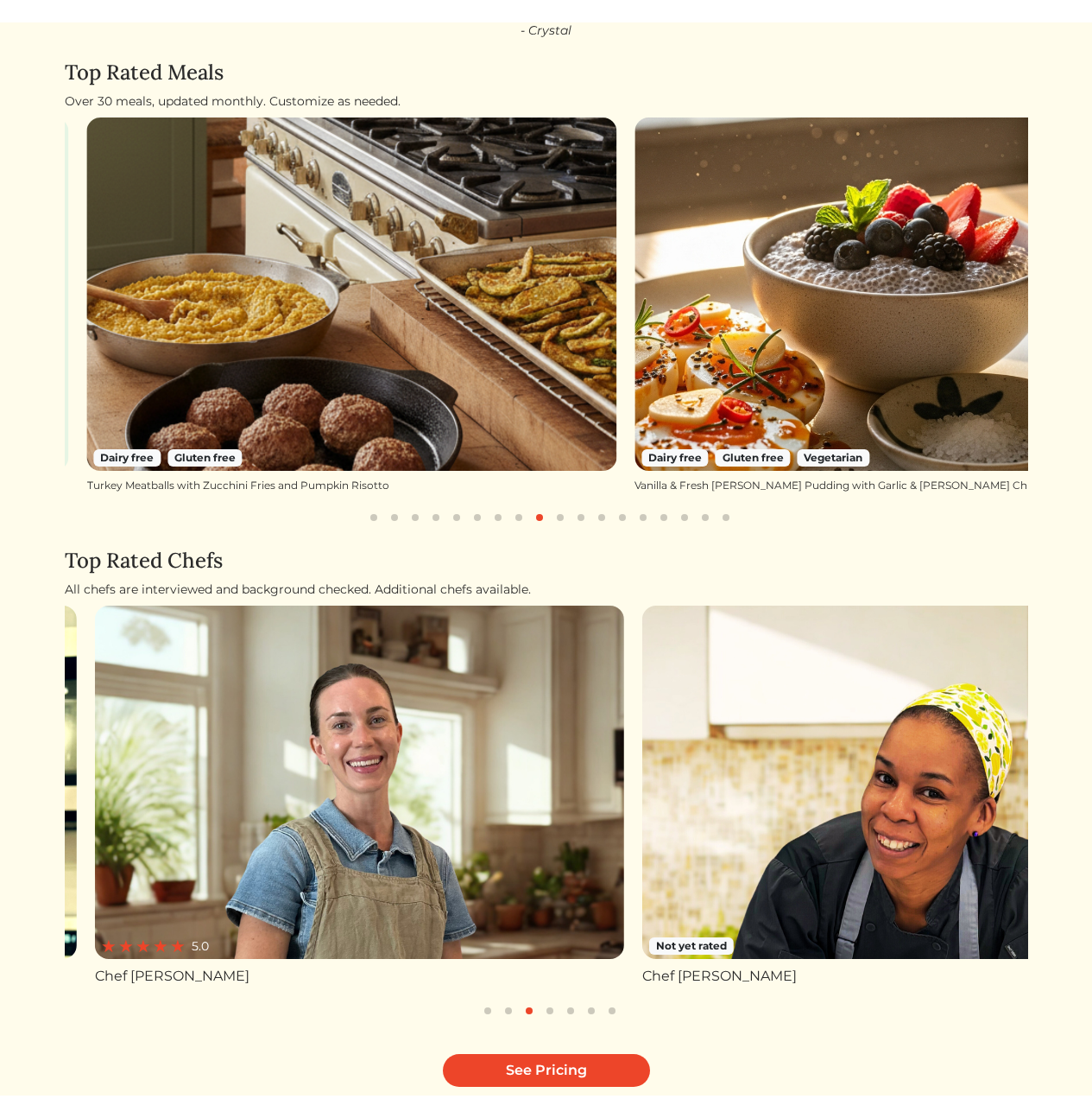
scroll to position [0, 0]
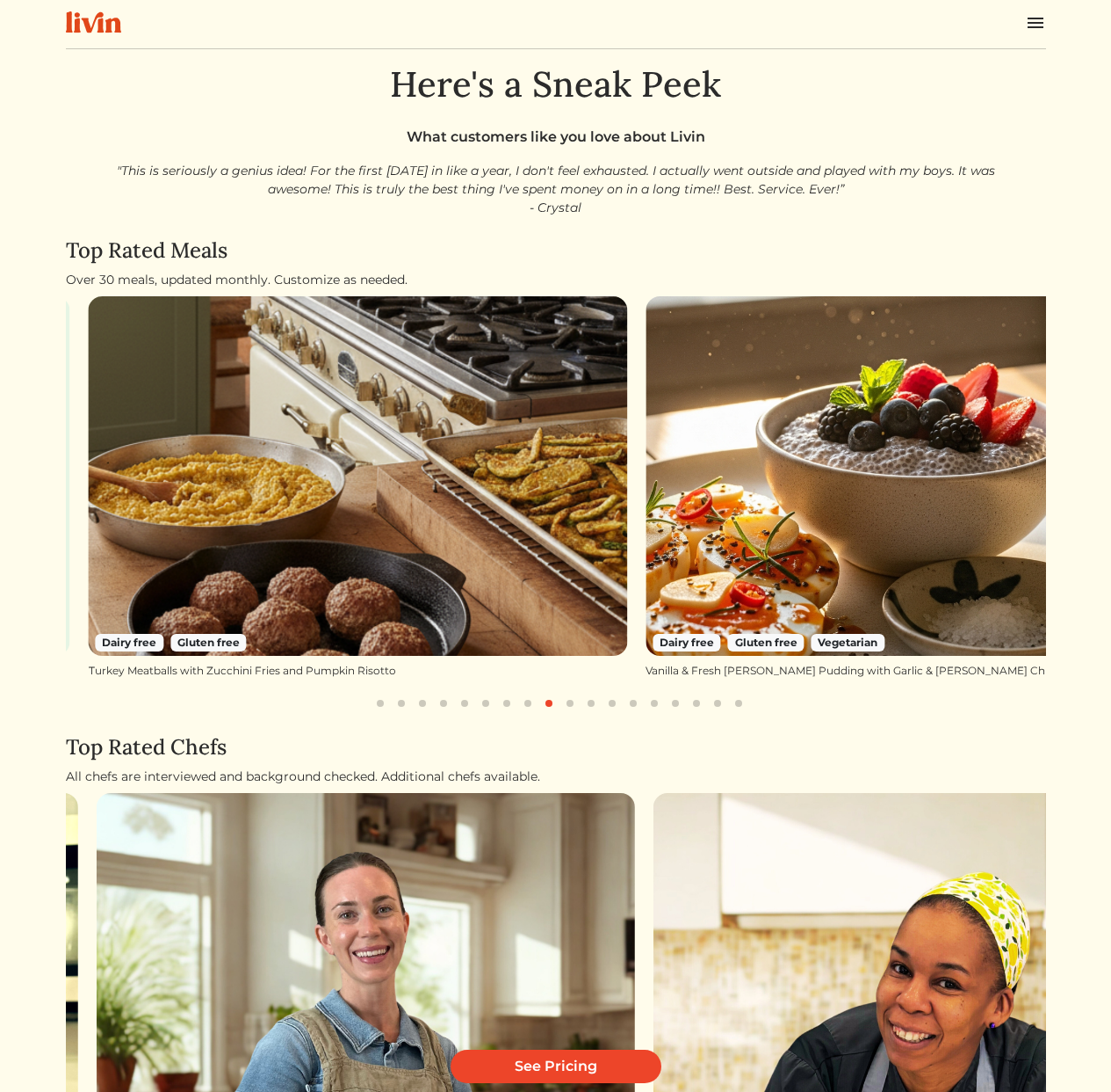
click at [537, 178] on p ""This is seriously a genius idea! For the first [DATE] in like a year, I don't …" at bounding box center [556, 189] width 896 height 56
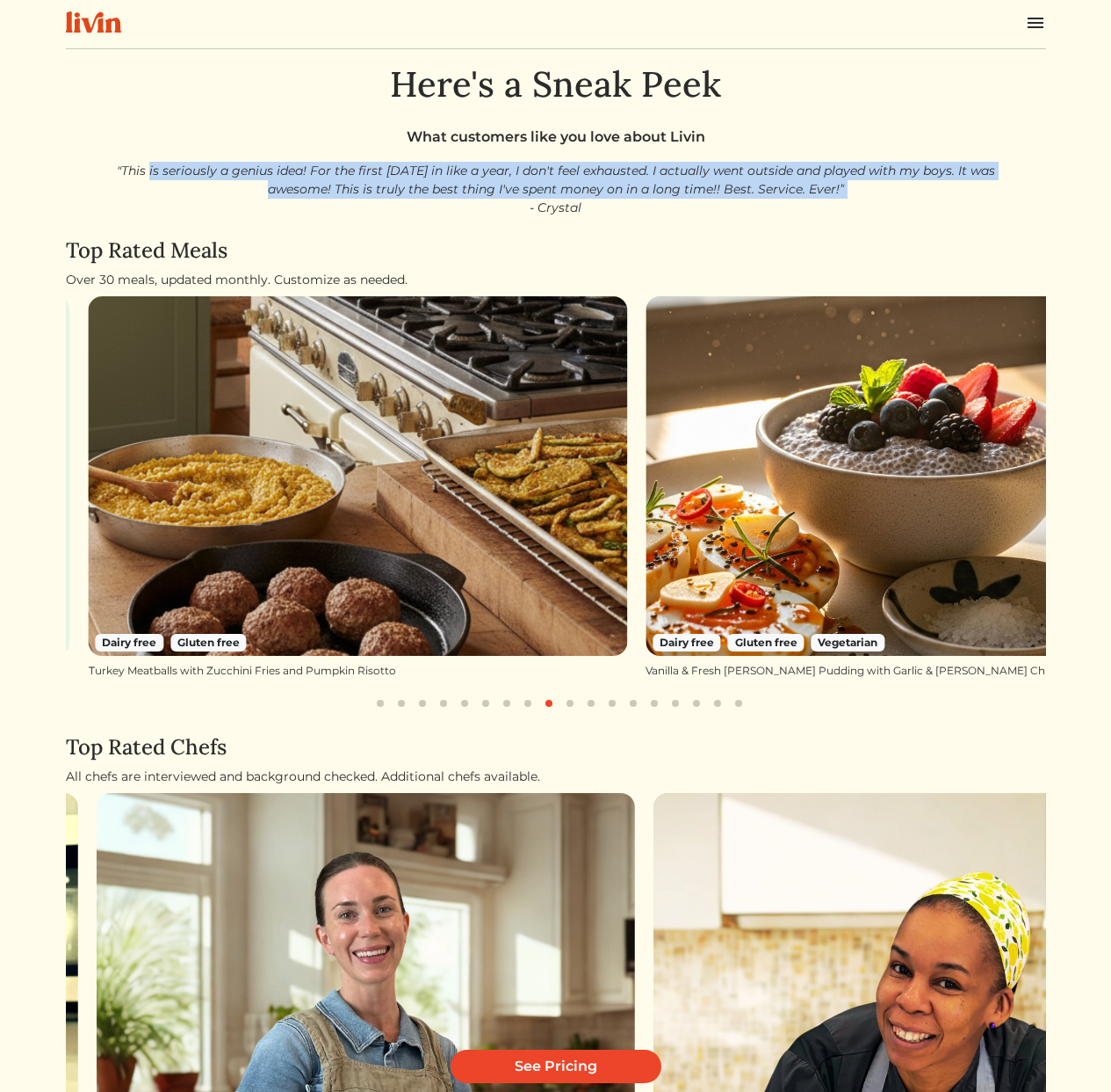
click at [537, 178] on p ""This is seriously a genius idea! For the first [DATE] in like a year, I don't …" at bounding box center [556, 189] width 896 height 56
click at [655, 188] on p ""This is seriously a genius idea! For the first [DATE] in like a year, I don't …" at bounding box center [556, 189] width 896 height 56
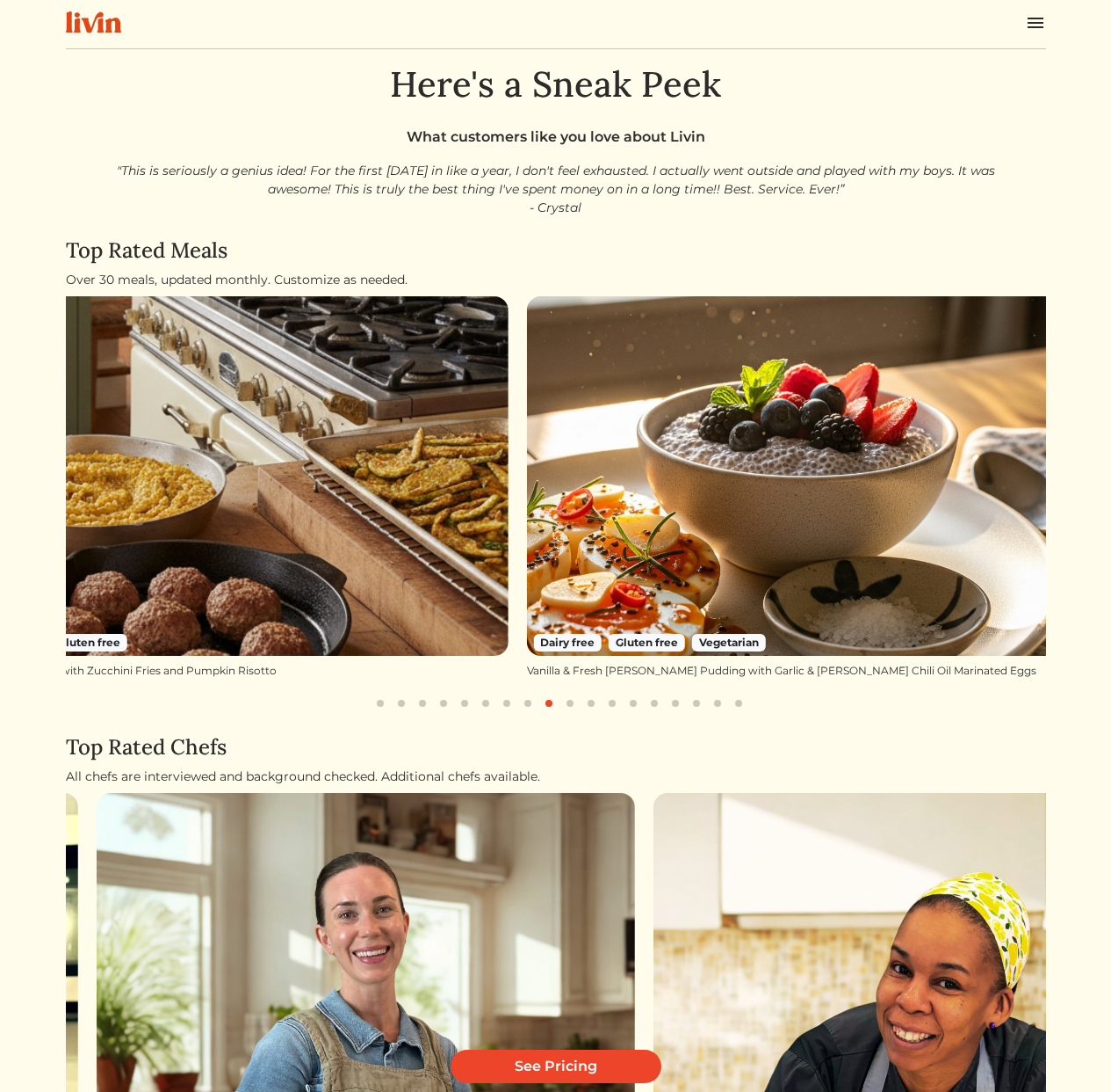
click at [320, 500] on img at bounding box center [239, 475] width 540 height 359
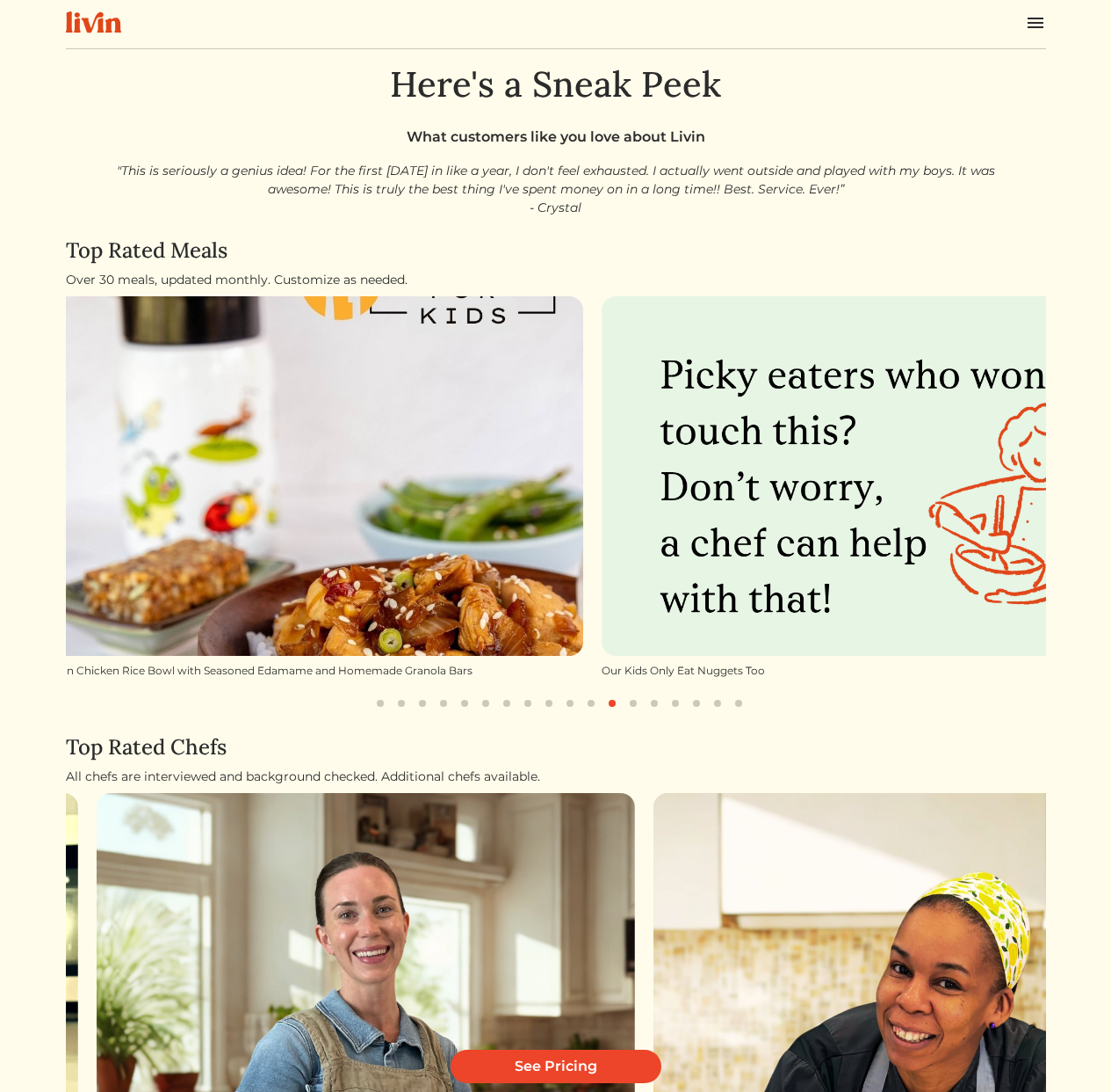
click at [584, 513] on img at bounding box center [314, 475] width 540 height 359
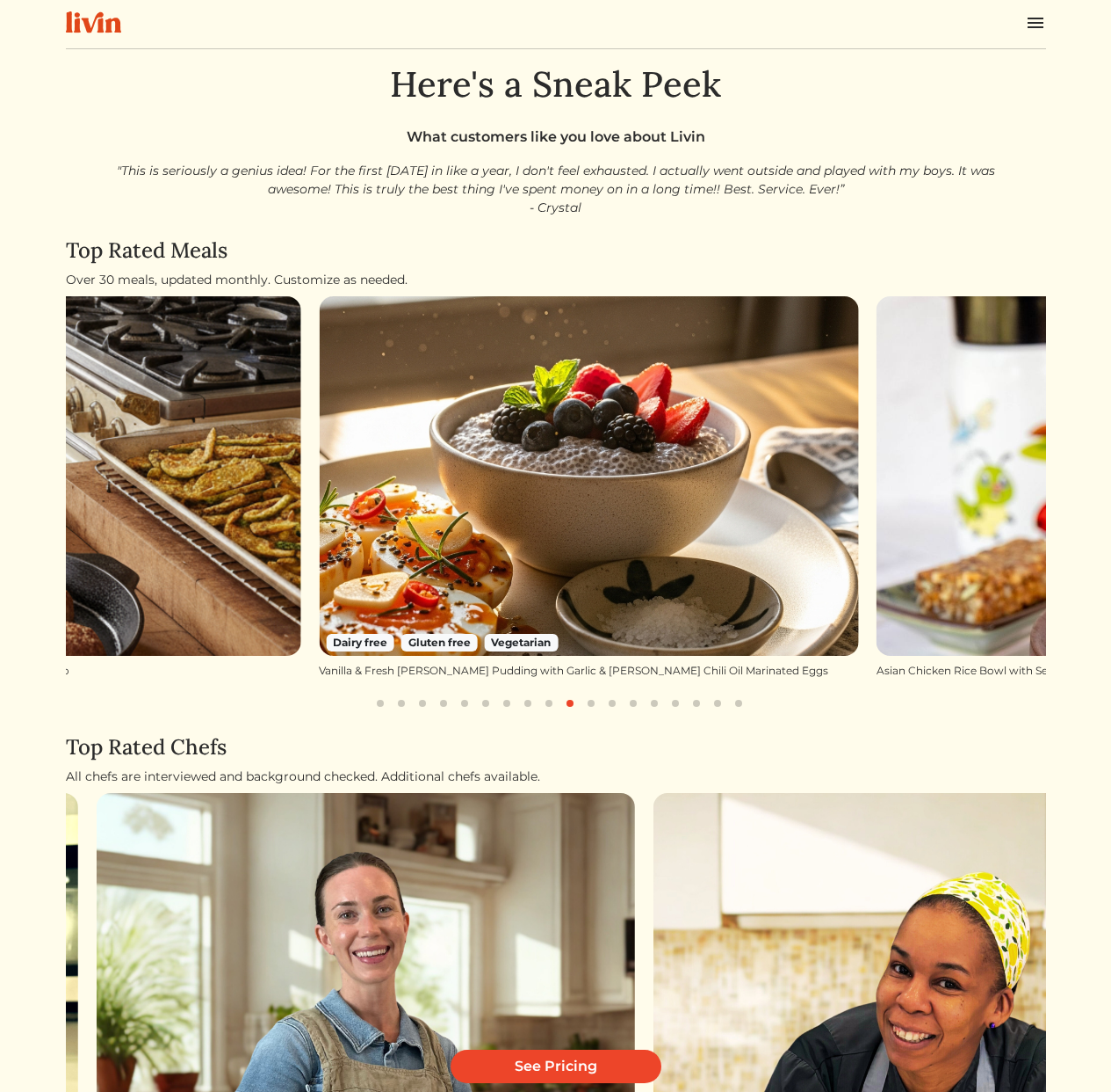
click at [647, 410] on img at bounding box center [589, 475] width 540 height 359
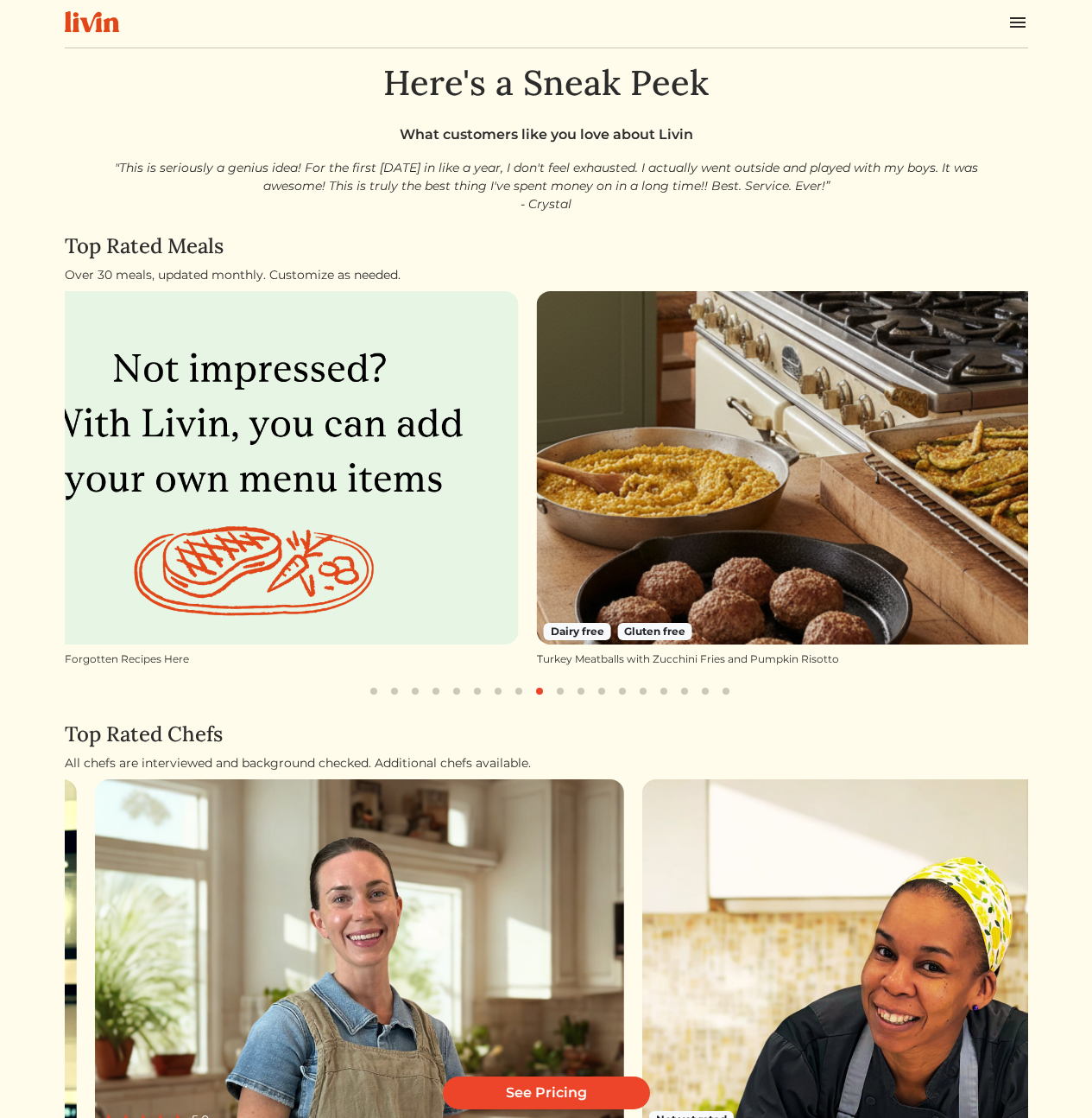
click at [605, 202] on p ""This is seriously a genius idea! For the first [DATE] in like a year, I don't …" at bounding box center [547, 186] width 881 height 55
